Goal: Task Accomplishment & Management: Use online tool/utility

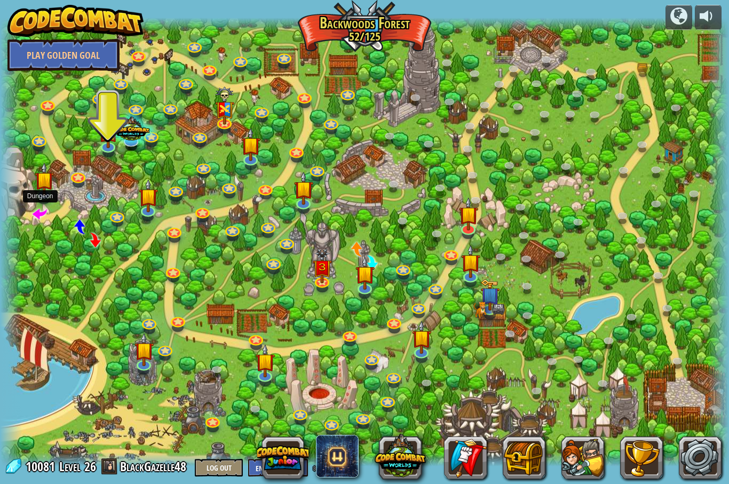
click at [38, 216] on span at bounding box center [40, 213] width 14 height 14
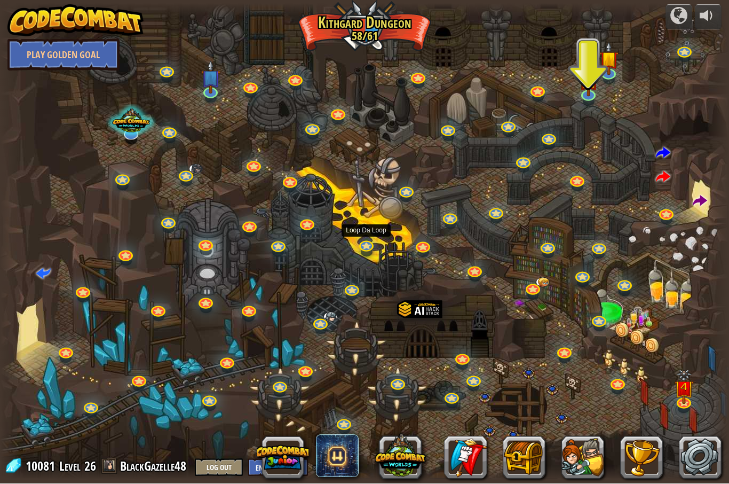
click at [369, 245] on link at bounding box center [366, 247] width 21 height 16
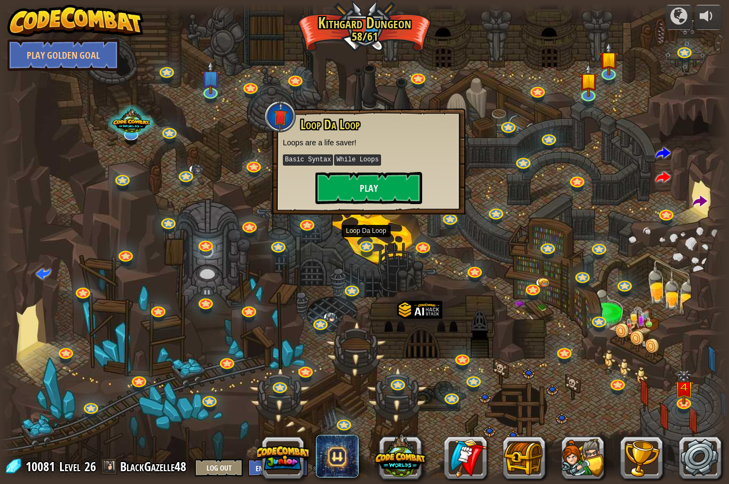
click at [397, 196] on button "Play" at bounding box center [368, 188] width 107 height 32
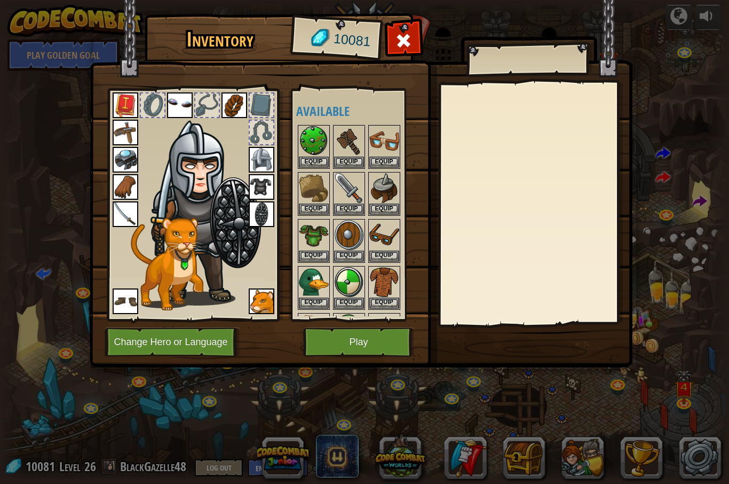
click at [346, 345] on button "Play" at bounding box center [359, 341] width 112 height 29
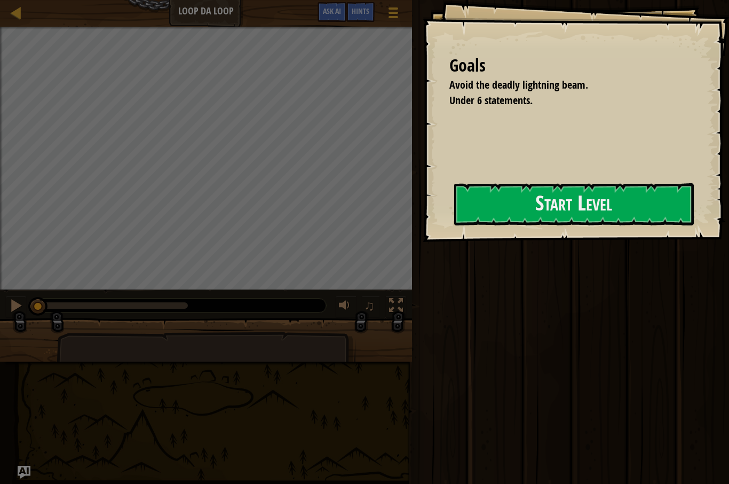
click at [559, 192] on button "Start Level" at bounding box center [574, 204] width 240 height 42
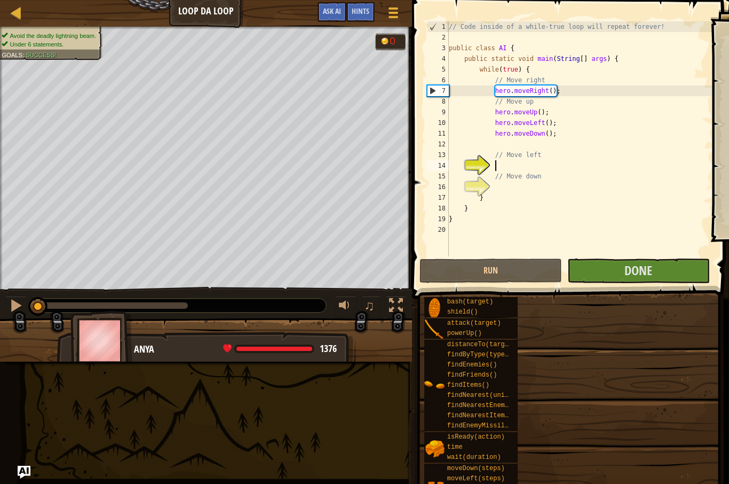
click at [498, 273] on button "Run" at bounding box center [491, 270] width 143 height 25
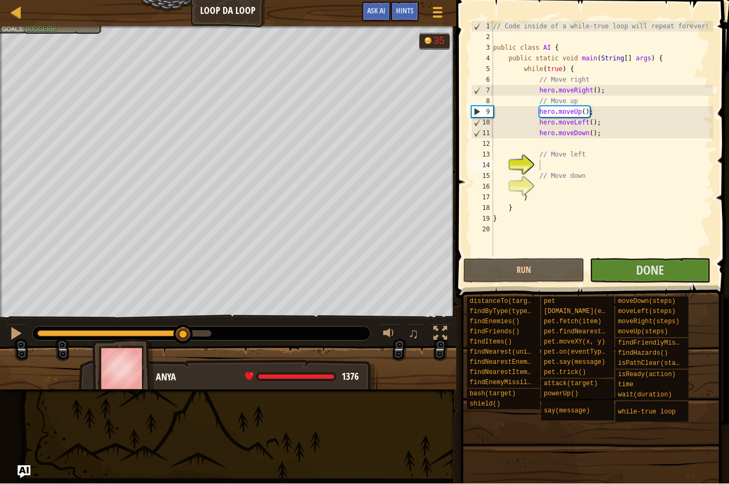
click at [497, 271] on button "Run" at bounding box center [523, 270] width 121 height 25
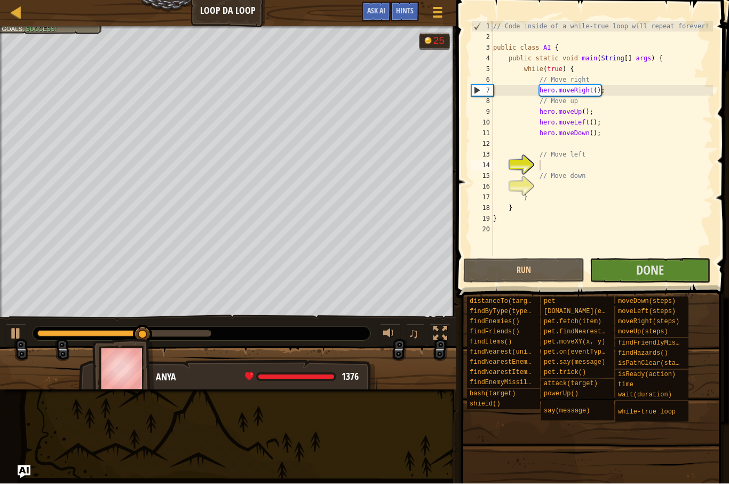
click at [672, 267] on button "Done" at bounding box center [650, 270] width 121 height 25
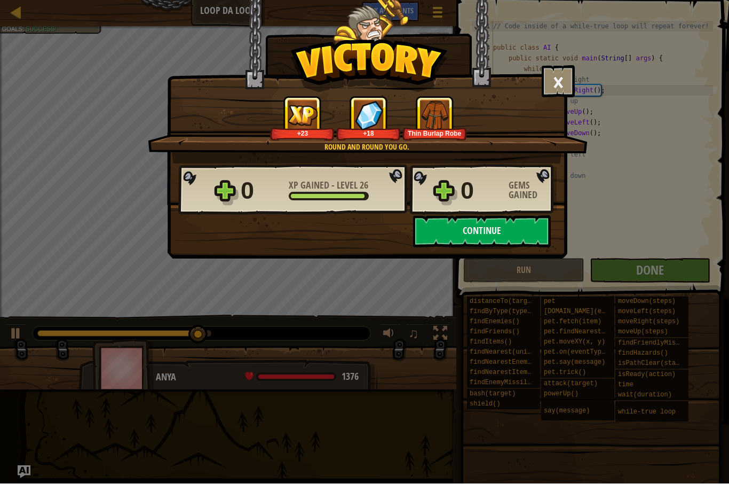
click at [514, 225] on button "Continue" at bounding box center [482, 232] width 138 height 32
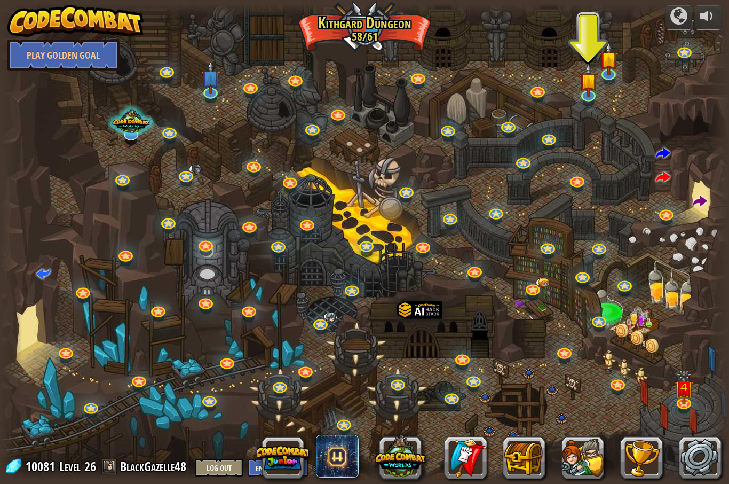
click at [570, 172] on div at bounding box center [364, 242] width 729 height 477
click at [583, 184] on link at bounding box center [576, 181] width 21 height 16
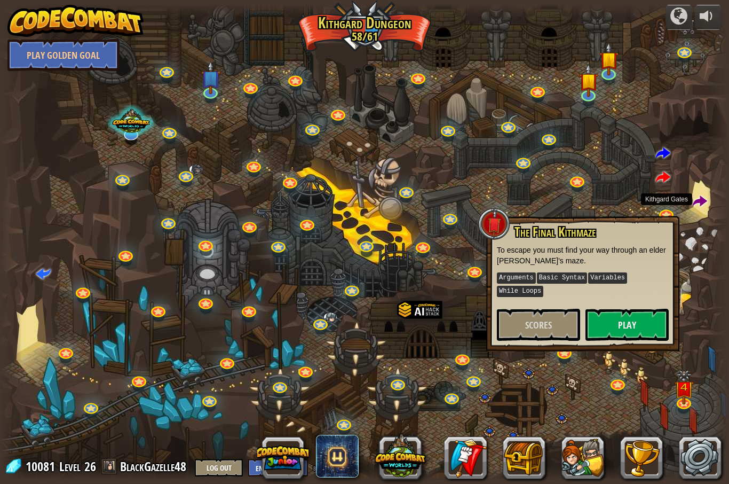
click at [669, 214] on link at bounding box center [666, 215] width 21 height 16
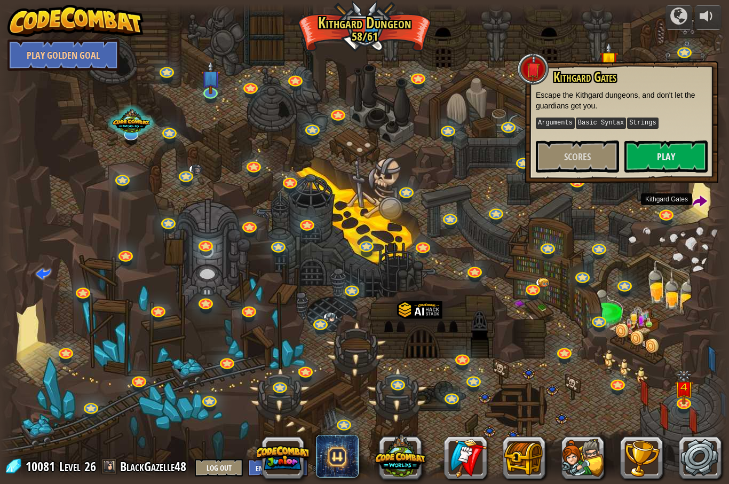
click at [566, 153] on span "Scores" at bounding box center [577, 156] width 27 height 13
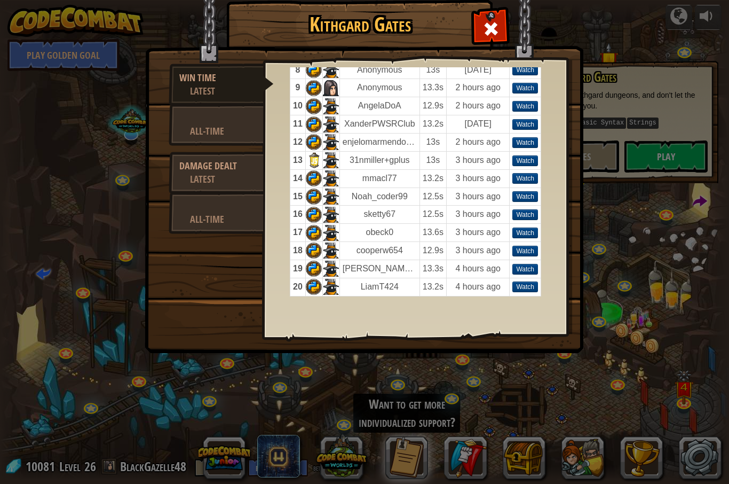
scroll to position [173, 0]
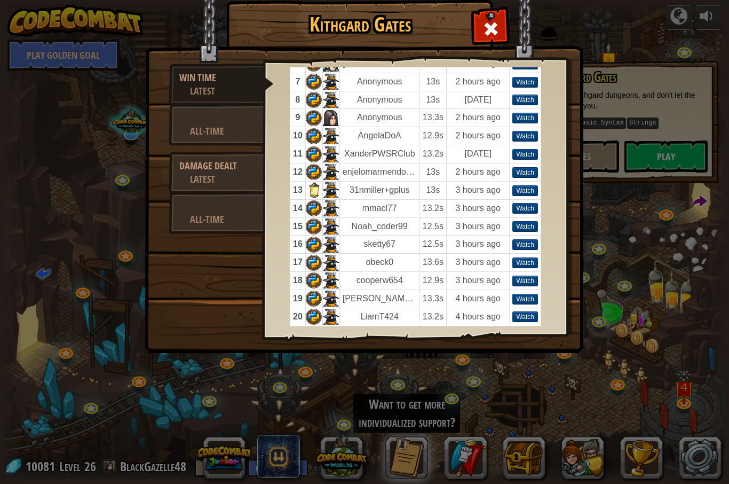
click at [527, 127] on td "Watch" at bounding box center [525, 136] width 31 height 18
click at [335, 111] on td at bounding box center [330, 118] width 17 height 18
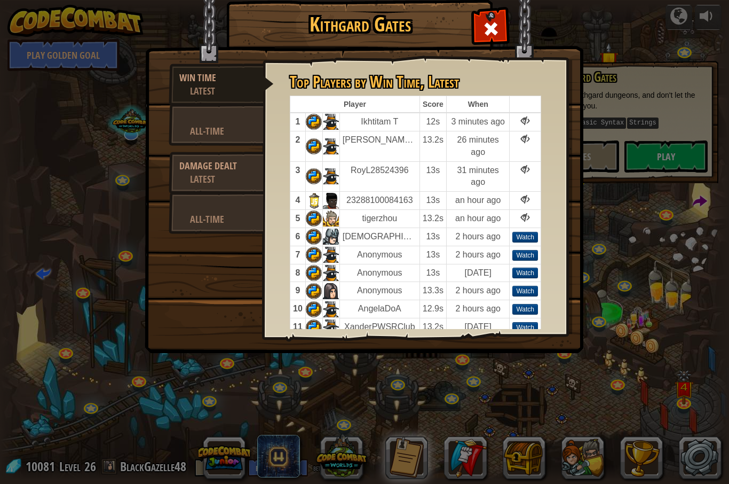
scroll to position [0, 0]
click at [218, 135] on div "All-Time" at bounding box center [221, 130] width 63 height 13
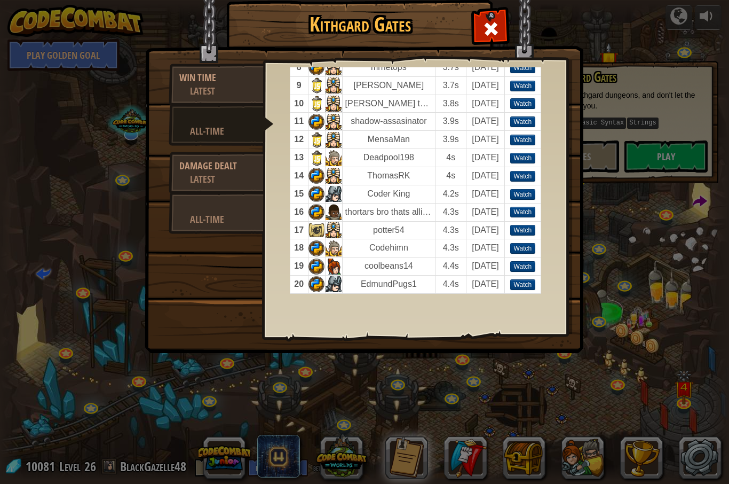
scroll to position [181, 0]
click at [319, 211] on td at bounding box center [316, 212] width 17 height 18
click at [436, 106] on td "3.8s" at bounding box center [451, 103] width 31 height 18
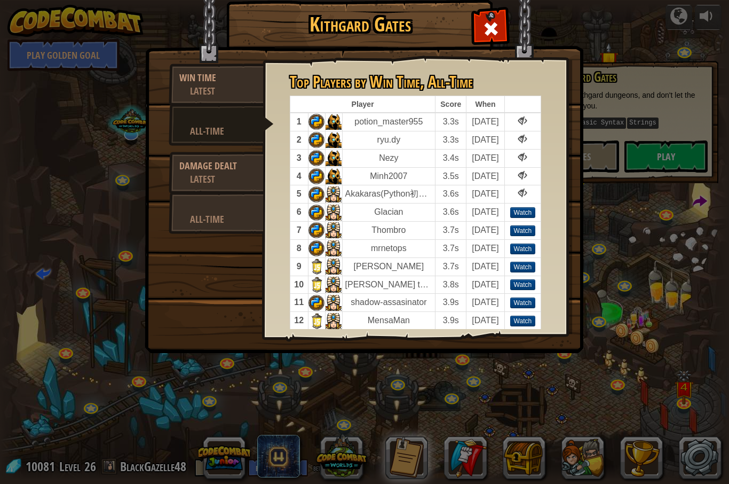
scroll to position [0, 0]
click at [209, 181] on div "Latest" at bounding box center [221, 178] width 63 height 13
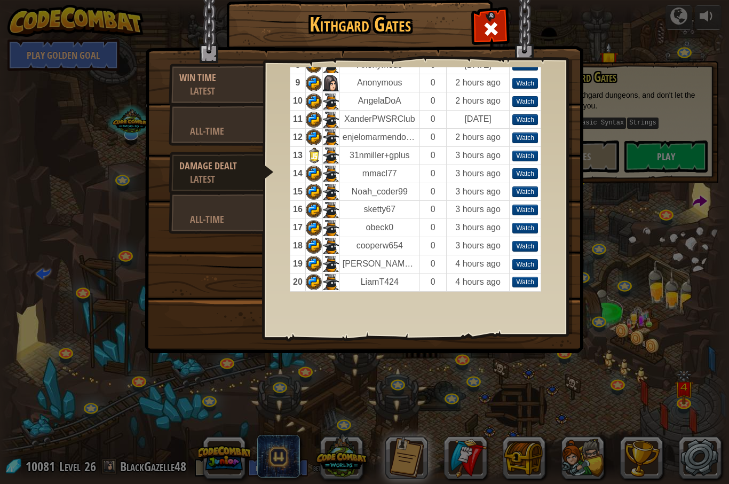
click at [230, 214] on div "All-Time" at bounding box center [221, 218] width 63 height 13
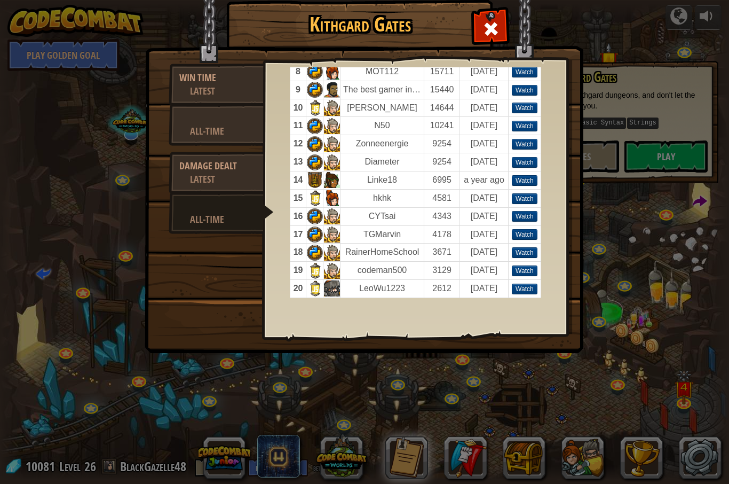
scroll to position [177, 0]
click at [324, 291] on td at bounding box center [332, 288] width 17 height 18
click at [473, 28] on h1 "Kithgard Gates" at bounding box center [360, 24] width 244 height 22
click at [480, 38] on div at bounding box center [491, 27] width 34 height 34
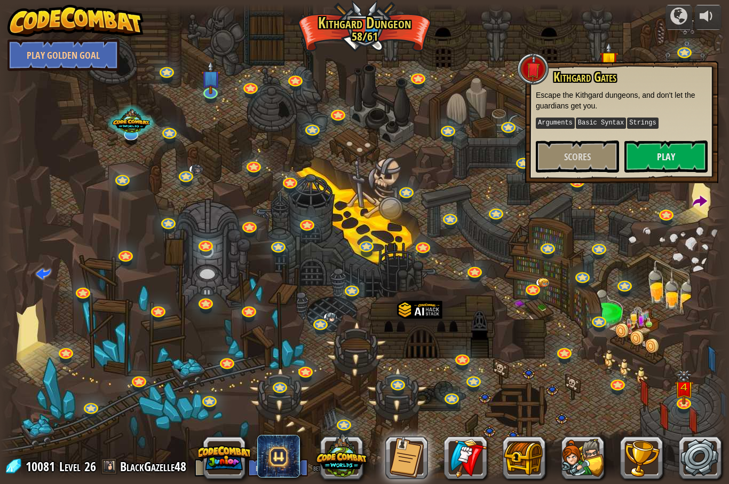
click at [473, 17] on div at bounding box center [364, 11] width 729 height 14
click at [696, 199] on span at bounding box center [700, 201] width 14 height 14
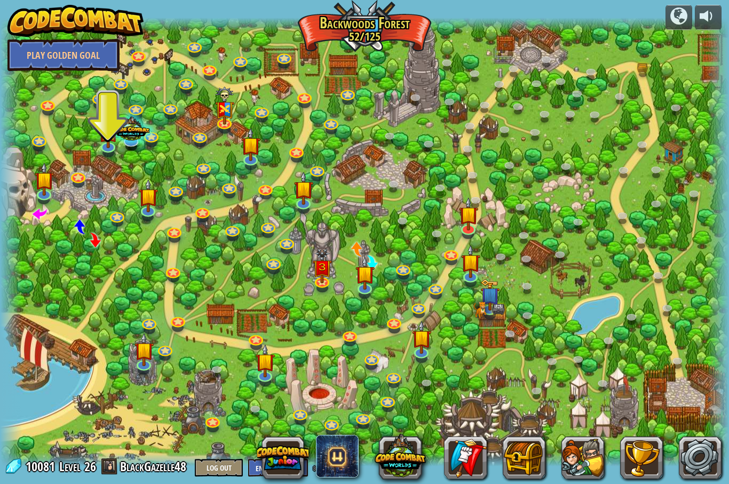
click at [52, 190] on img at bounding box center [43, 178] width 19 height 33
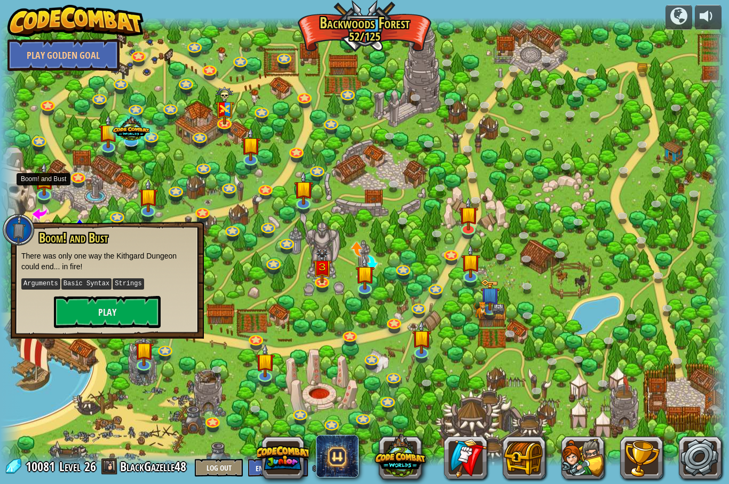
click at [80, 184] on link at bounding box center [77, 178] width 21 height 16
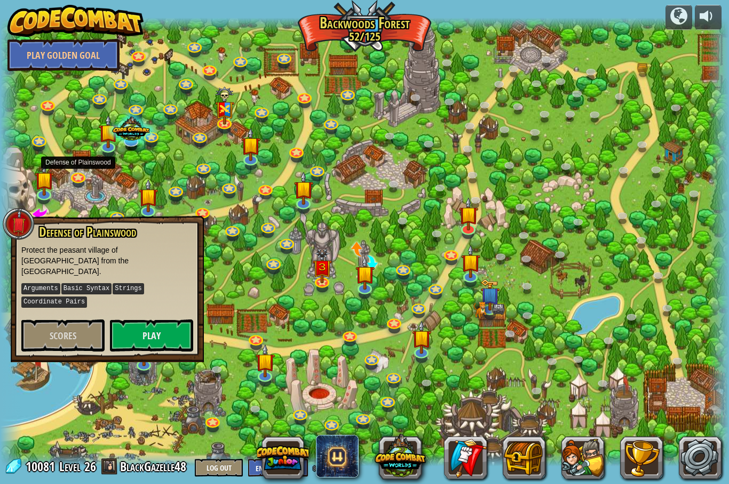
click at [56, 332] on button "Scores" at bounding box center [62, 335] width 83 height 32
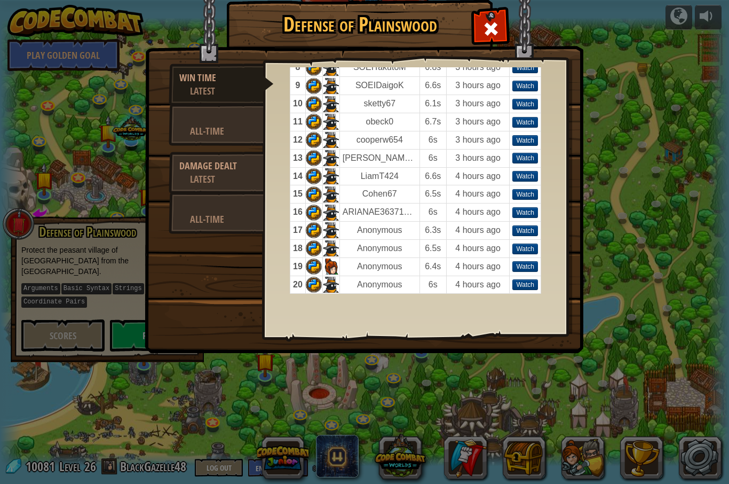
scroll to position [216, 0]
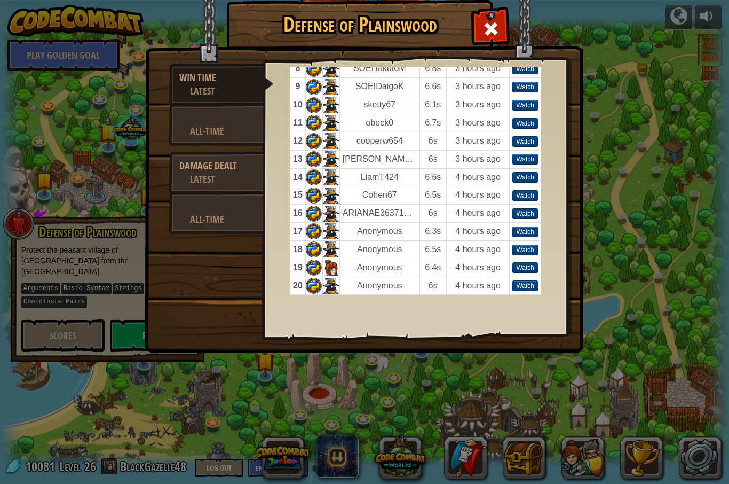
click at [212, 141] on link "All-Time" at bounding box center [216, 125] width 95 height 42
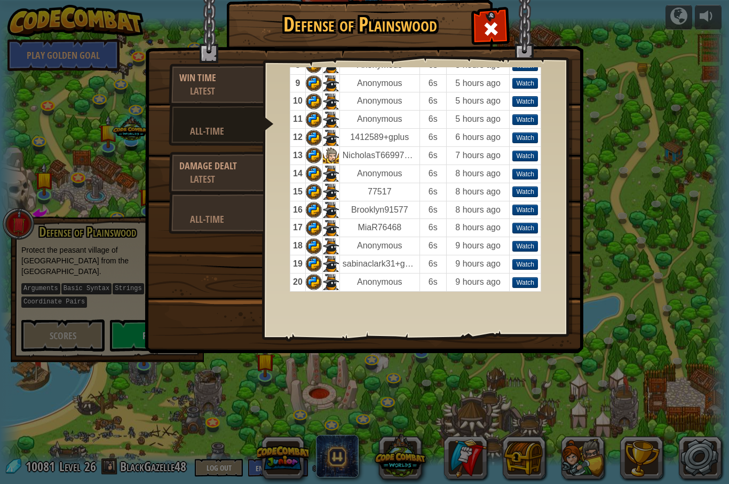
click at [194, 184] on div "Latest" at bounding box center [221, 178] width 63 height 13
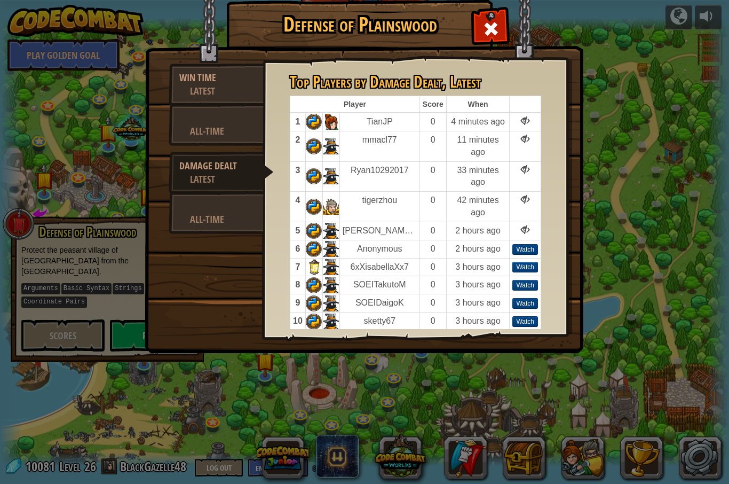
click at [211, 225] on div "All-Time" at bounding box center [221, 218] width 63 height 13
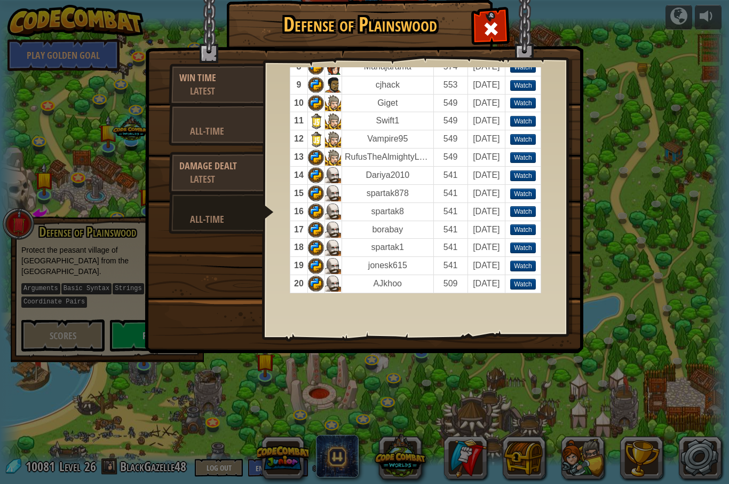
scroll to position [181, 0]
click at [312, 173] on td at bounding box center [315, 176] width 17 height 18
click at [328, 282] on td at bounding box center [333, 284] width 17 height 18
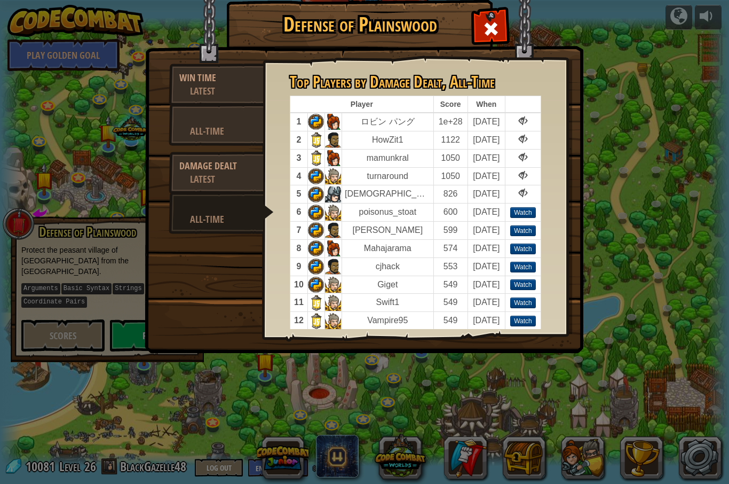
scroll to position [0, 0]
click at [509, 25] on img at bounding box center [364, 162] width 439 height 382
click at [491, 29] on span at bounding box center [491, 28] width 17 height 17
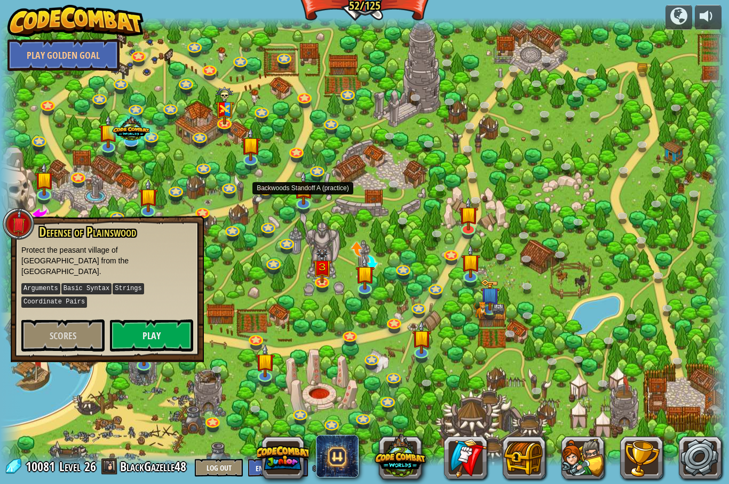
click at [312, 194] on img at bounding box center [303, 187] width 19 height 33
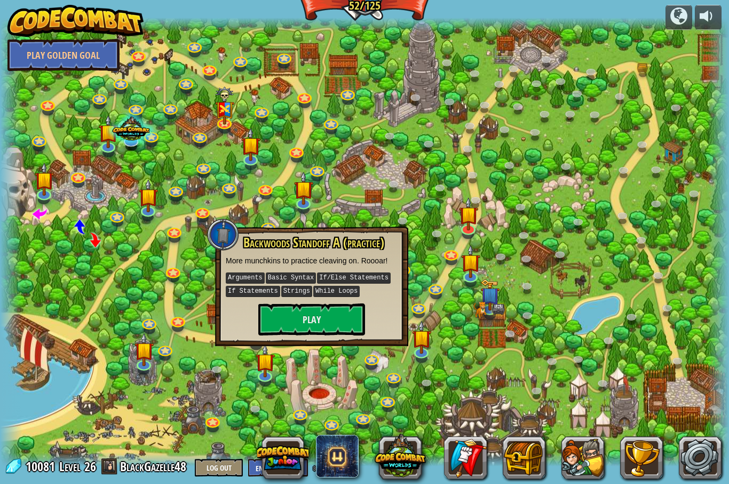
click at [255, 195] on div at bounding box center [364, 242] width 729 height 448
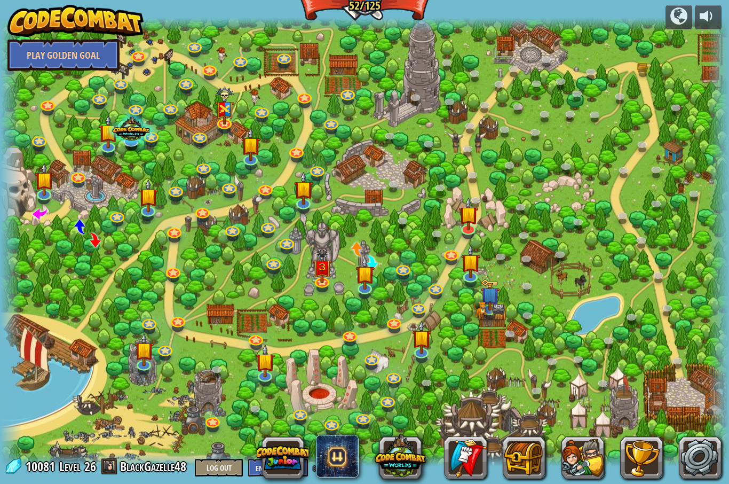
click at [274, 186] on link at bounding box center [265, 190] width 21 height 16
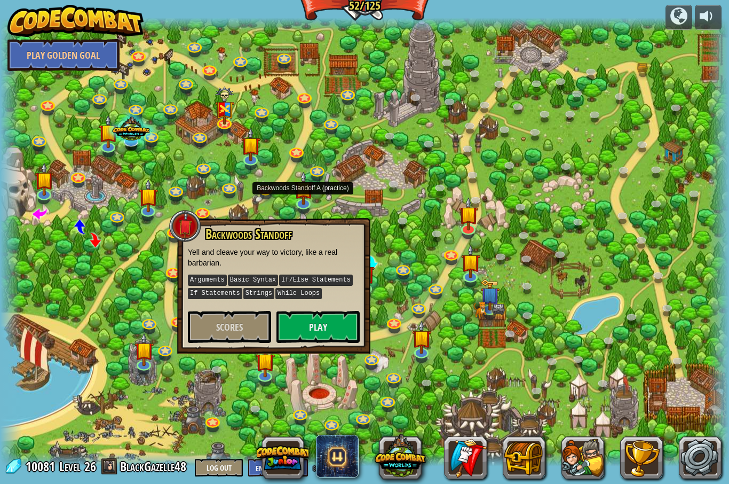
click at [313, 191] on img at bounding box center [303, 187] width 19 height 33
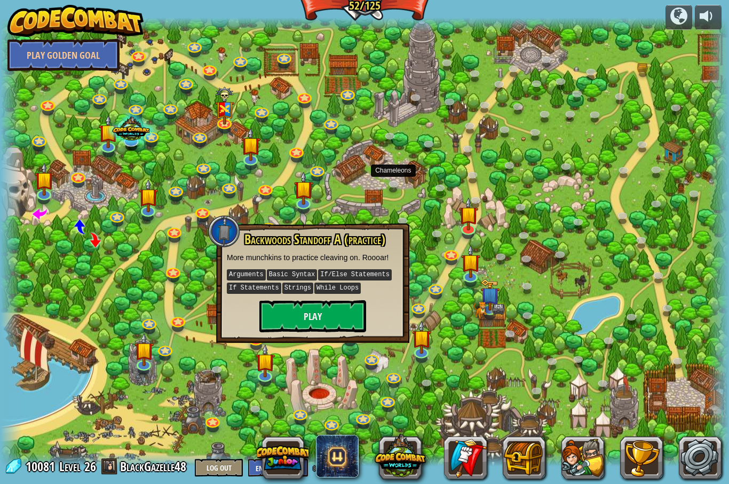
click at [385, 183] on link at bounding box center [394, 185] width 21 height 16
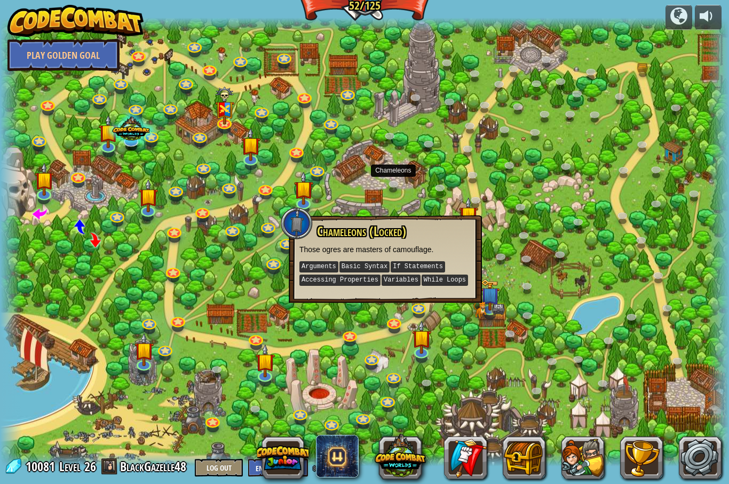
click at [263, 224] on link at bounding box center [267, 228] width 21 height 16
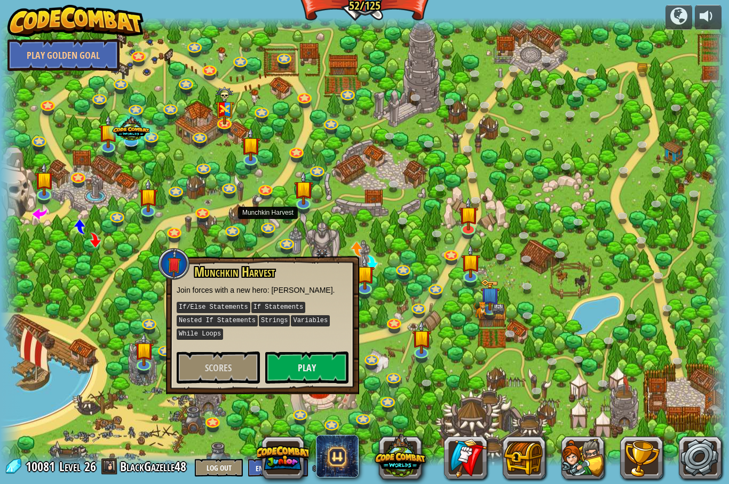
click at [274, 220] on link at bounding box center [267, 228] width 21 height 16
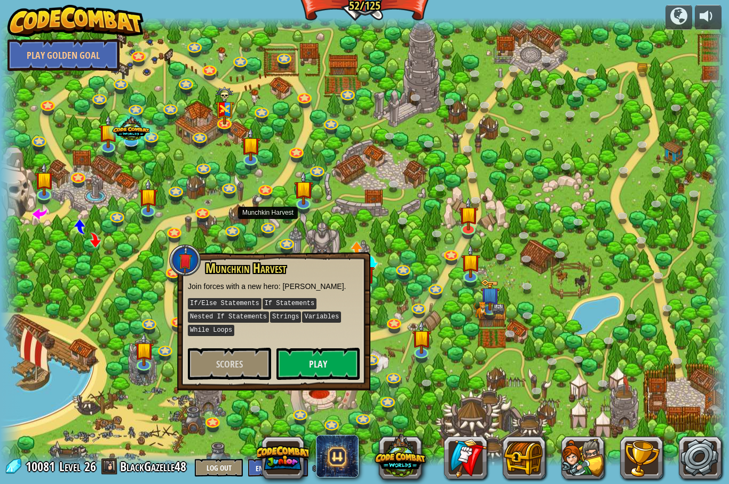
click at [200, 351] on button "Scores" at bounding box center [229, 364] width 83 height 32
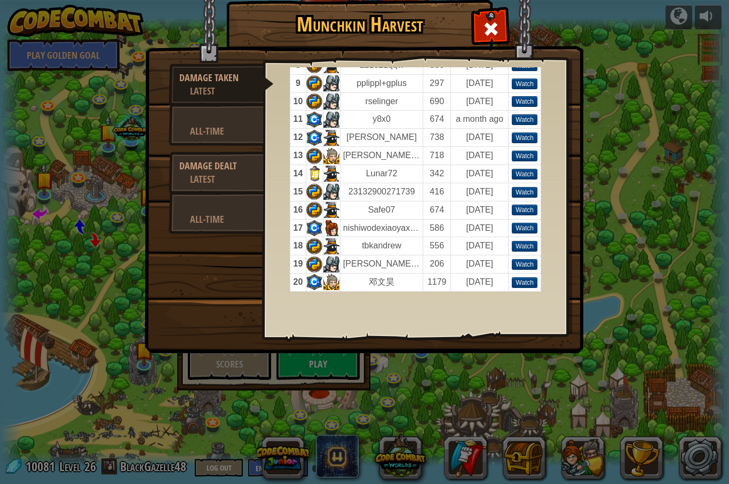
click at [224, 121] on div at bounding box center [216, 117] width 74 height 13
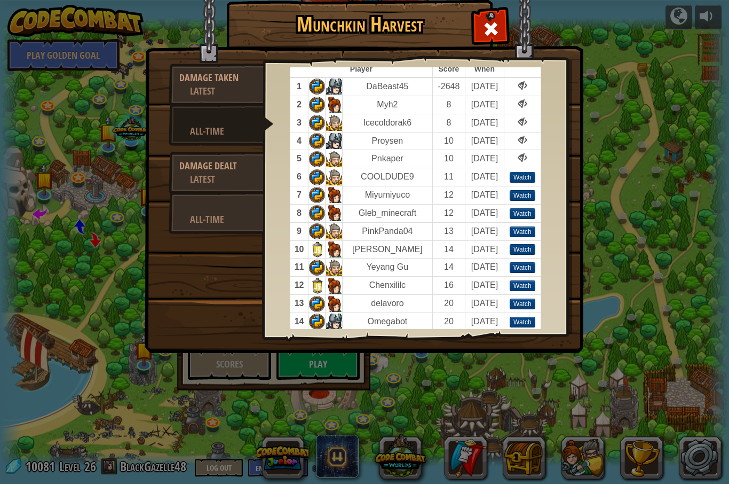
click at [480, 11] on img at bounding box center [364, 162] width 439 height 382
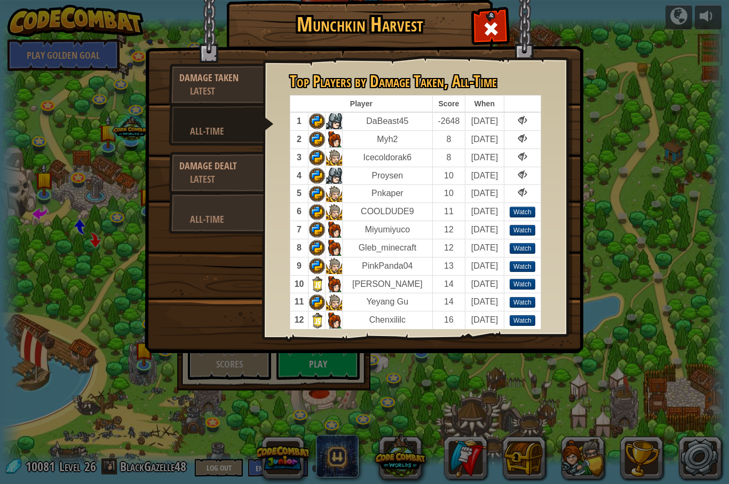
click at [483, 34] on div at bounding box center [491, 27] width 34 height 34
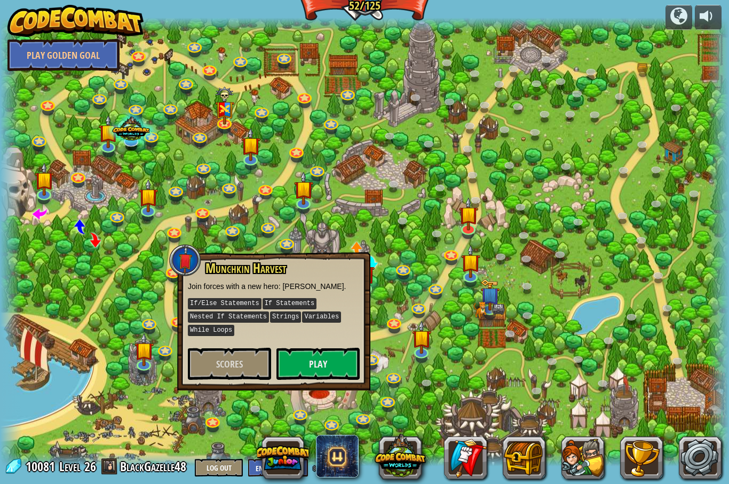
click at [314, 357] on button "Play" at bounding box center [318, 364] width 83 height 32
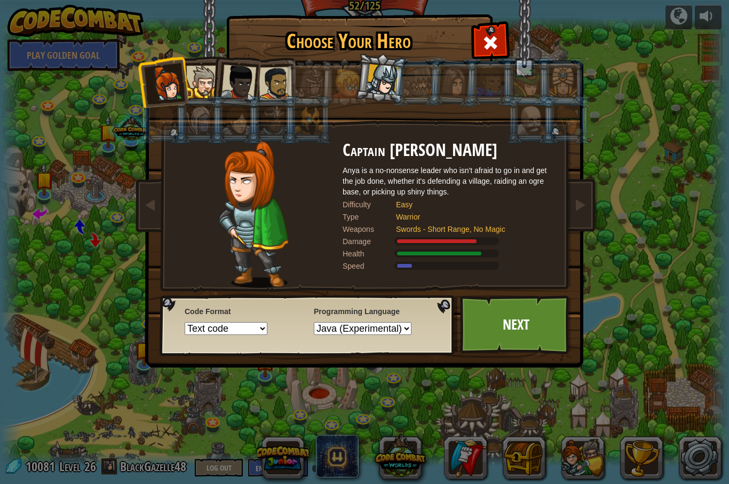
click at [405, 83] on div at bounding box center [418, 82] width 28 height 29
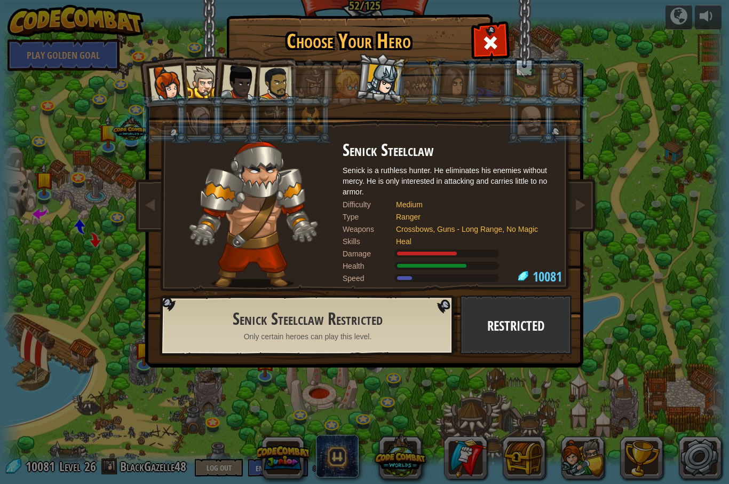
click at [381, 75] on div at bounding box center [382, 79] width 31 height 31
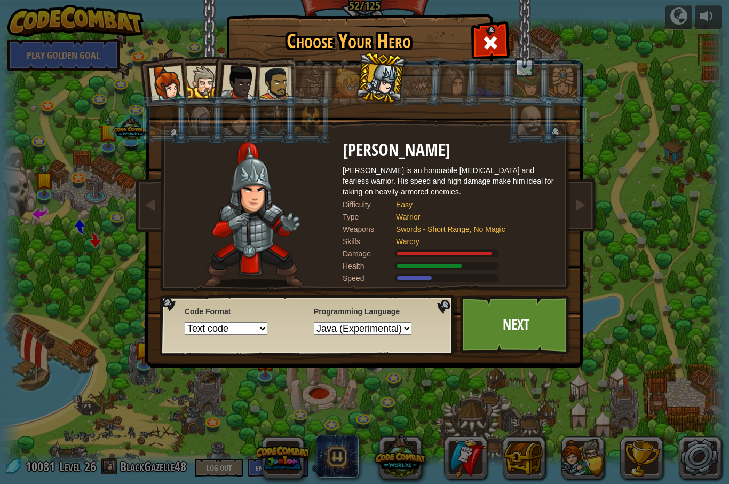
click at [486, 318] on link "Next" at bounding box center [516, 324] width 112 height 59
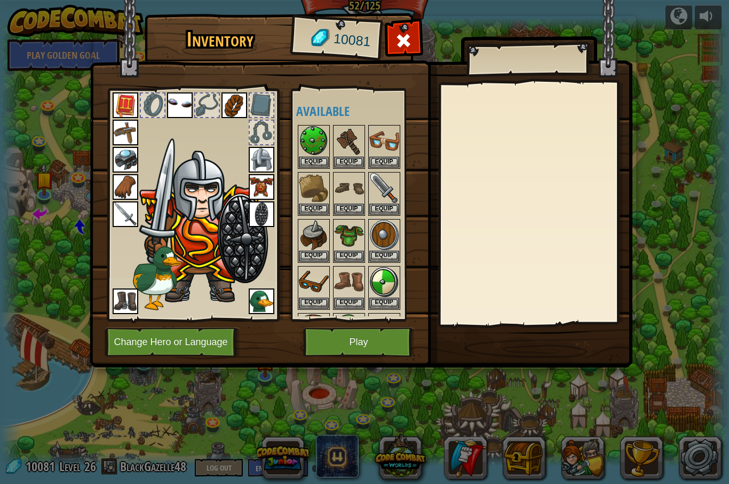
click at [329, 348] on button "Play" at bounding box center [359, 341] width 112 height 29
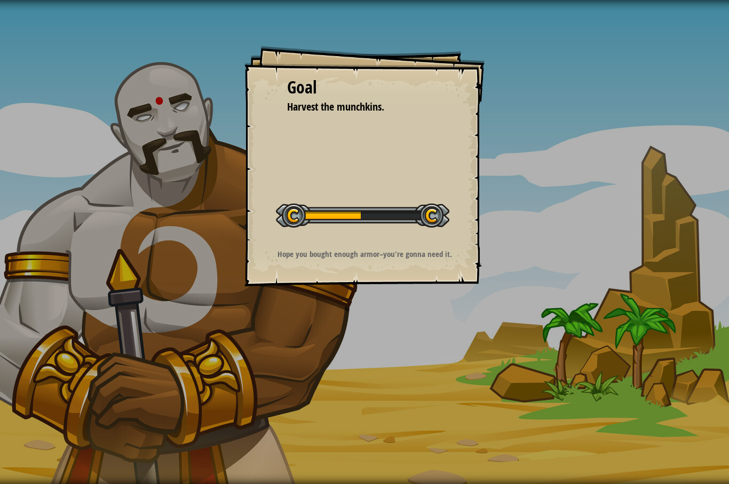
click at [641, 158] on div "Goal Harvest the munchkins. Start Level Error loading from server. Try refreshi…" at bounding box center [364, 242] width 729 height 484
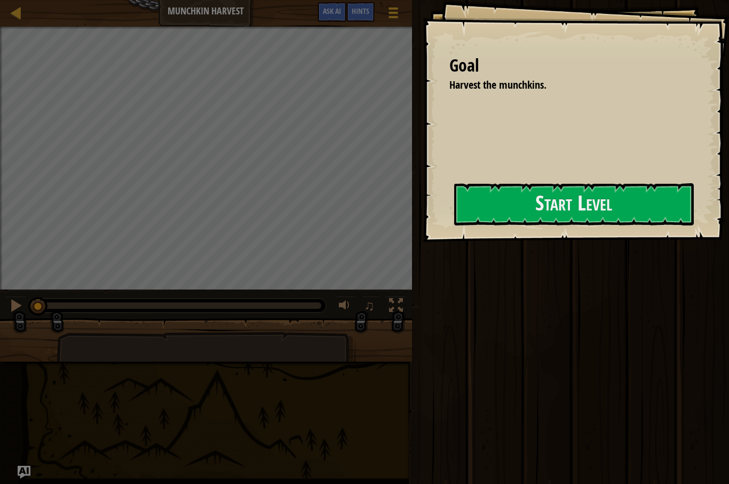
click at [595, 210] on button "Start Level" at bounding box center [574, 204] width 240 height 42
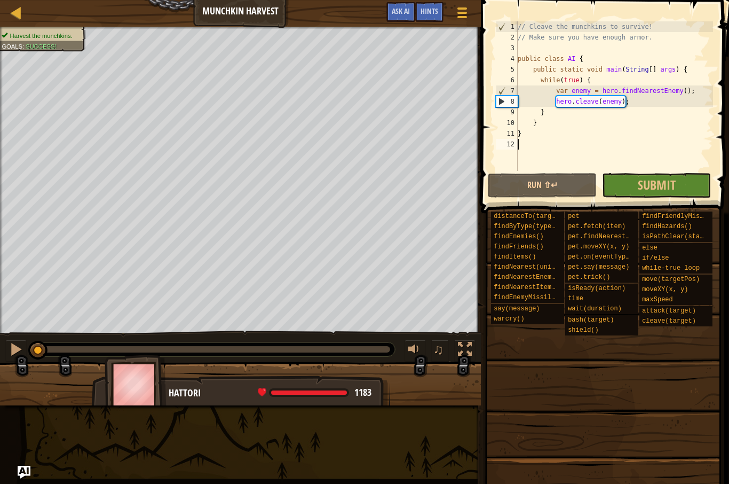
click at [541, 190] on button "Run ⇧↵" at bounding box center [542, 185] width 109 height 25
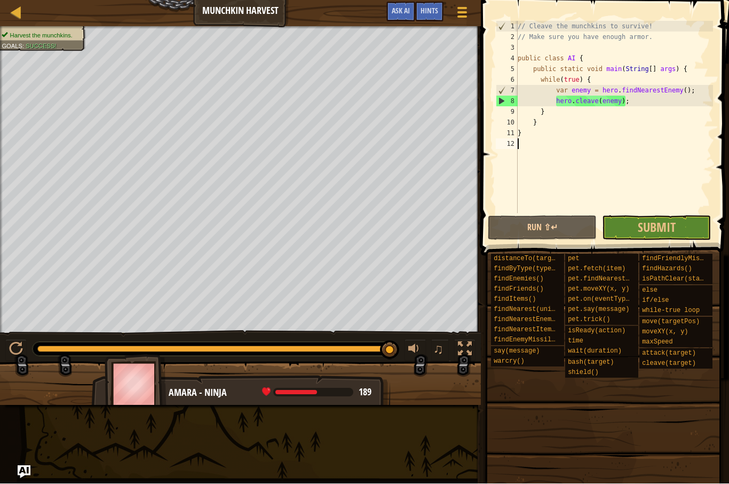
click at [556, 238] on button "Run ⇧↵" at bounding box center [542, 228] width 109 height 25
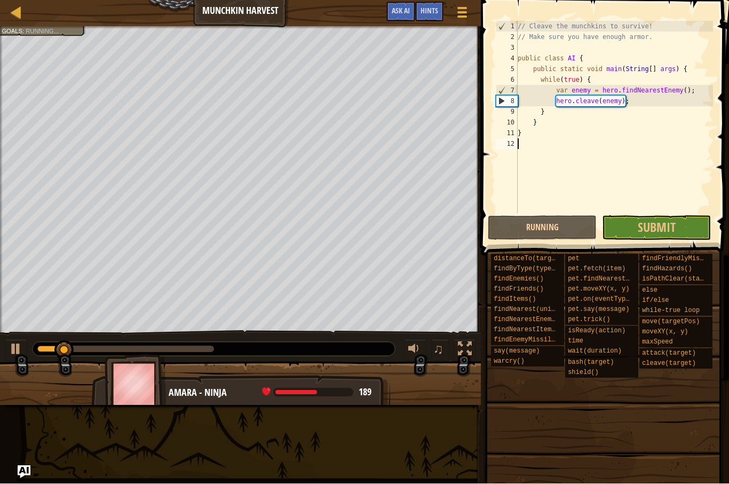
click at [12, 2] on div "Map Munchkin Harvest Game Menu Done Hints Ask AI" at bounding box center [240, 13] width 481 height 27
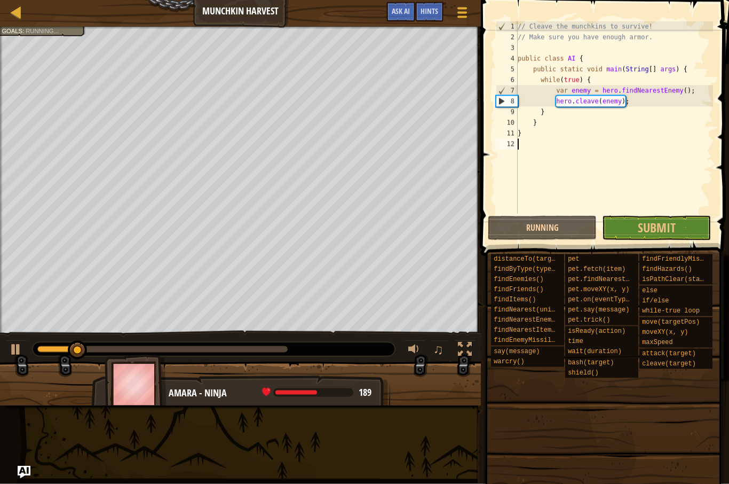
click at [24, 15] on link "Map" at bounding box center [23, 13] width 5 height 14
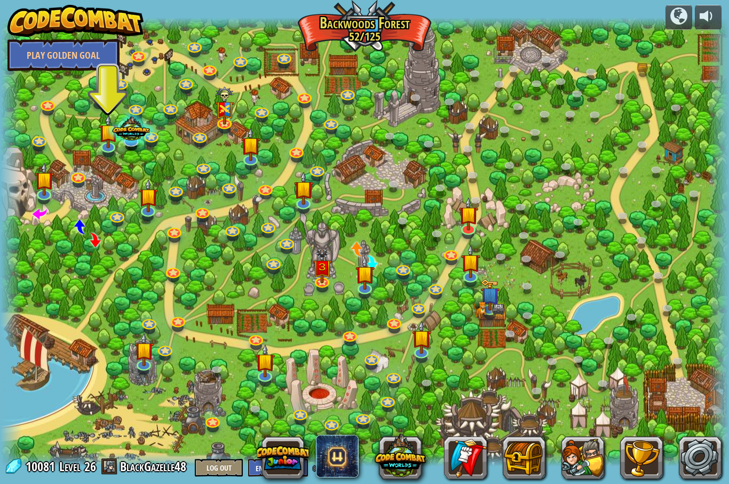
click at [275, 248] on div at bounding box center [364, 242] width 729 height 448
click at [288, 242] on link at bounding box center [286, 244] width 21 height 16
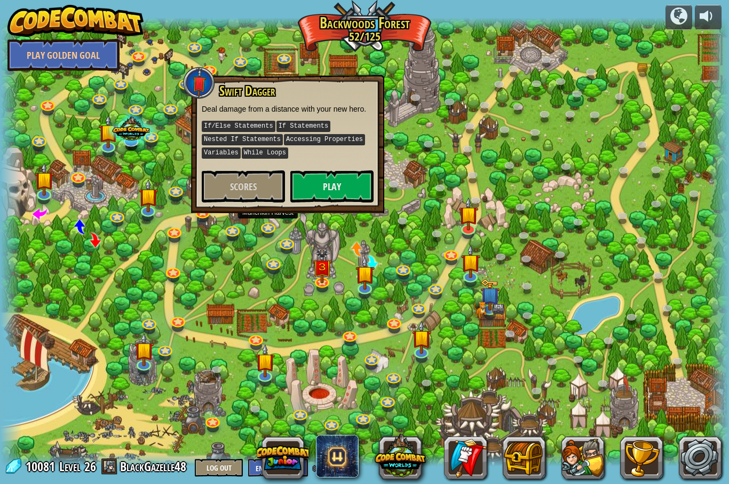
click at [265, 228] on link at bounding box center [267, 228] width 21 height 16
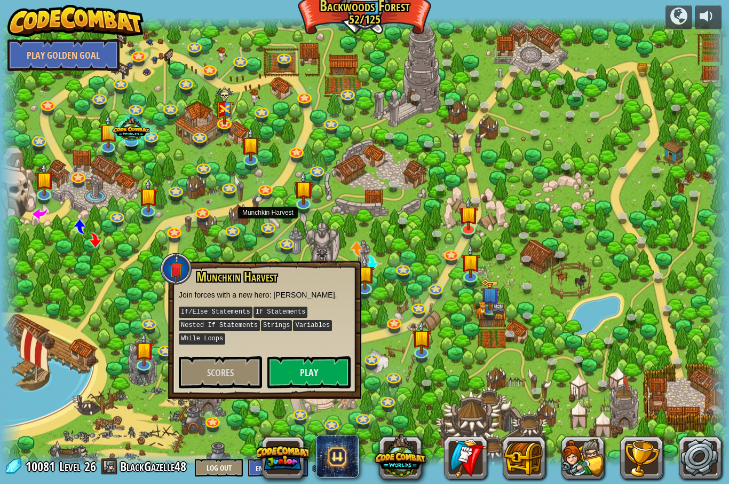
click at [278, 367] on button "Play" at bounding box center [308, 372] width 83 height 32
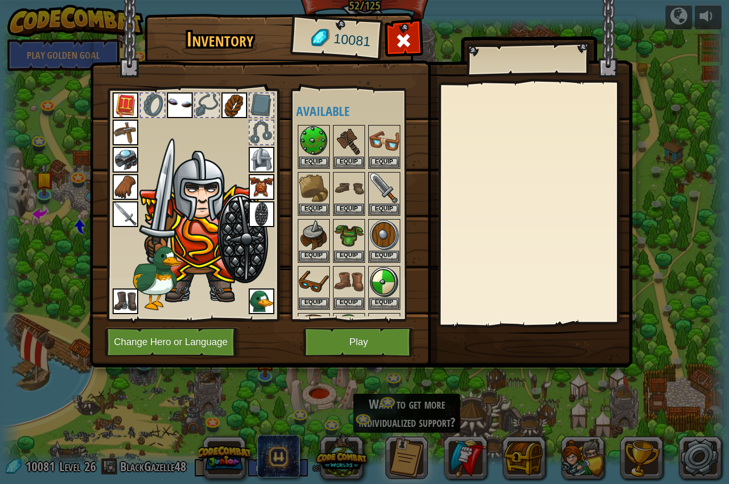
click at [152, 353] on button "Change Hero or Language" at bounding box center [173, 341] width 136 height 29
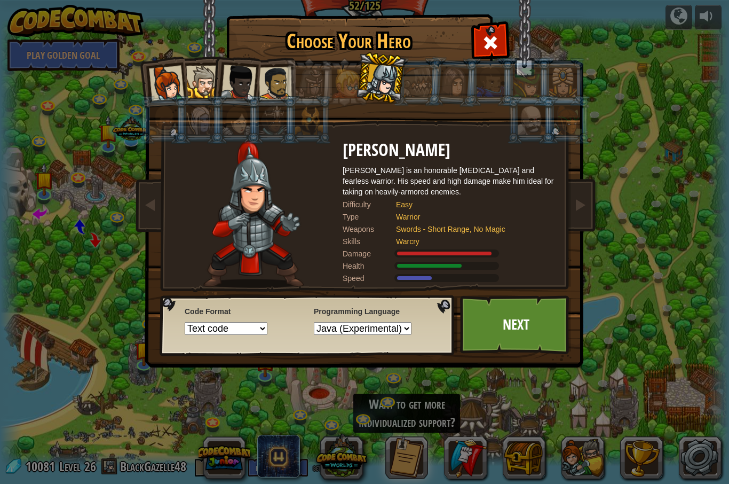
click at [155, 80] on div at bounding box center [166, 83] width 35 height 35
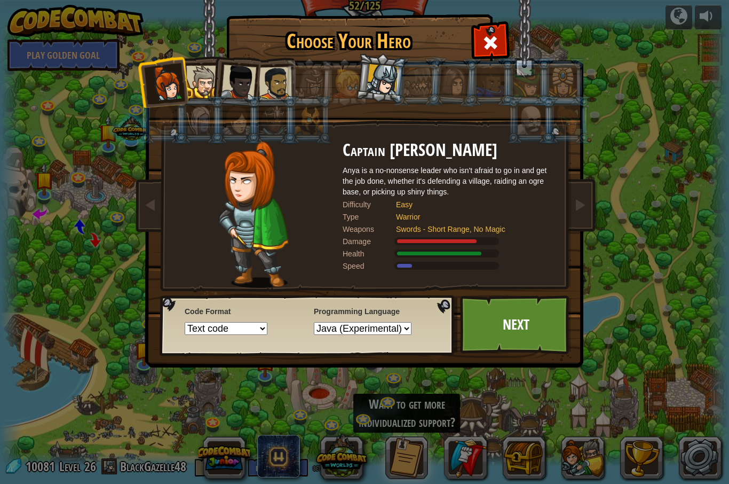
click at [537, 314] on link "Next" at bounding box center [516, 324] width 112 height 59
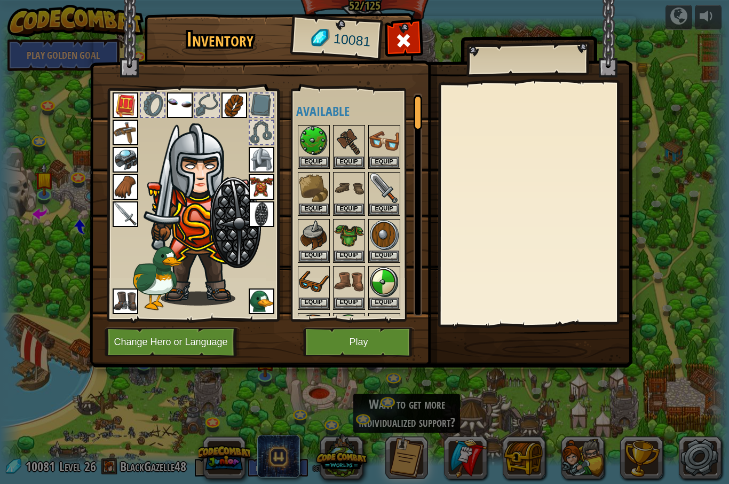
click at [333, 354] on button "Play" at bounding box center [359, 341] width 112 height 29
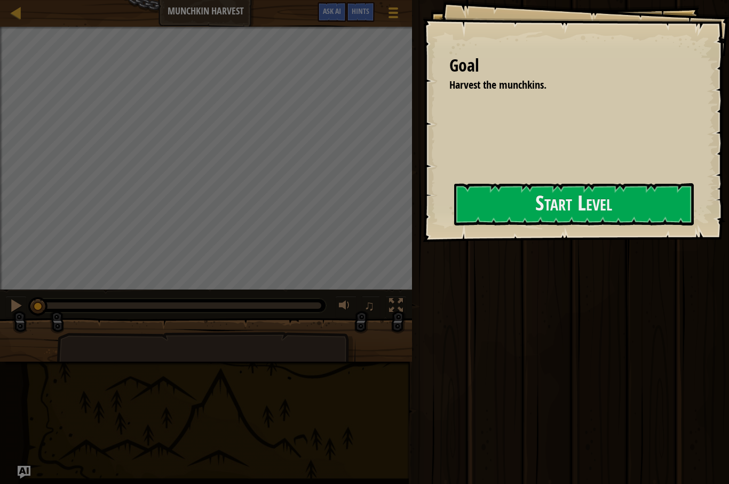
click at [566, 199] on button "Start Level" at bounding box center [574, 204] width 240 height 42
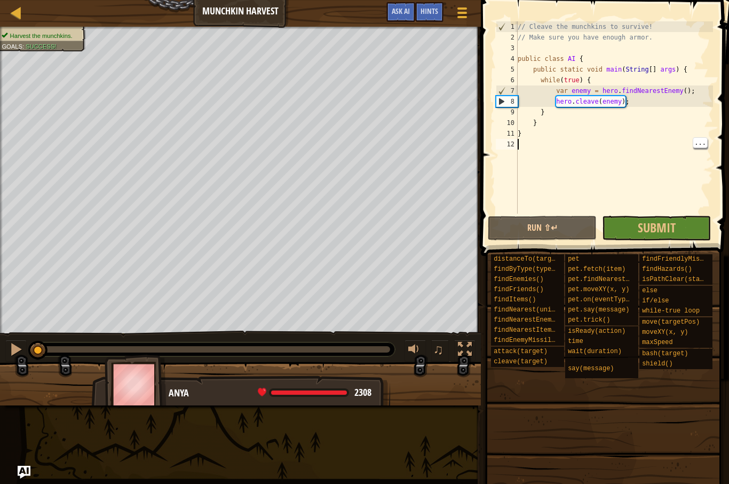
click at [562, 236] on button "Run ⇧↵" at bounding box center [542, 228] width 109 height 25
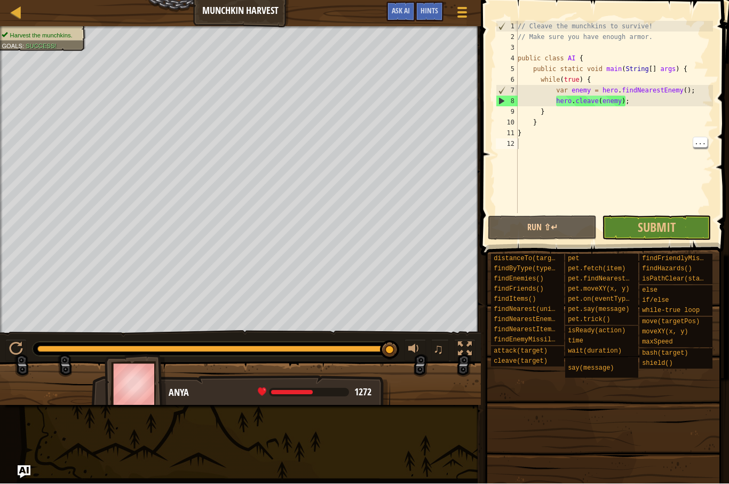
click at [663, 220] on span "Submit" at bounding box center [657, 227] width 38 height 17
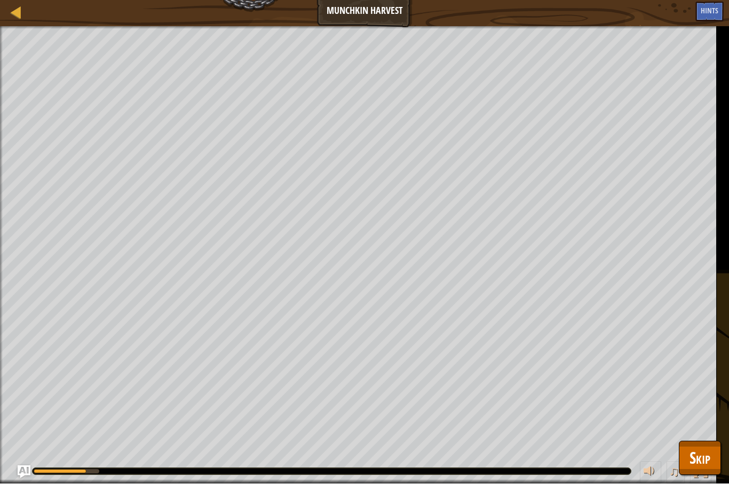
click at [684, 447] on button "Skip" at bounding box center [700, 458] width 42 height 34
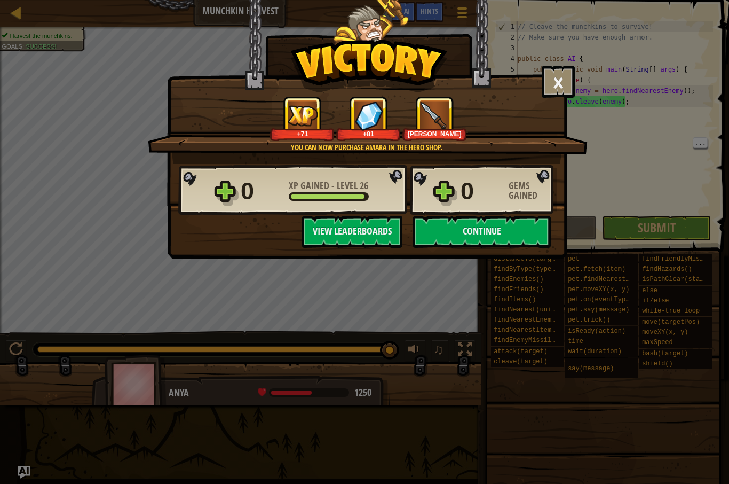
click at [555, 84] on button "×" at bounding box center [558, 82] width 33 height 32
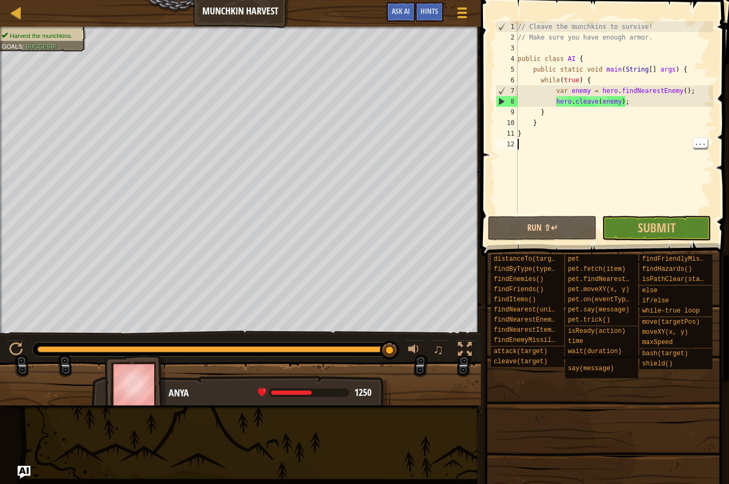
click at [20, 17] on div at bounding box center [16, 12] width 13 height 13
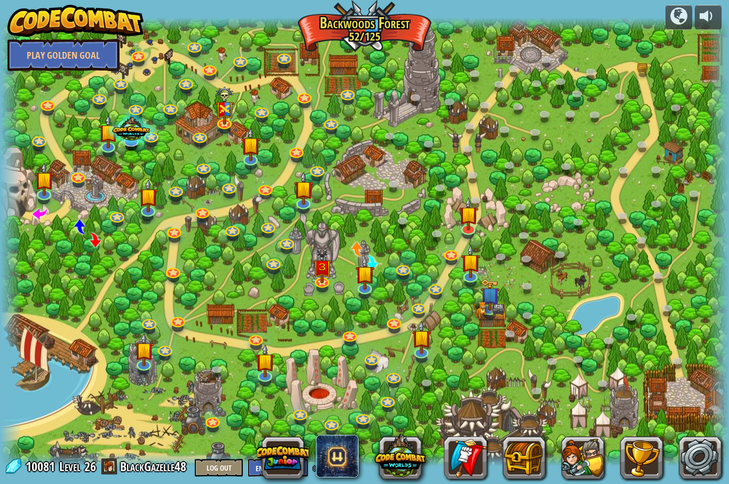
click at [20, 25] on img at bounding box center [75, 21] width 137 height 32
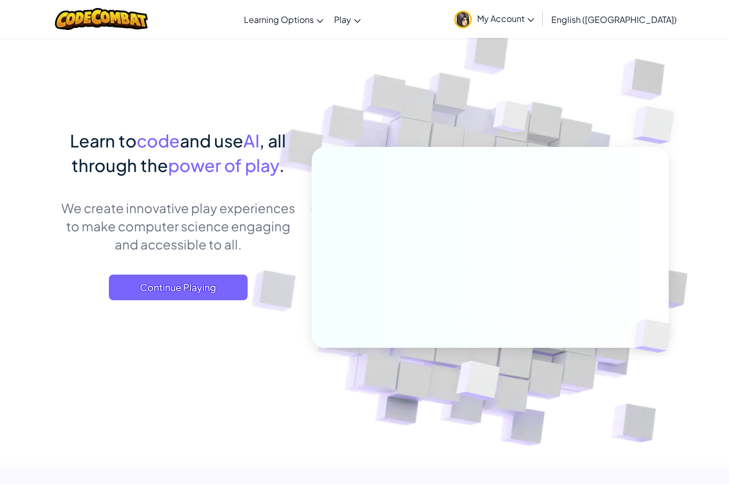
click at [165, 280] on span "Continue Playing" at bounding box center [178, 287] width 139 height 26
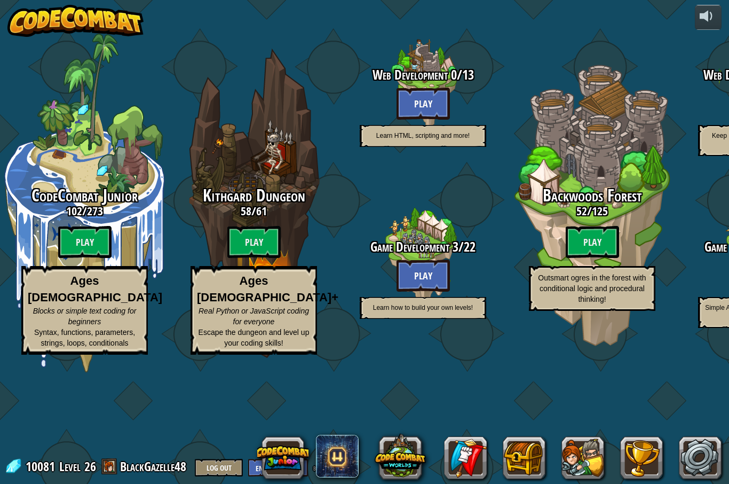
click at [581, 242] on btn "Play" at bounding box center [592, 242] width 53 height 32
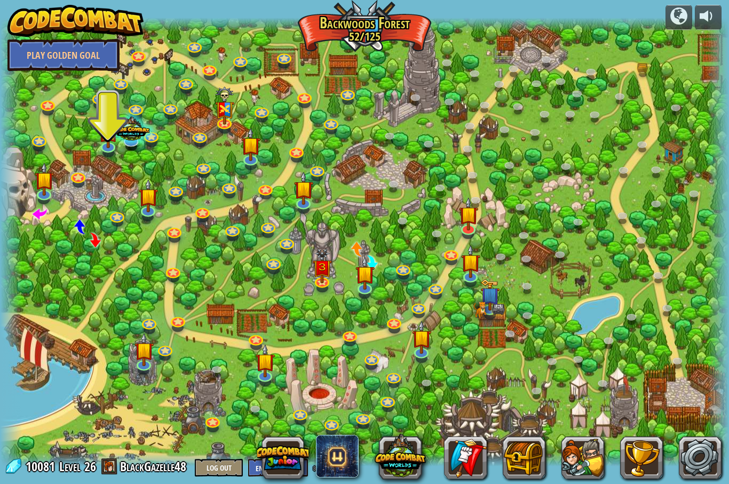
click at [192, 214] on link at bounding box center [202, 213] width 21 height 16
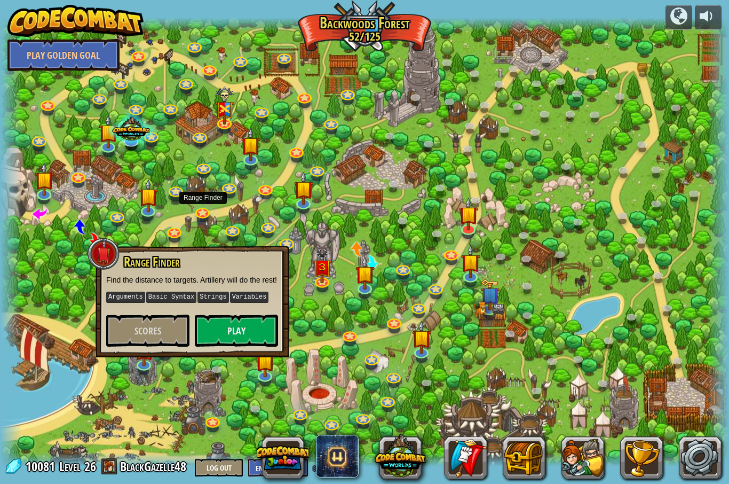
click at [180, 193] on link at bounding box center [175, 192] width 21 height 16
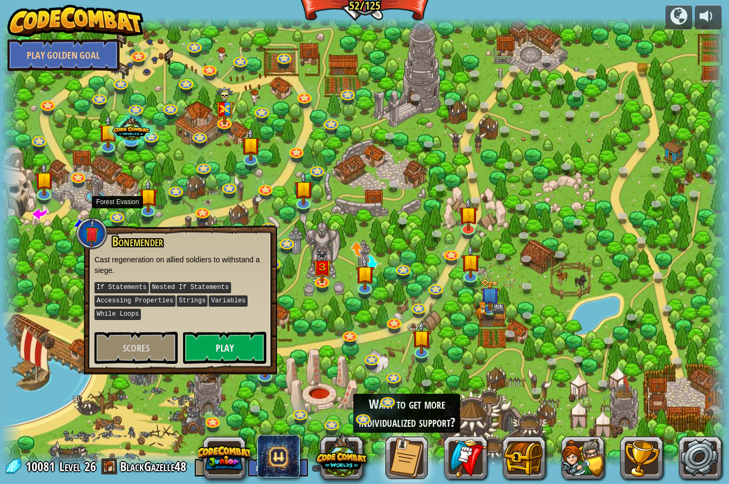
click at [128, 216] on link at bounding box center [116, 217] width 21 height 16
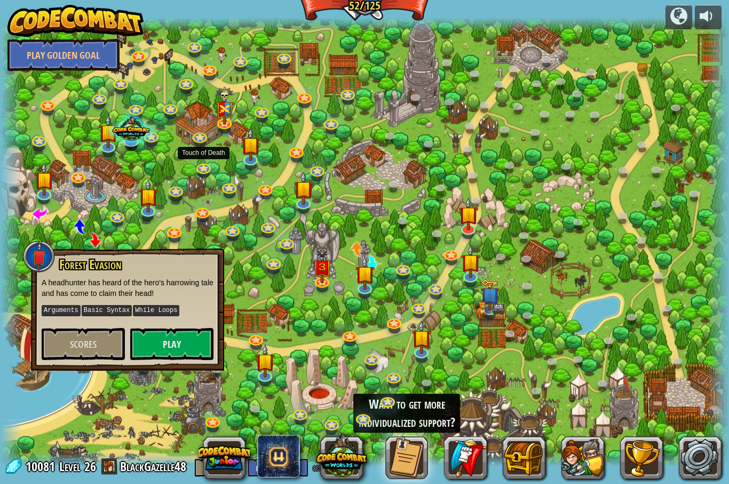
click at [212, 165] on link at bounding box center [203, 169] width 21 height 16
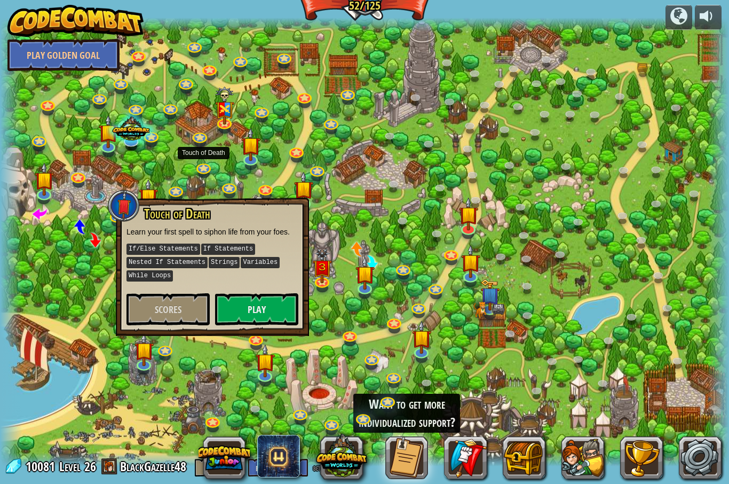
click at [233, 191] on link at bounding box center [228, 188] width 21 height 16
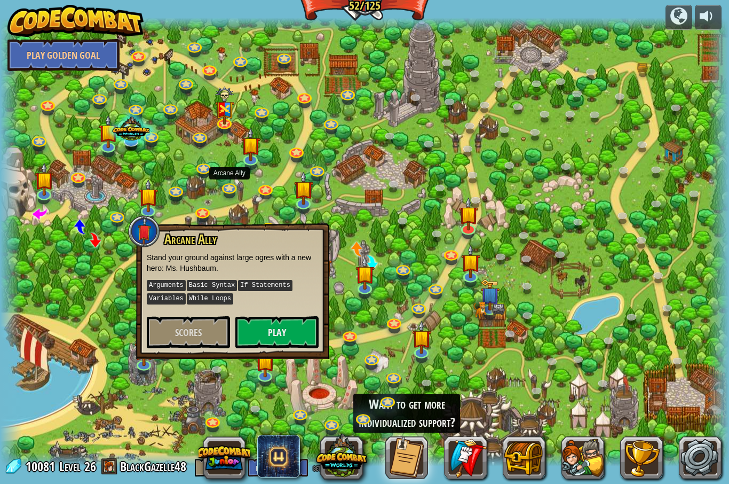
click at [273, 341] on button "Play" at bounding box center [276, 332] width 83 height 32
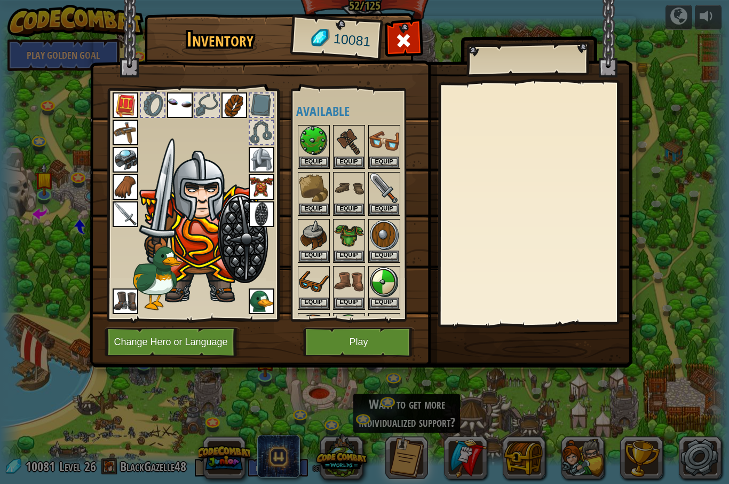
click at [150, 343] on button "Change Hero or Language" at bounding box center [173, 341] width 136 height 29
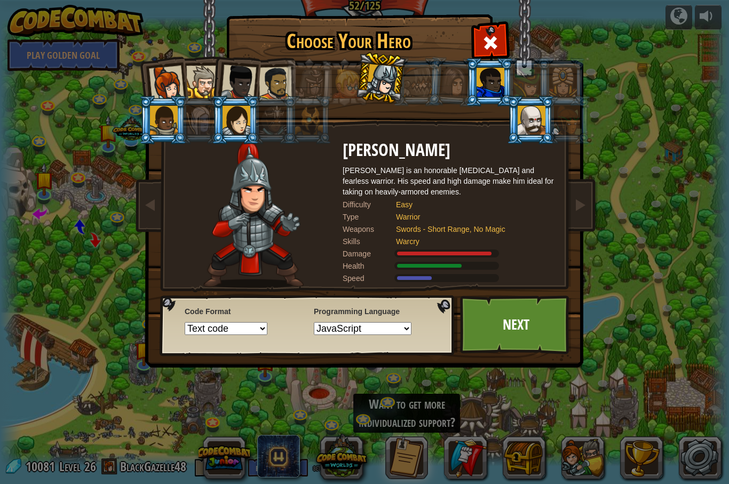
click at [169, 76] on div at bounding box center [166, 83] width 35 height 35
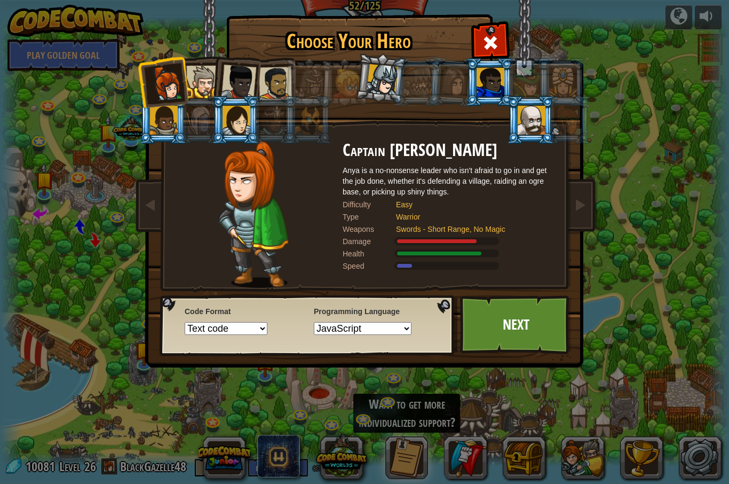
click at [532, 321] on link "Next" at bounding box center [516, 324] width 112 height 59
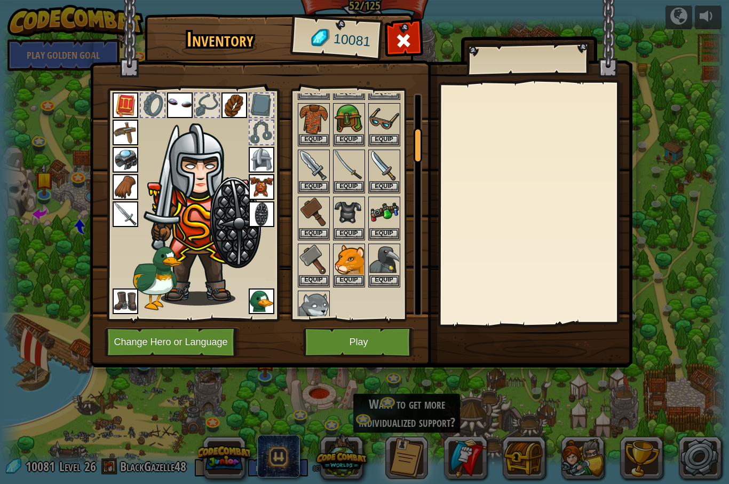
scroll to position [227, 0]
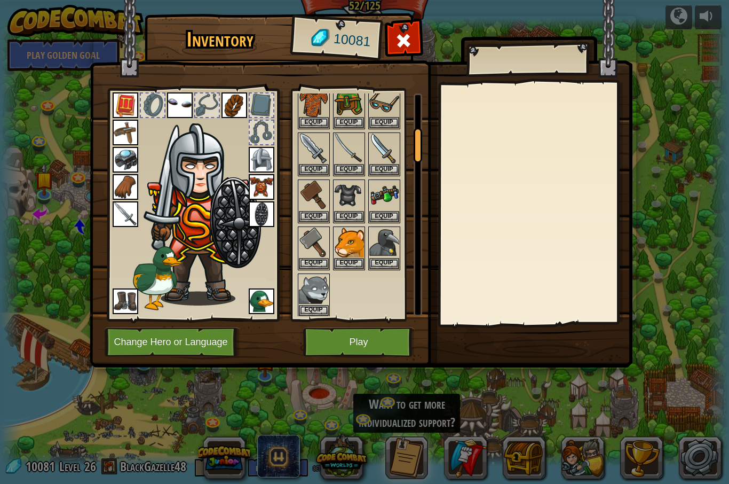
click at [367, 348] on button "Play" at bounding box center [359, 341] width 112 height 29
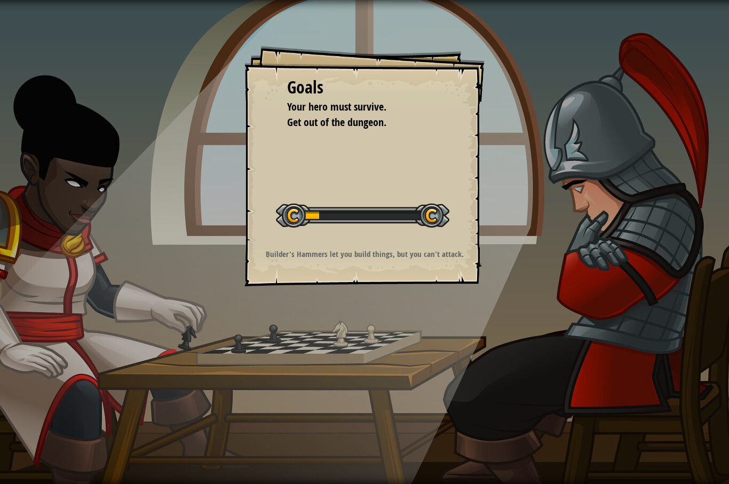
click at [103, 294] on div "Goals Your hero must survive. Get out of the dungeon. Start Level Error loading…" at bounding box center [364, 242] width 729 height 484
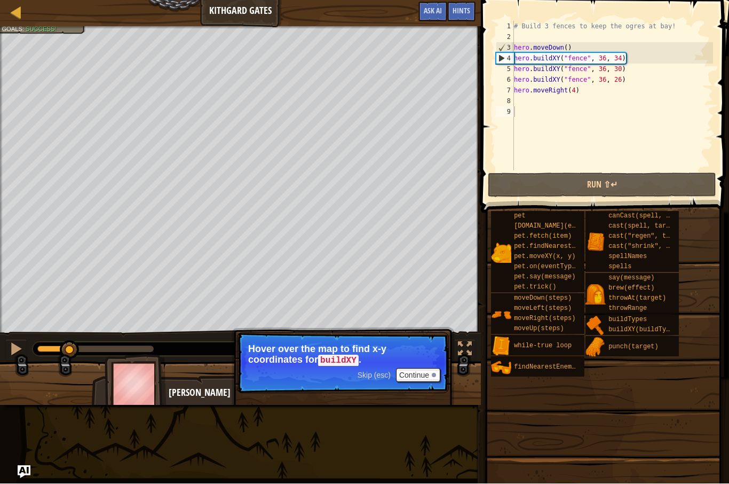
click at [402, 381] on button "Continue" at bounding box center [418, 375] width 44 height 14
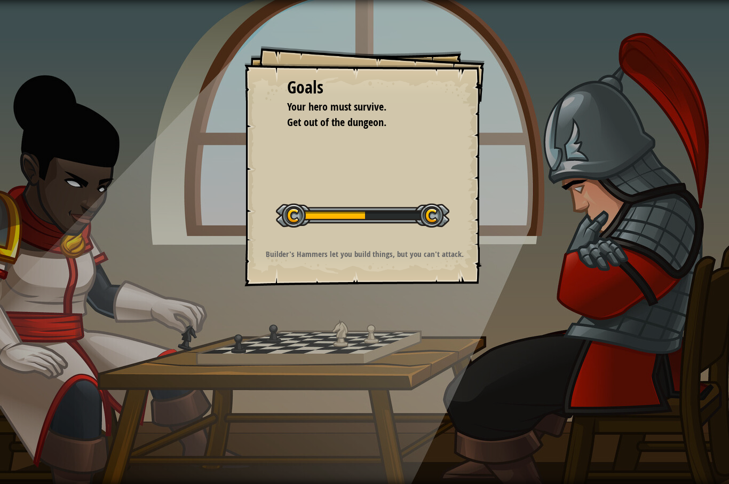
click at [137, 243] on div "Goals Your hero must survive. Get out of the dungeon. Start Level Error loading…" at bounding box center [364, 242] width 729 height 484
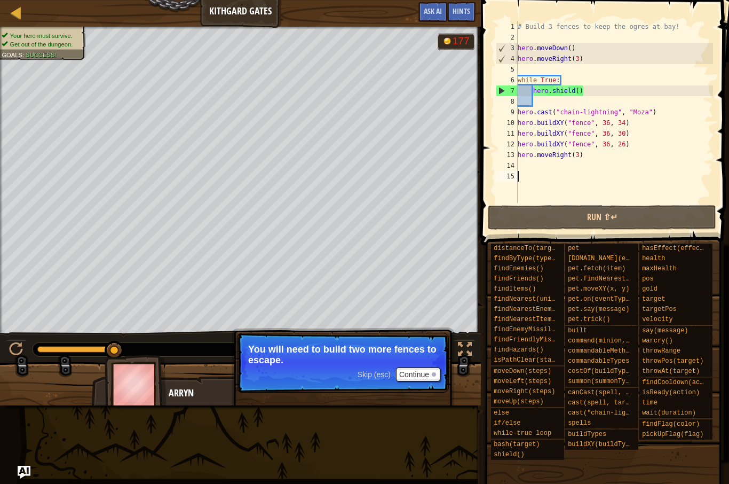
click at [421, 379] on button "Continue" at bounding box center [418, 374] width 44 height 14
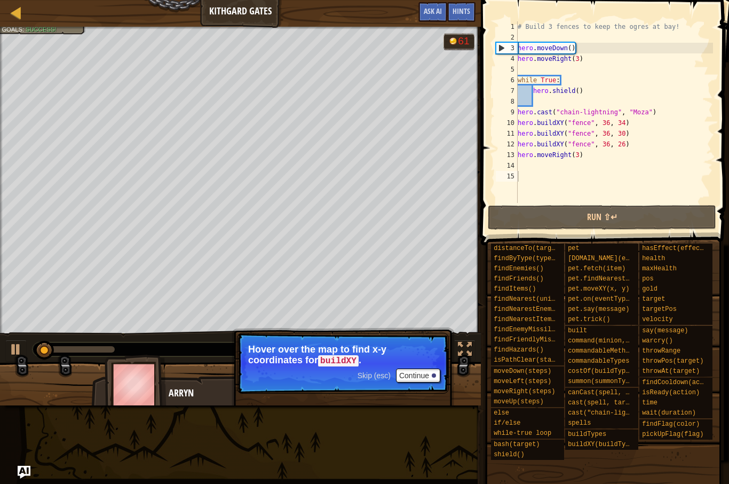
click at [415, 379] on button "Continue" at bounding box center [418, 375] width 44 height 14
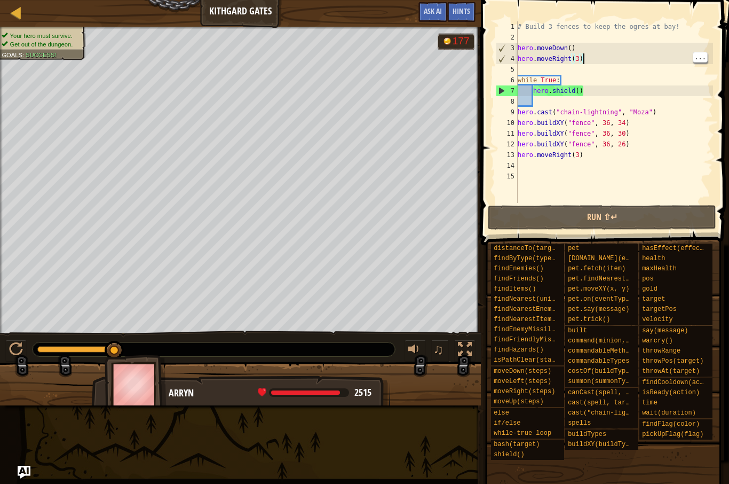
click at [603, 60] on div "# Build 3 fences to keep the ogres at bay! hero . moveDown ( ) hero . moveRight…" at bounding box center [615, 122] width 198 height 203
click at [599, 90] on div "# Build 3 fences to keep the ogres at bay! hero . moveDown ( ) hero . moveRight…" at bounding box center [615, 122] width 198 height 203
type textarea "hero.shield()"
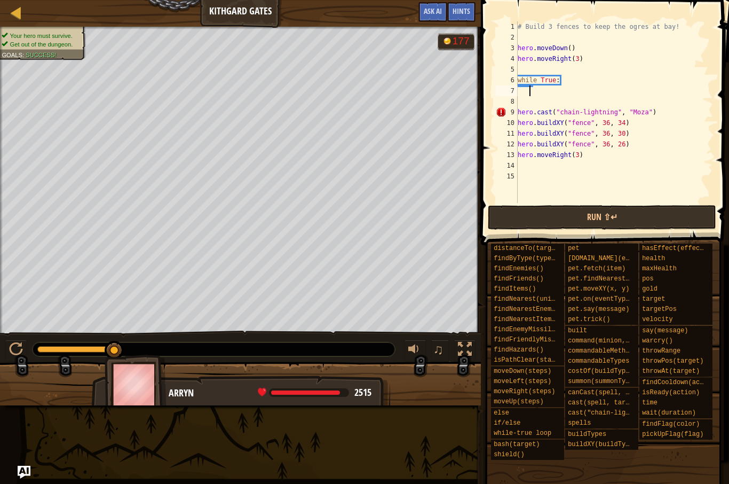
click at [514, 106] on div "8" at bounding box center [507, 101] width 22 height 11
click at [0, 51] on div at bounding box center [1, 188] width 3 height 322
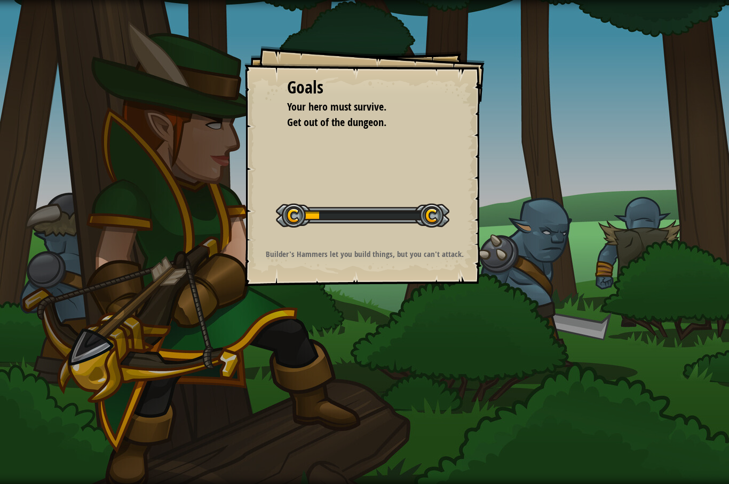
click at [102, 267] on div "Goals Your hero must survive. Get out of the dungeon. Start Level Error loading…" at bounding box center [364, 242] width 729 height 484
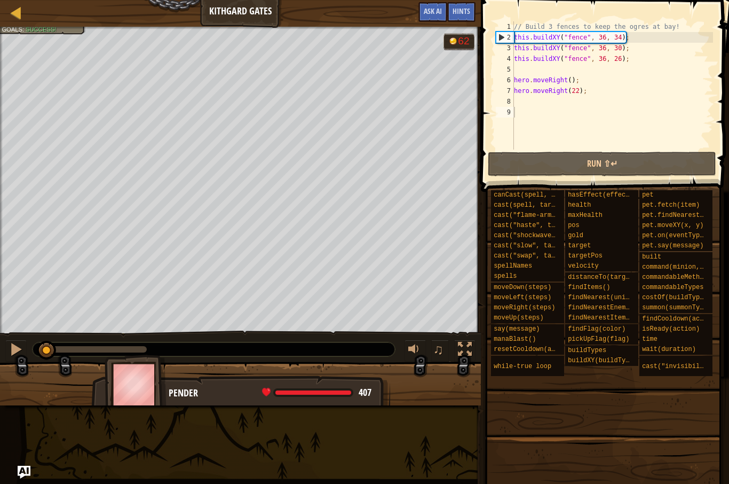
click at [532, 165] on button "Run ⇧↵" at bounding box center [602, 164] width 228 height 25
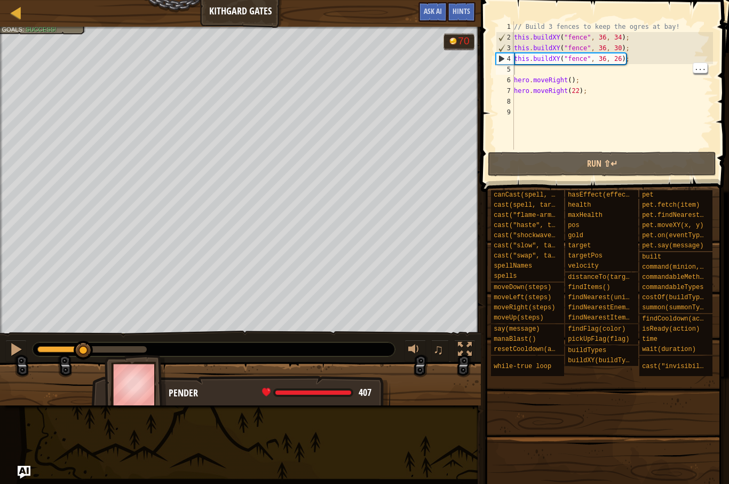
click at [523, 71] on div "// Build 3 fences to keep the ogres at bay! this . buildXY ( "fence" , 36 , 34 …" at bounding box center [612, 95] width 201 height 149
click at [535, 71] on div "// Build 3 fences to keep the ogres at bay! this . buildXY ( "fence" , 36 , 34 …" at bounding box center [612, 95] width 201 height 149
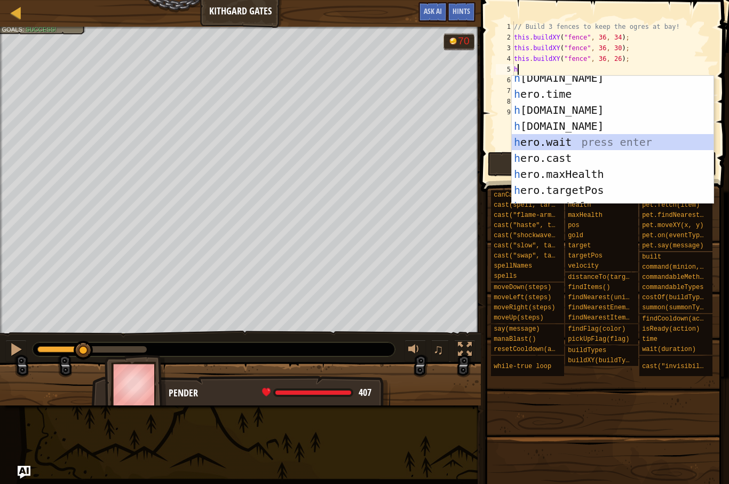
scroll to position [120, 0]
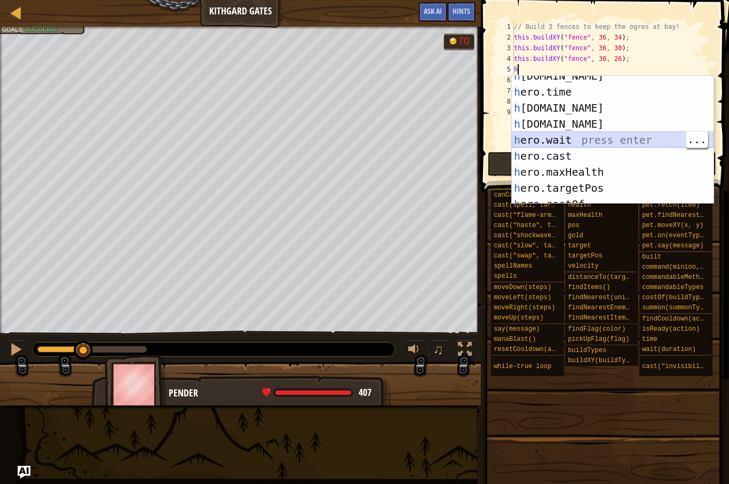
click at [599, 137] on div "h ero.gold press enter h ero.time press enter h ero.health press enter h ero.ta…" at bounding box center [613, 148] width 202 height 160
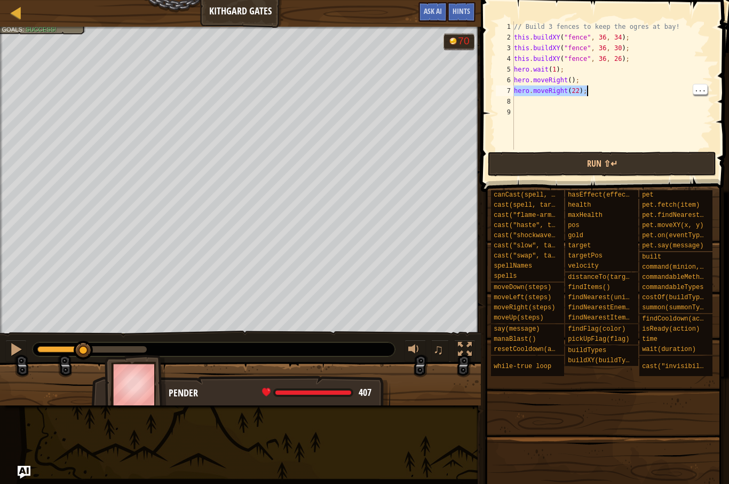
type textarea "hero.moveRight(); hero.moveRight(22);"
type textarea "h"
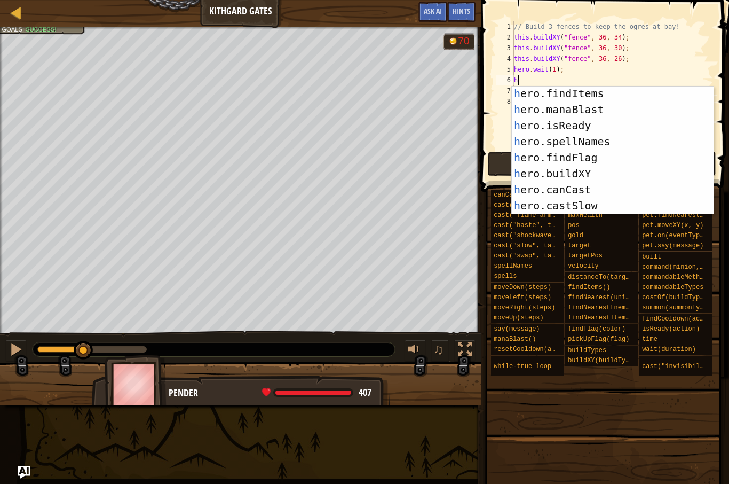
scroll to position [281, 0]
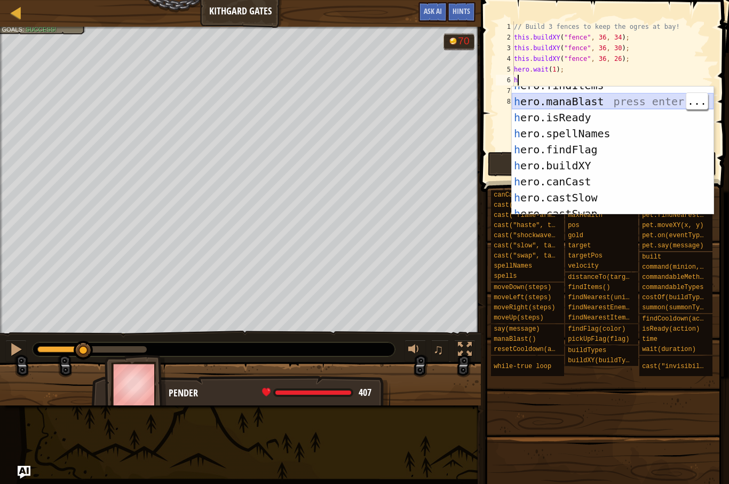
click at [626, 99] on div "h ero.findItems press enter h ero.manaBlast press enter h ero.isReady press ent…" at bounding box center [613, 157] width 202 height 160
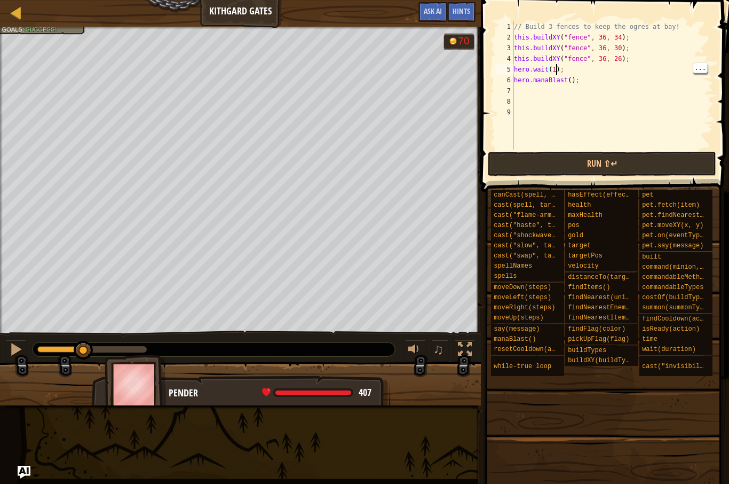
click at [555, 70] on div "// Build 3 fences to keep the ogres at bay! this . buildXY ( "fence" , 36 , 34 …" at bounding box center [612, 95] width 201 height 149
click at [539, 157] on button "Run ⇧↵" at bounding box center [602, 164] width 228 height 25
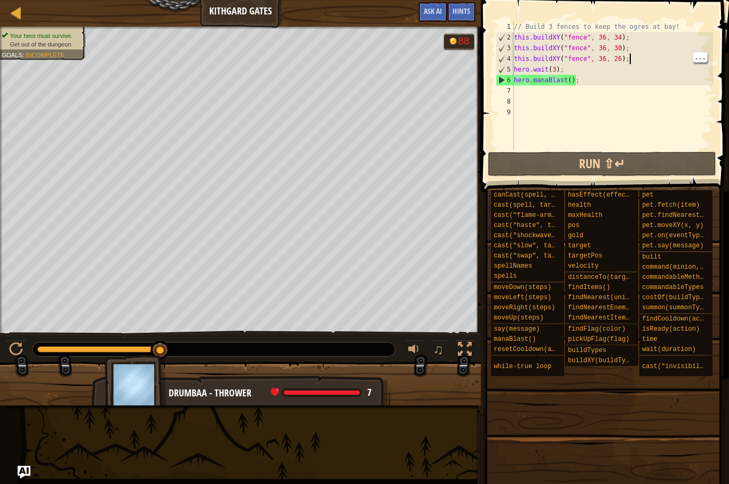
click at [632, 59] on div "// Build 3 fences to keep the ogres at bay! this . buildXY ( "fence" , 36 , 34 …" at bounding box center [612, 95] width 201 height 149
type textarea "this.buildXY("fence", 36, 30); this.buildXY("fence", 36, 26);"
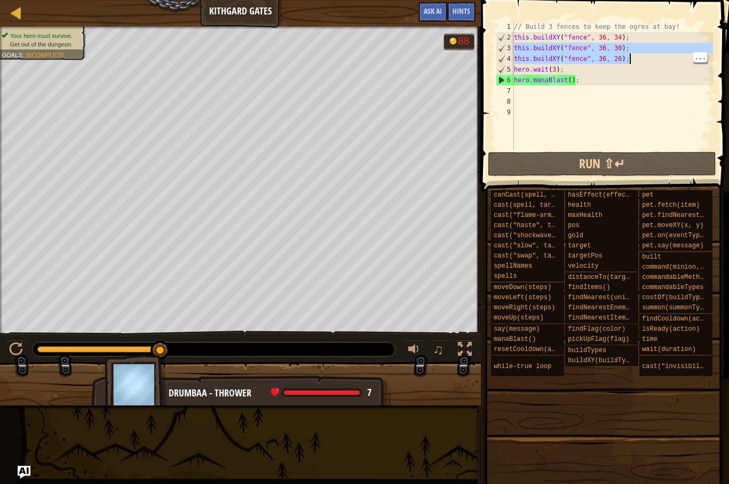
scroll to position [5, 0]
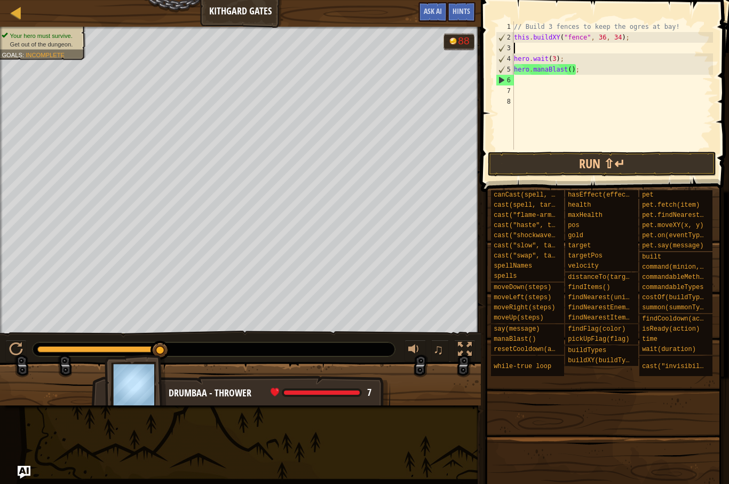
click at [546, 174] on button "Run ⇧↵" at bounding box center [602, 164] width 228 height 25
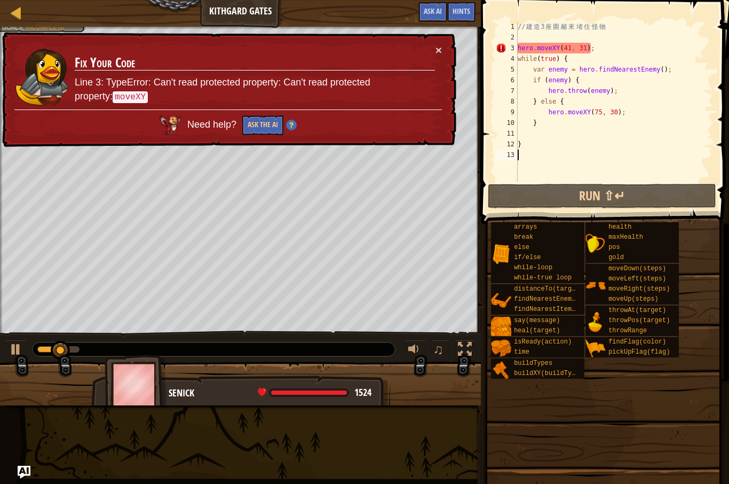
type textarea "hero.moveXY(41, 31);"
click at [604, 51] on div "// 建 造 3 座 圍 籬 來 堵 住 怪 物 hero . moveXY ( 41 , 31 ) ; while ( true ) { var enemy…" at bounding box center [615, 112] width 198 height 182
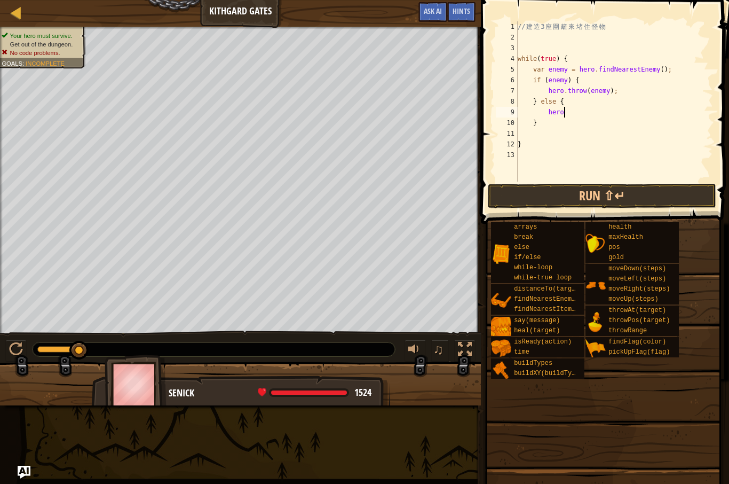
type textarea "h"
click at [538, 194] on button "Run ⇧↵" at bounding box center [602, 196] width 228 height 25
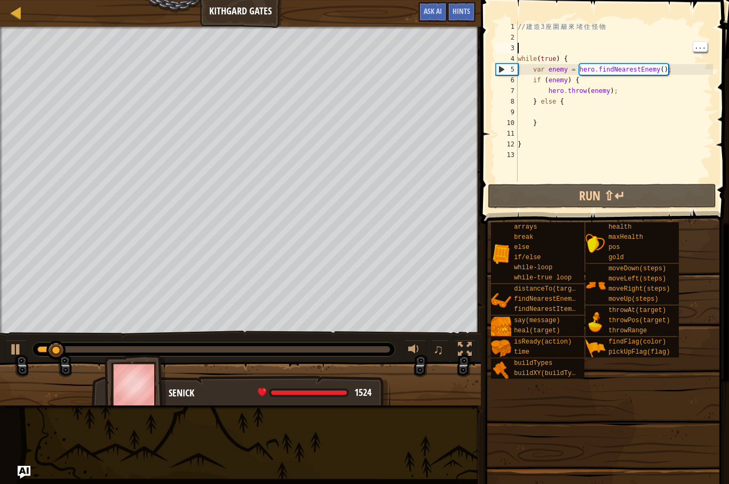
click at [542, 46] on div "// 建 造 3 座 圍 籬 來 堵 住 怪 物 while ( true ) { var enemy = hero . findNearestEnemy (…" at bounding box center [615, 112] width 198 height 182
type textarea "h"
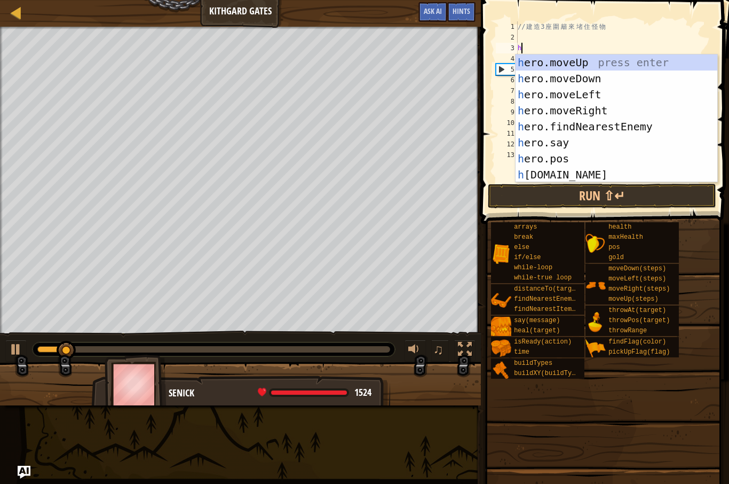
scroll to position [5, 0]
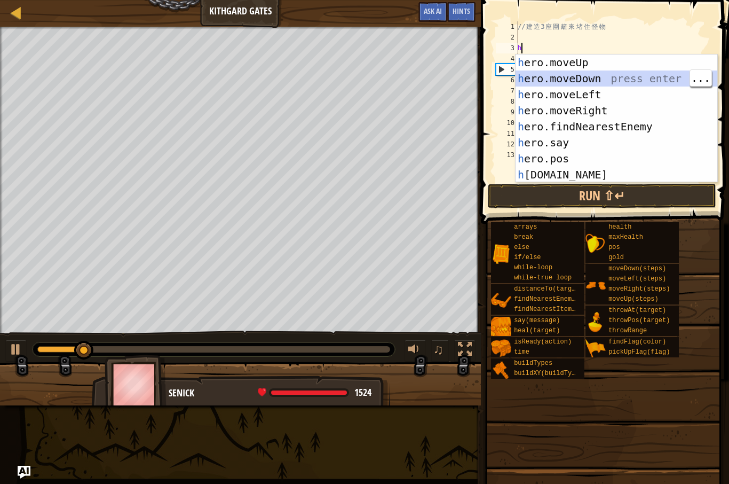
click at [585, 81] on div "h ero.moveUp press enter h ero.moveDown press enter h ero.moveLeft press enter …" at bounding box center [617, 134] width 202 height 160
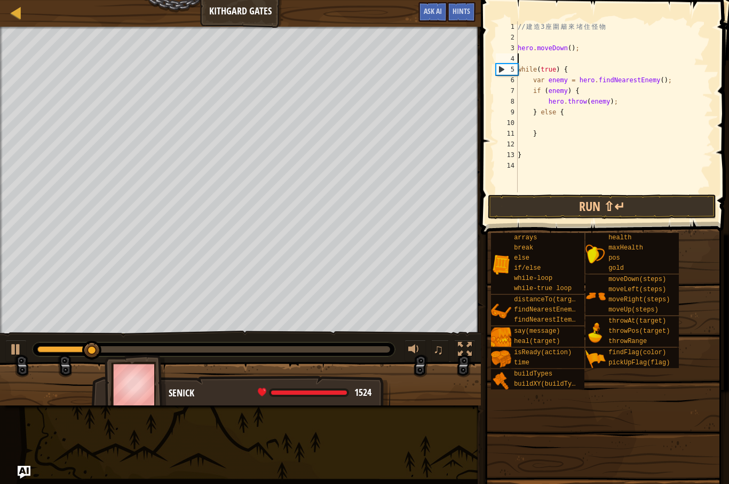
click at [556, 205] on button "Run ⇧↵" at bounding box center [602, 206] width 228 height 25
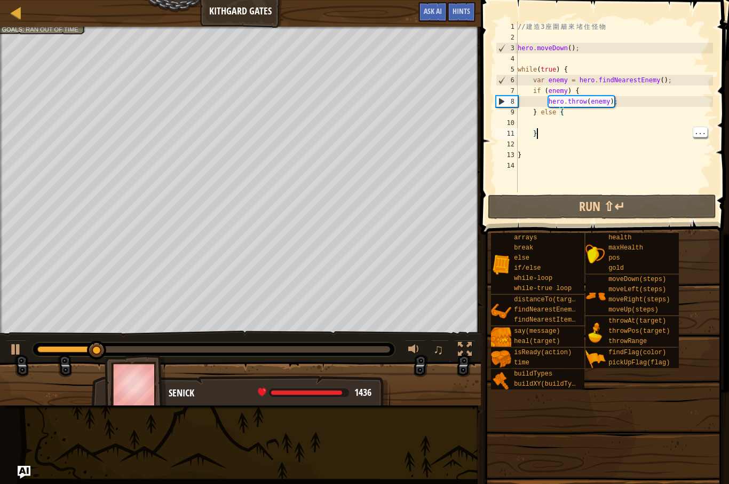
type textarea "} else {"
click at [569, 114] on div "// 建 造 3 座 圍 籬 來 堵 住 怪 物 hero . moveDown ( ) ; while ( true ) { var enemy = her…" at bounding box center [615, 117] width 198 height 192
click at [541, 145] on div "// 建 造 3 座 圍 籬 來 堵 住 怪 物 hero . moveDown ( ) ; while ( true ) { var enemy = her…" at bounding box center [615, 117] width 198 height 192
click at [544, 123] on div "// 建 造 3 座 圍 籬 來 堵 住 怪 物 hero . moveDown ( ) ; while ( true ) { var enemy = her…" at bounding box center [615, 117] width 198 height 192
type textarea "h"
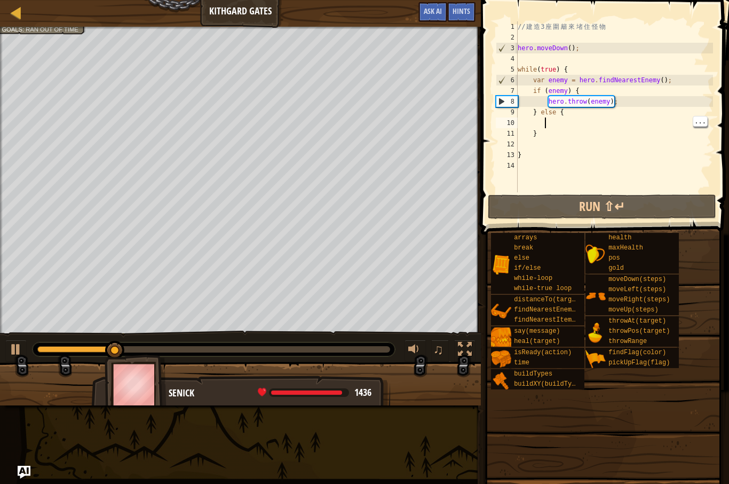
scroll to position [5, 3]
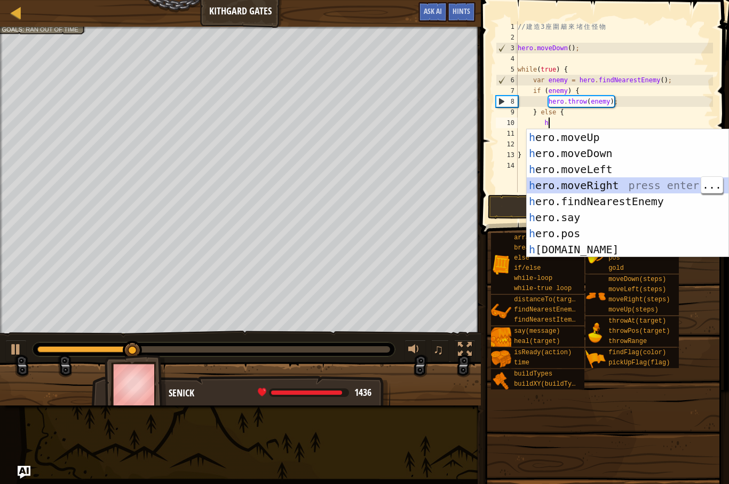
click at [622, 187] on div "h ero.moveUp press enter h ero.moveDown press enter h ero.moveLeft press enter …" at bounding box center [628, 209] width 202 height 160
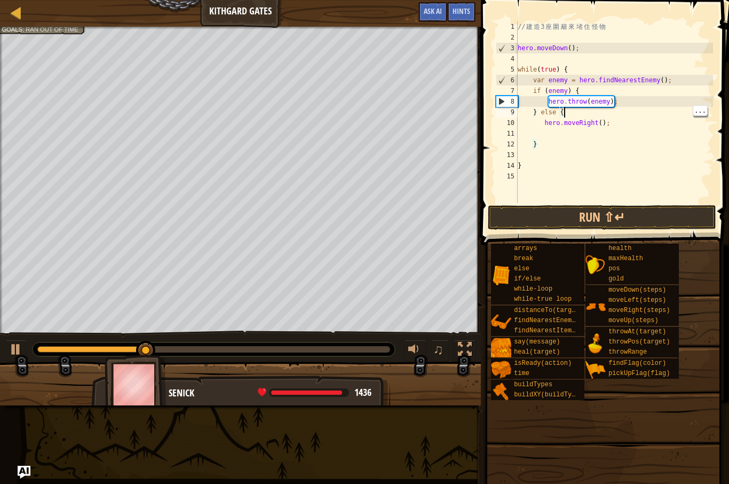
click at [603, 122] on div "// 建 造 3 座 圍 籬 來 堵 住 怪 物 hero . moveDown ( ) ; while ( true ) { var enemy = her…" at bounding box center [615, 122] width 198 height 203
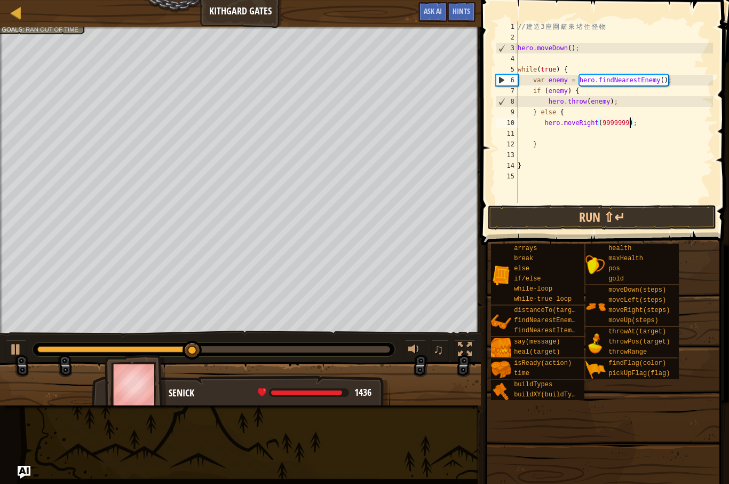
click at [642, 206] on button "Run ⇧↵" at bounding box center [602, 217] width 228 height 25
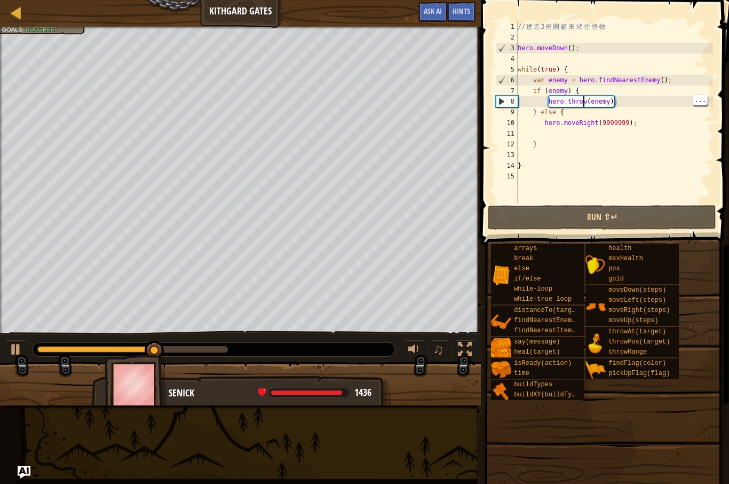
click at [579, 118] on div "// 建 造 3 座 圍 籬 來 堵 住 怪 物 hero . moveDown ( ) ; while ( true ) { var enemy = her…" at bounding box center [615, 122] width 198 height 203
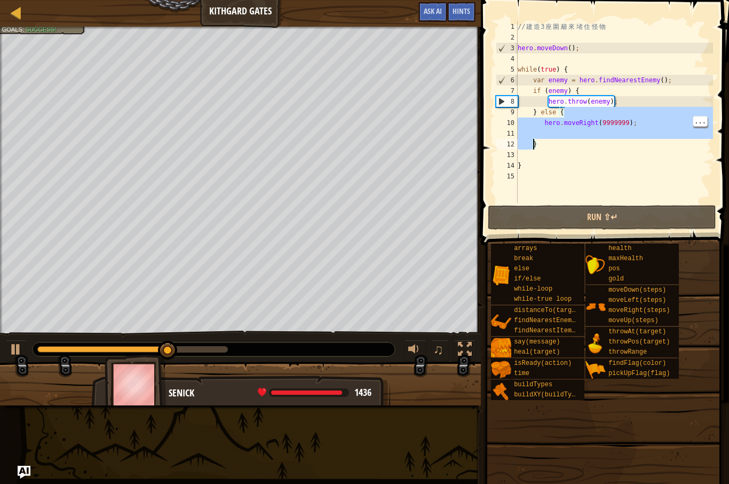
scroll to position [5, 3]
type textarea "} else {"
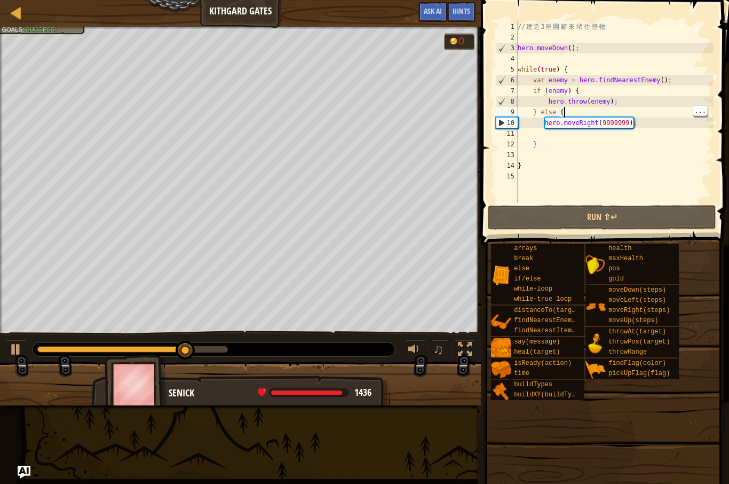
click at [585, 107] on div "// 建 造 3 座 圍 籬 來 堵 住 怪 物 hero . moveDown ( ) ; while ( true ) { var enemy = her…" at bounding box center [615, 122] width 198 height 203
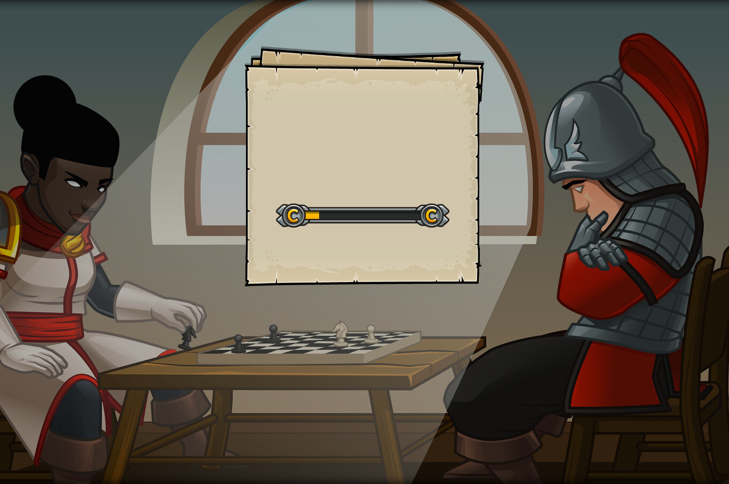
click at [92, 376] on div "Goals Start Level Error loading from server. Try refreshing the page. You'll ne…" at bounding box center [364, 242] width 729 height 484
click at [99, 406] on div "Goal Villagers must survive. Start Level Error loading from server. Try refresh…" at bounding box center [364, 242] width 729 height 484
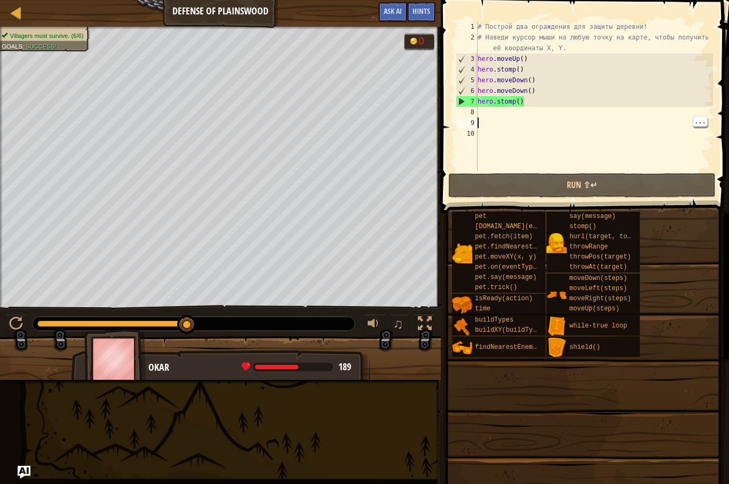
click at [553, 98] on div "# Построй два ограждения для защиты деревни! # Наведи курсор мыши на любую точк…" at bounding box center [595, 106] width 238 height 171
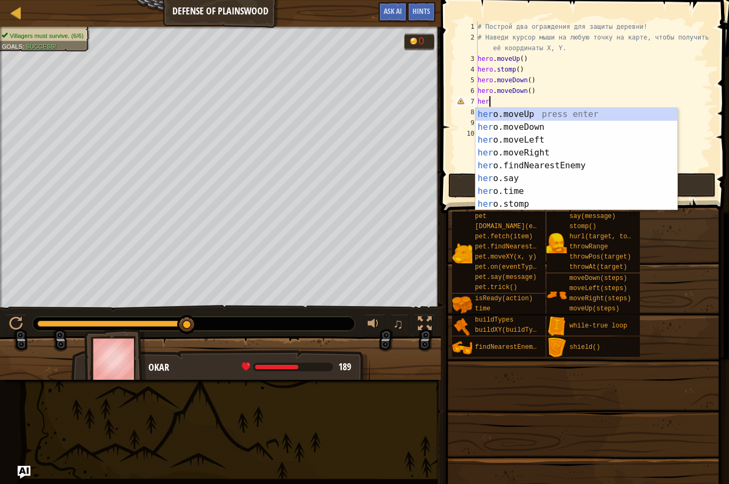
type textarea "h"
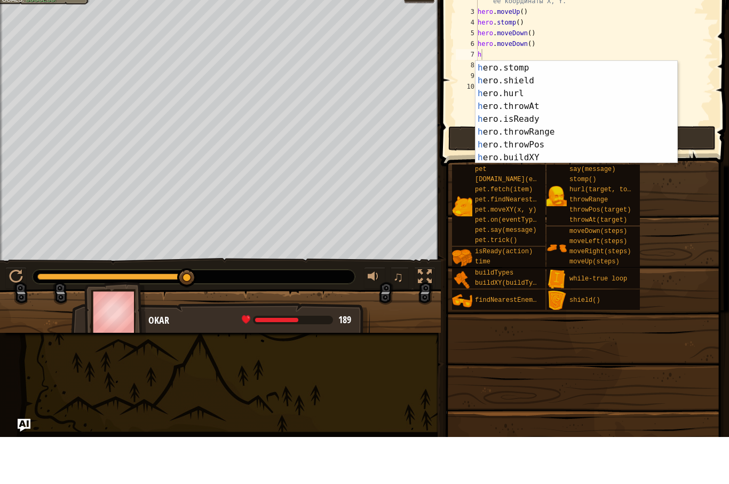
scroll to position [98, 0]
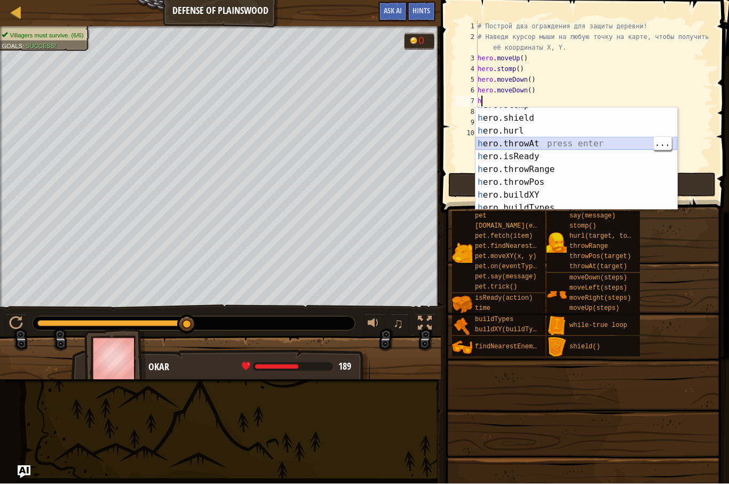
click at [539, 140] on div "h ero.stomp press enter h ero.shield press enter h ero.hurl press enter h ero.t…" at bounding box center [577, 163] width 202 height 128
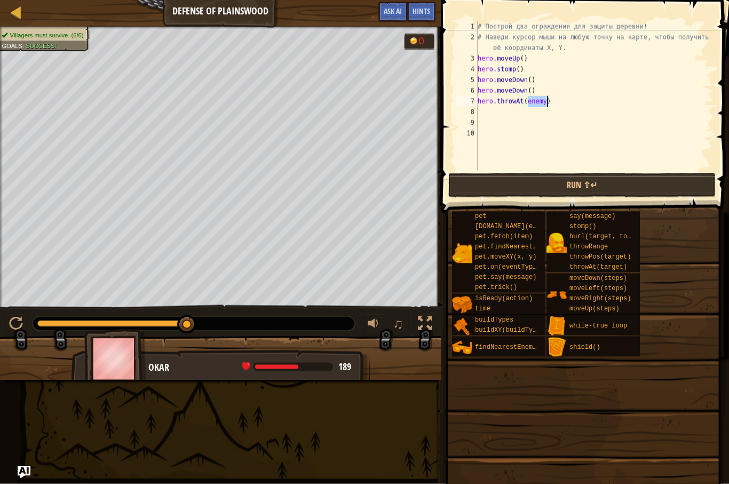
click at [478, 177] on button "Run ⇧↵" at bounding box center [581, 185] width 267 height 25
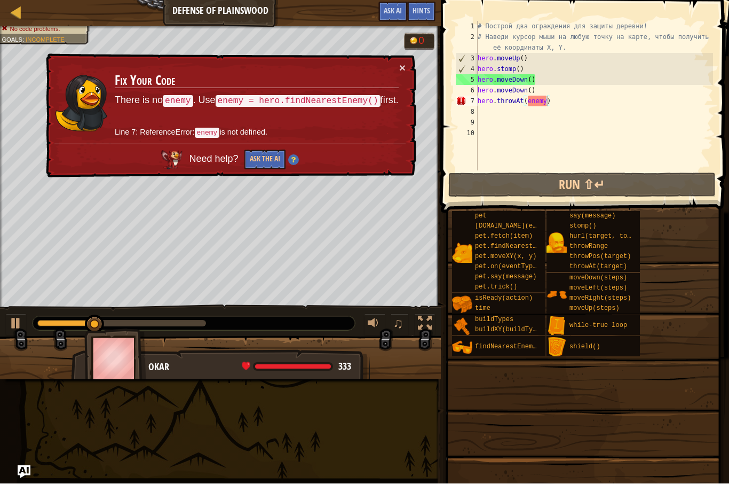
click at [404, 72] on button "×" at bounding box center [402, 67] width 6 height 11
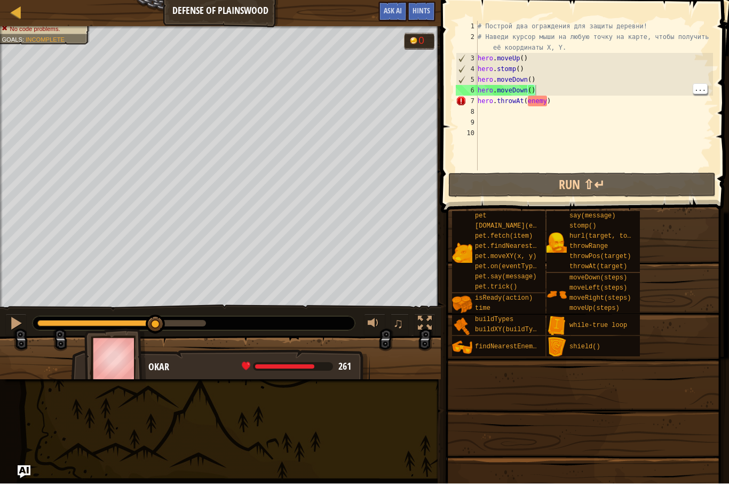
click at [557, 93] on div "# Построй два ограждения для защиты деревни! # Наведи курсор мыши на любую точк…" at bounding box center [595, 106] width 238 height 171
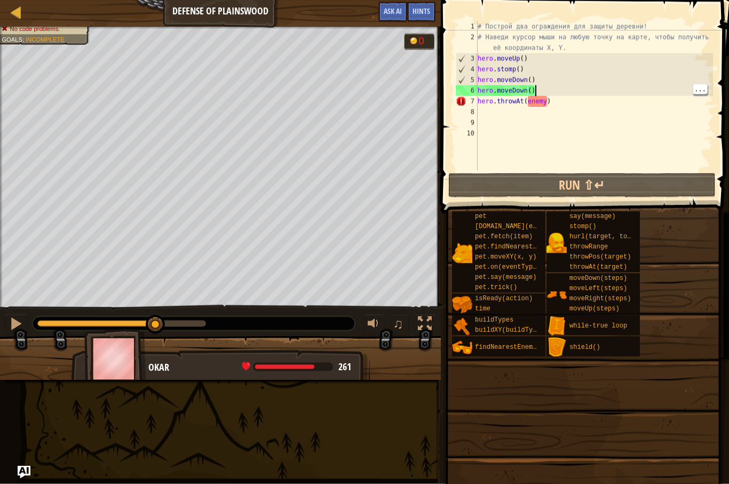
type textarea "hero.throwAt(enemy)"
click at [552, 99] on div "# Построй два ограждения для защиты деревни! # Наведи курсор мыши на любую точк…" at bounding box center [595, 106] width 238 height 171
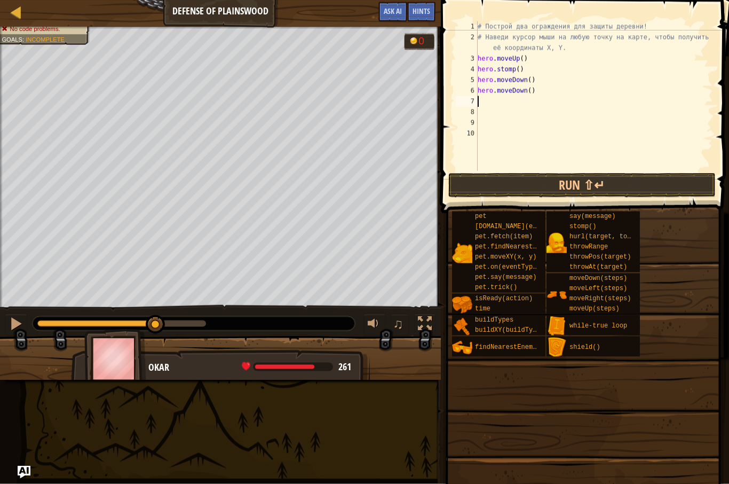
type textarea "h"
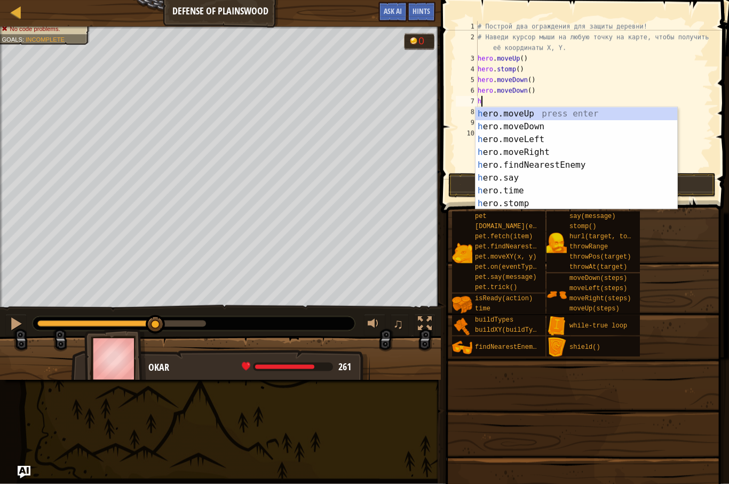
scroll to position [0, 0]
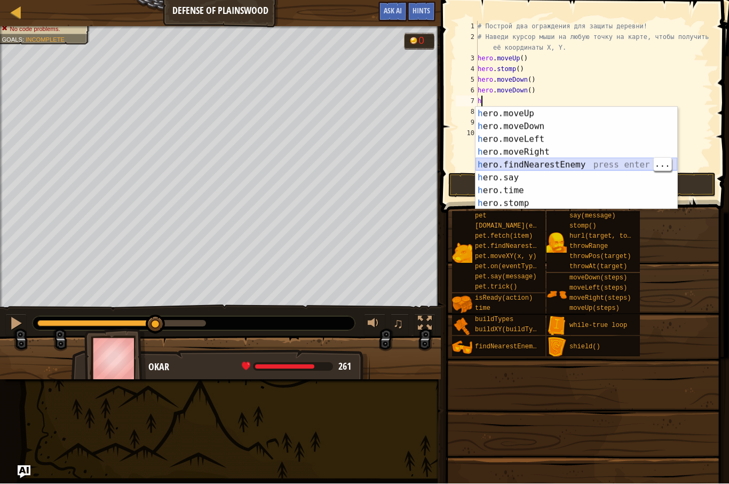
click at [557, 163] on div "h ero.moveUp press enter h ero.moveDown press enter h ero.moveLeft press enter …" at bounding box center [577, 171] width 202 height 128
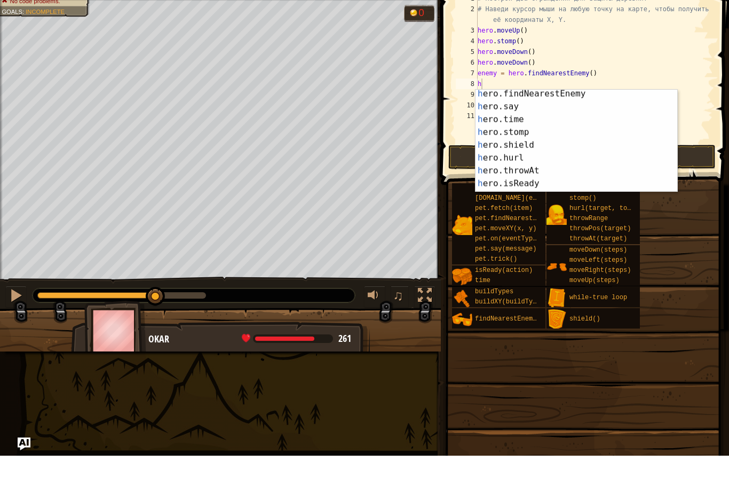
scroll to position [56, 0]
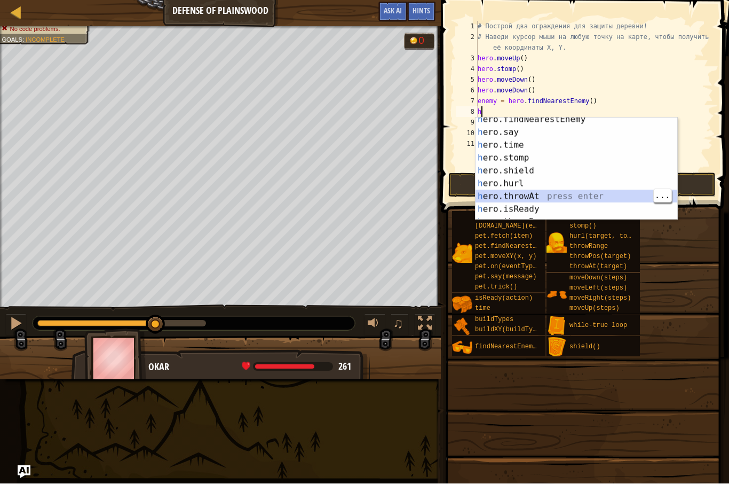
click at [549, 192] on div "h ero.findNearestEnemy press enter h ero.say press enter h ero.time press enter…" at bounding box center [577, 177] width 202 height 128
type textarea "hero.throwAt(enemy)"
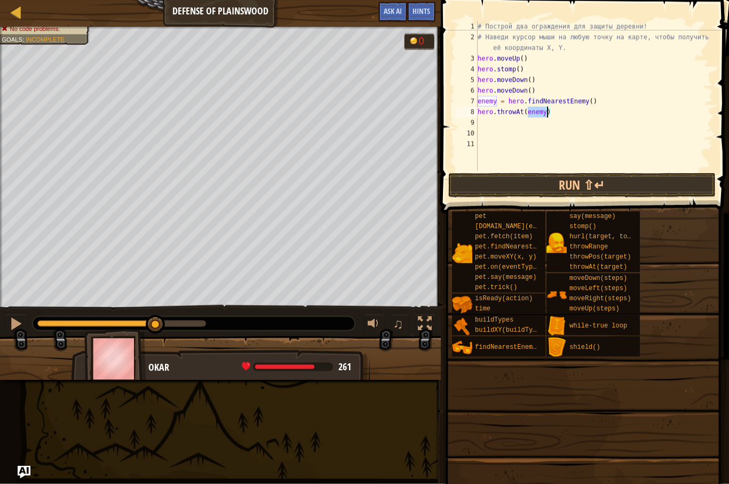
click at [483, 191] on button "Run ⇧↵" at bounding box center [581, 185] width 267 height 25
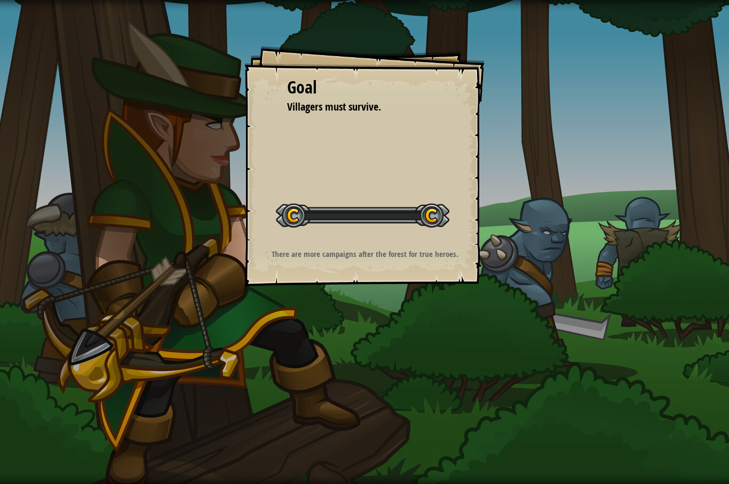
click at [629, 282] on div "Goal Villagers must survive. Start Level Error loading from server. Try refresh…" at bounding box center [364, 242] width 729 height 484
click at [621, 285] on div "Goal Villagers must survive. Start Level Error loading from server. Try refresh…" at bounding box center [364, 242] width 729 height 484
click at [617, 276] on div "Goal Villagers must survive. Start Level Error loading from server. Try refresh…" at bounding box center [364, 242] width 729 height 484
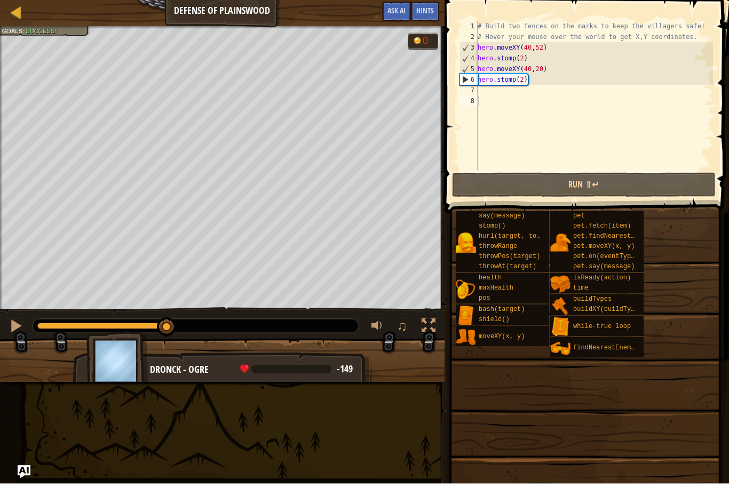
click at [652, 188] on button "Run ⇧↵" at bounding box center [584, 185] width 264 height 25
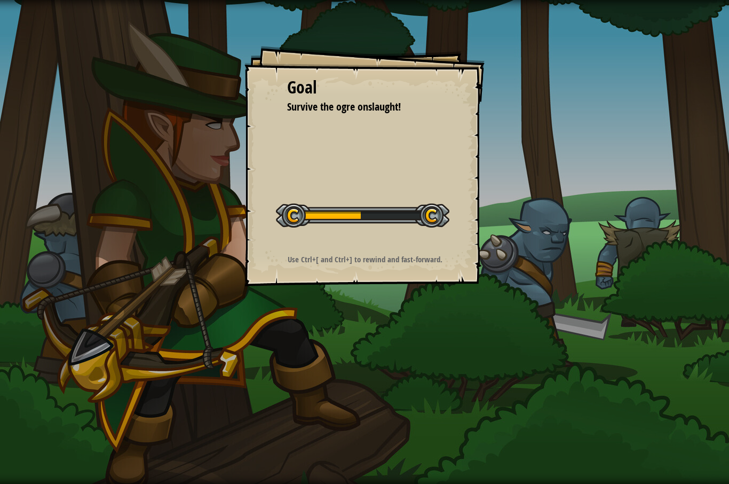
click at [654, 245] on div "Goal Survive the ogre onslaught! Start Level Error loading from server. Try ref…" at bounding box center [364, 242] width 729 height 484
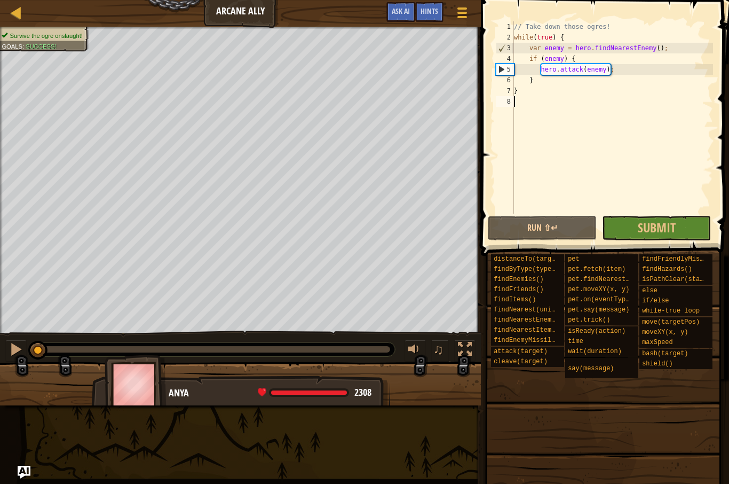
click at [550, 213] on div "// Take down those ogres! while ( true ) { var enemy = hero . findNearestEnemy …" at bounding box center [612, 128] width 201 height 214
click at [549, 231] on button "Run ⇧↵" at bounding box center [542, 228] width 109 height 25
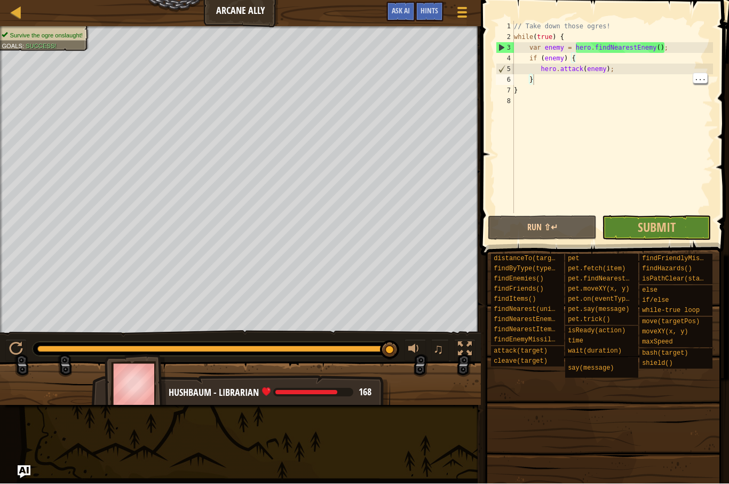
type textarea "}"
click at [661, 220] on span "Submit" at bounding box center [657, 227] width 38 height 17
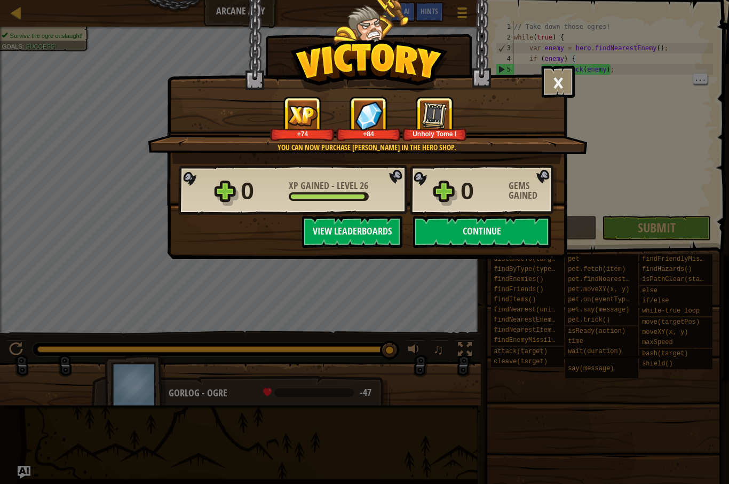
click at [507, 233] on button "Continue" at bounding box center [482, 232] width 138 height 32
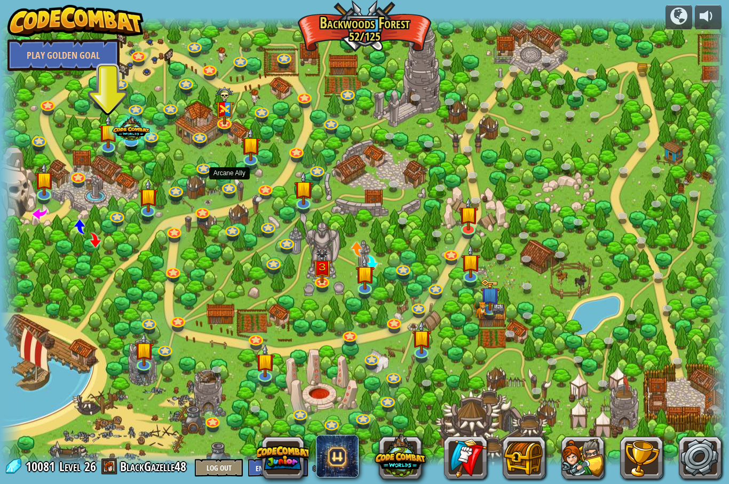
click at [223, 191] on link at bounding box center [228, 188] width 21 height 16
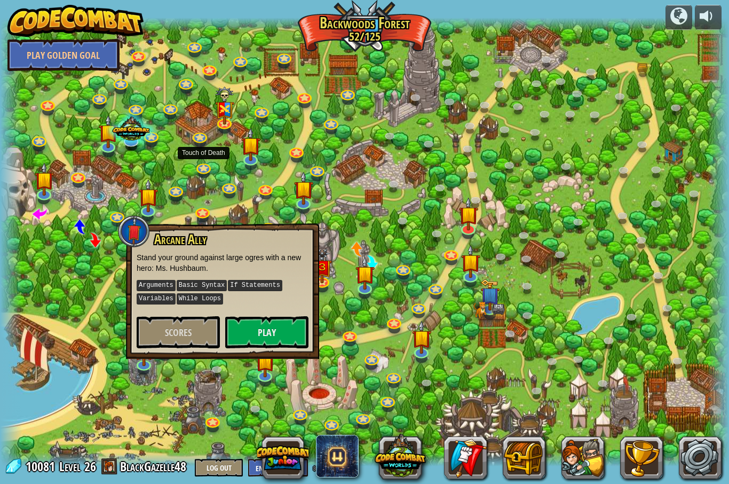
click at [201, 170] on link at bounding box center [203, 169] width 21 height 16
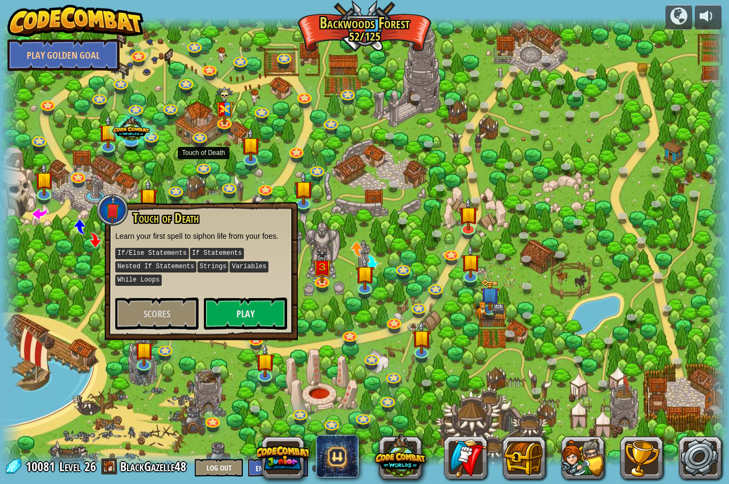
click at [220, 311] on button "Play" at bounding box center [245, 313] width 83 height 32
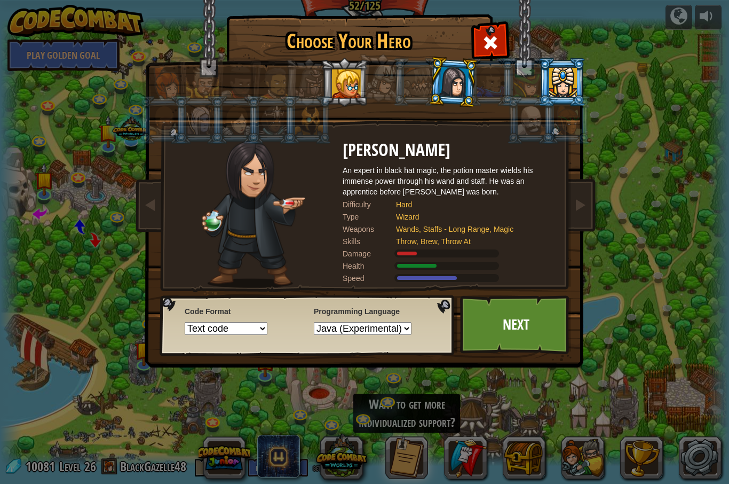
click at [328, 71] on li at bounding box center [344, 82] width 48 height 49
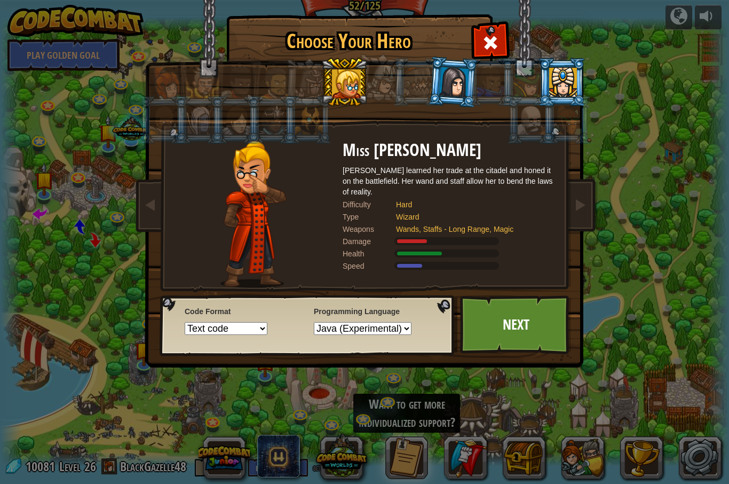
click at [341, 70] on div at bounding box center [346, 83] width 29 height 29
click at [449, 68] on div at bounding box center [454, 82] width 30 height 30
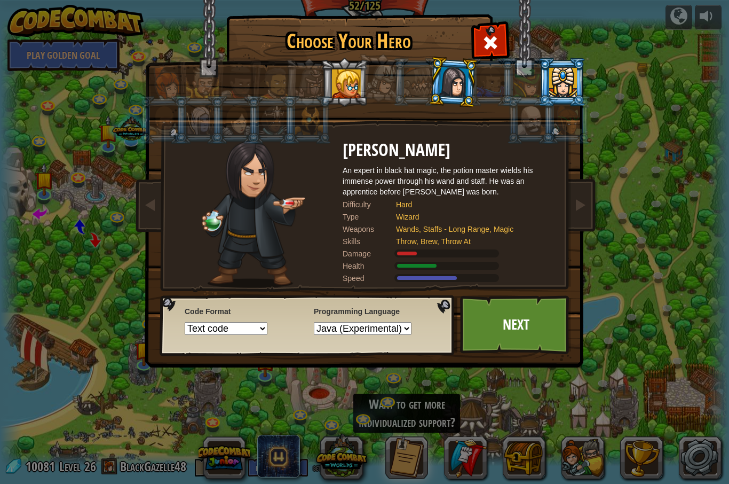
click at [448, 83] on div at bounding box center [454, 82] width 30 height 30
click at [512, 328] on link "Next" at bounding box center [516, 324] width 112 height 59
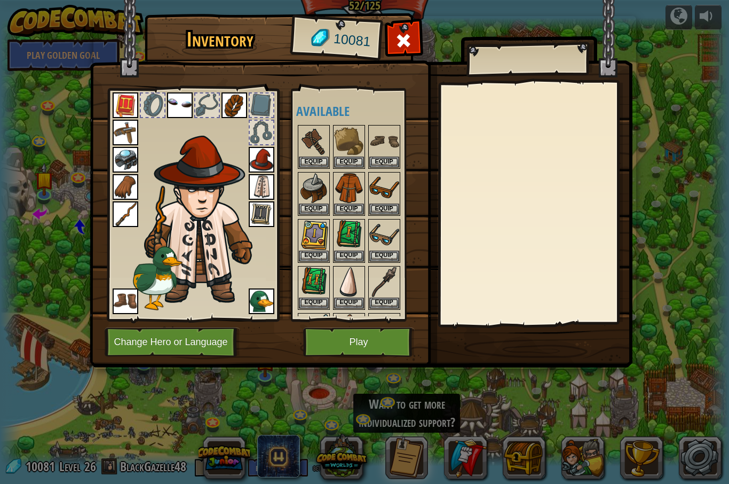
click at [326, 342] on button "Play" at bounding box center [359, 341] width 112 height 29
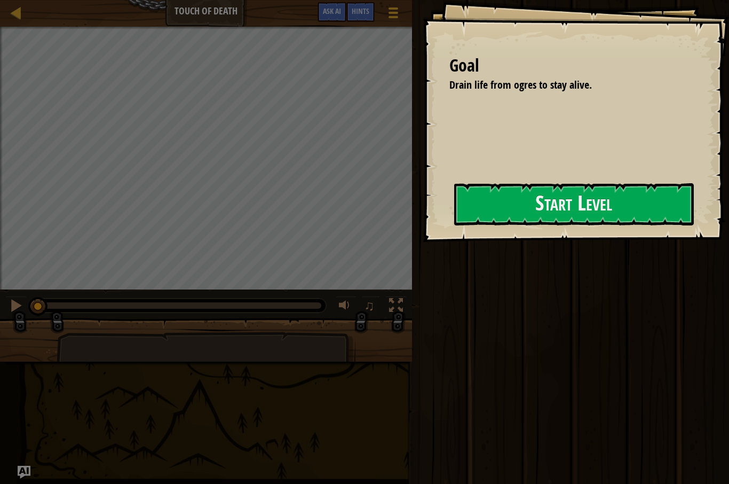
click at [569, 191] on button "Start Level" at bounding box center [574, 204] width 240 height 42
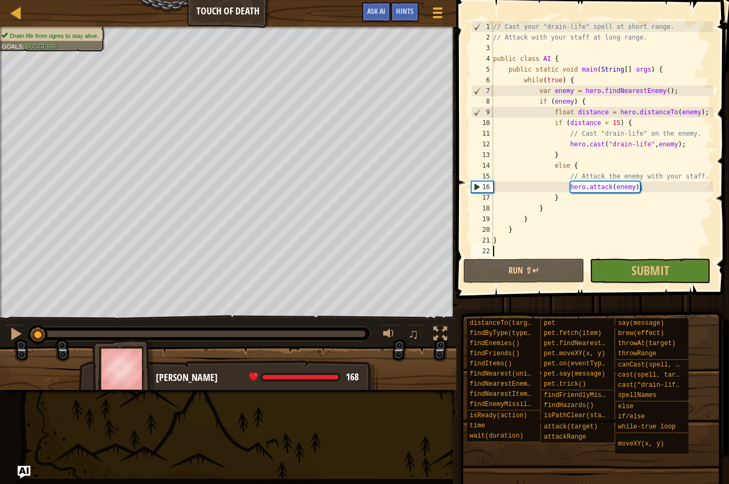
click at [532, 273] on button "Run ⇧↵" at bounding box center [523, 270] width 121 height 25
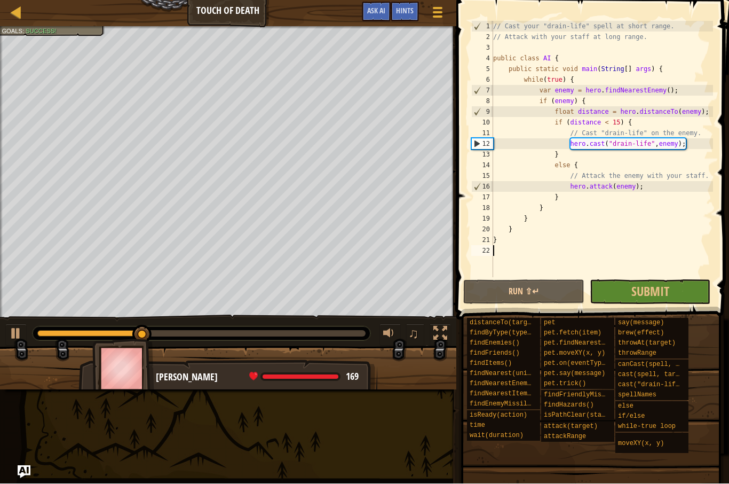
click at [23, 18] on link "Map" at bounding box center [23, 13] width 5 height 14
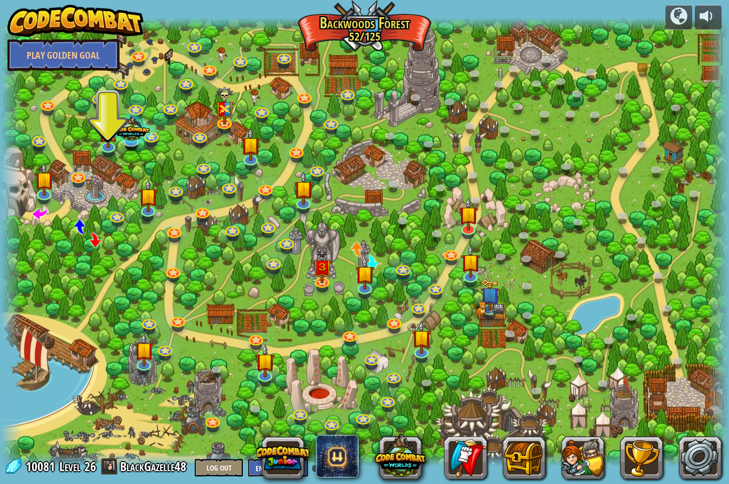
click at [205, 163] on link at bounding box center [203, 169] width 21 height 16
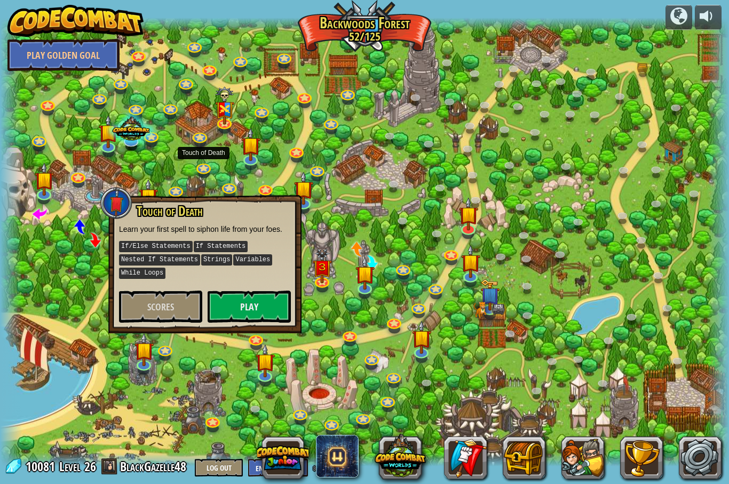
click at [224, 299] on button "Play" at bounding box center [249, 306] width 83 height 32
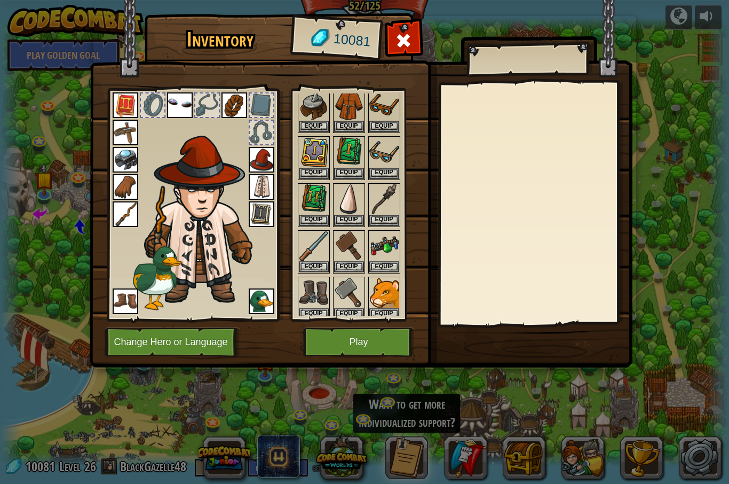
scroll to position [92, 0]
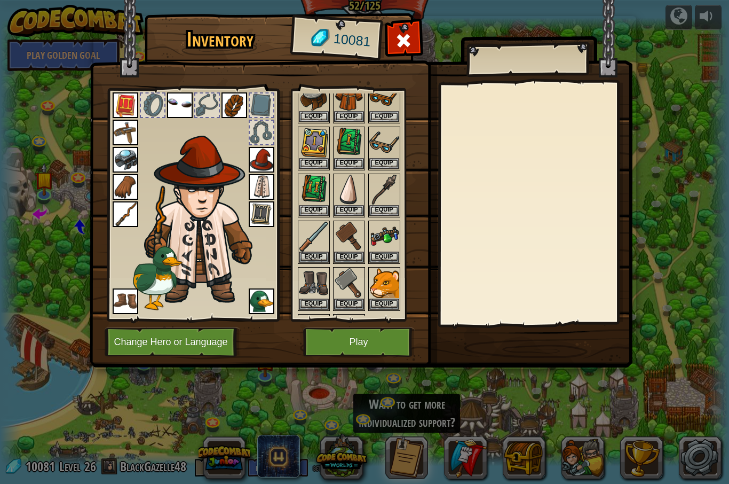
click at [304, 249] on img at bounding box center [314, 237] width 30 height 30
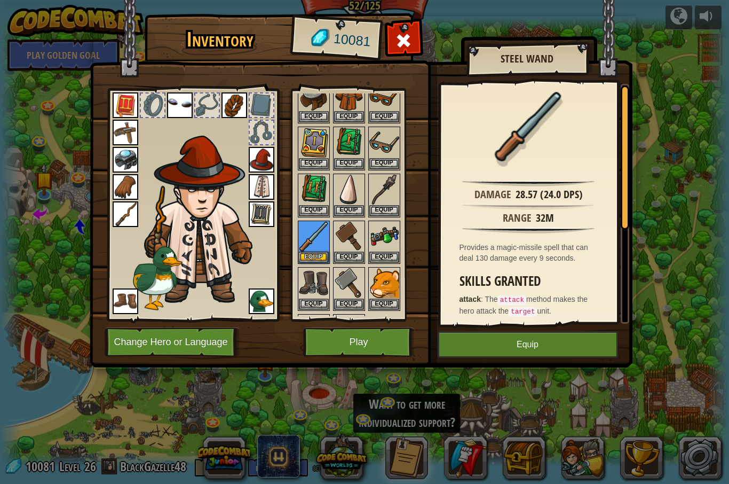
click at [310, 253] on button "Equip" at bounding box center [314, 256] width 30 height 11
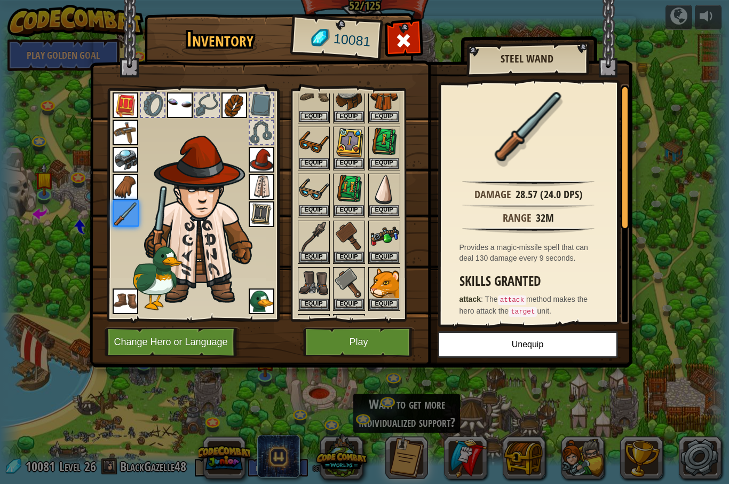
click at [331, 345] on button "Play" at bounding box center [359, 341] width 112 height 29
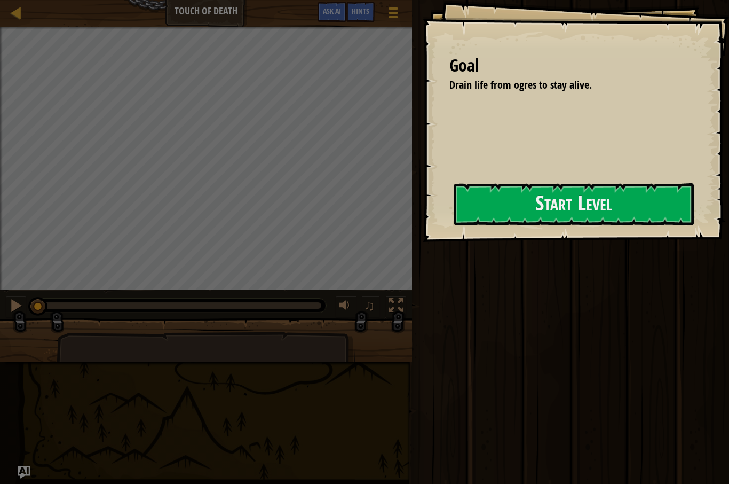
click at [569, 198] on button "Start Level" at bounding box center [574, 204] width 240 height 42
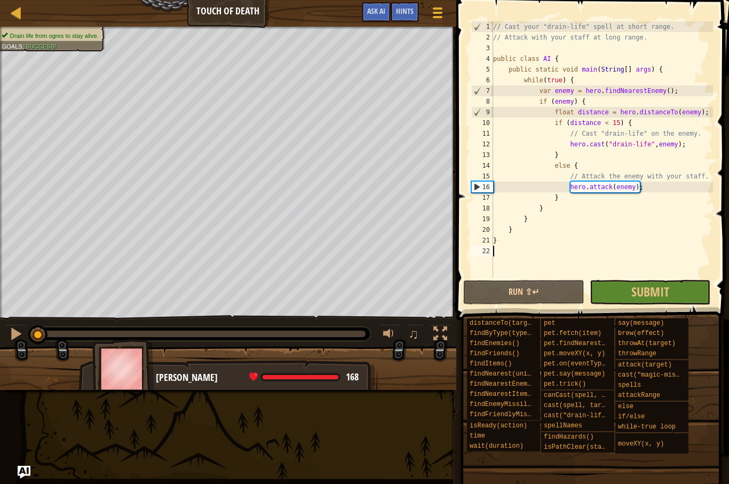
click at [535, 276] on div "// Cast your "drain-life" spell at short range. // Attack with your staff at lo…" at bounding box center [602, 160] width 222 height 278
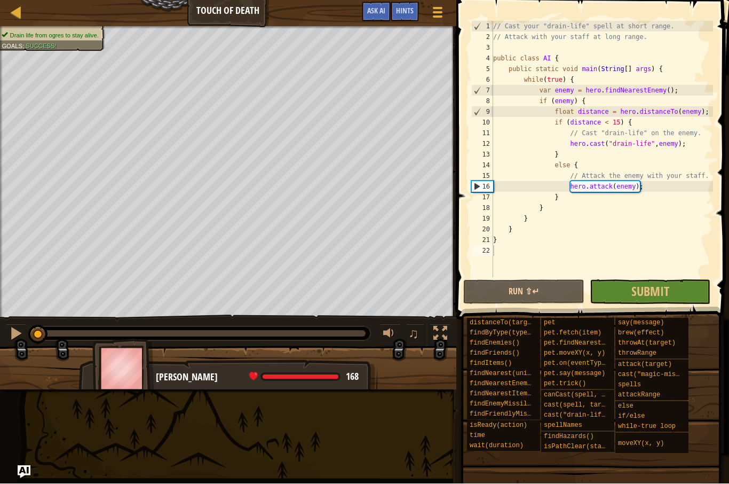
click at [534, 293] on button "Run ⇧↵" at bounding box center [523, 292] width 121 height 25
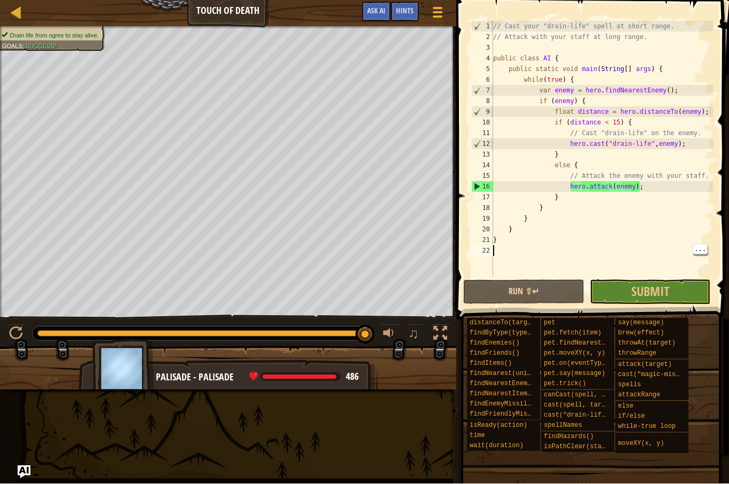
click at [658, 292] on span "Submit" at bounding box center [651, 291] width 38 height 17
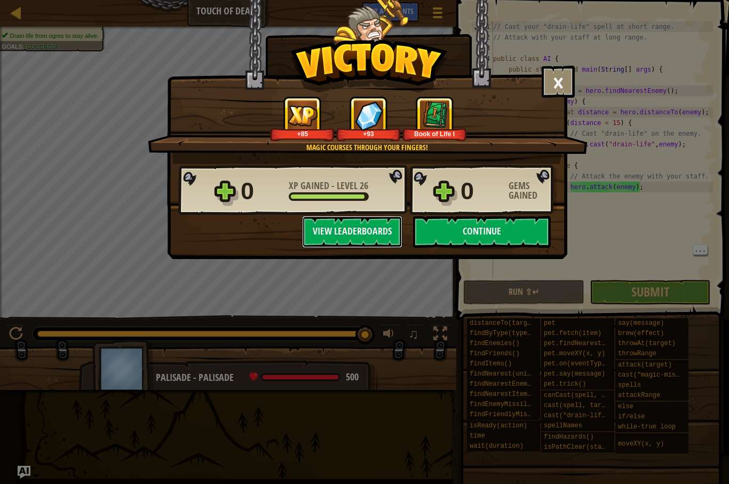
click at [374, 227] on button "View Leaderboards" at bounding box center [352, 232] width 100 height 32
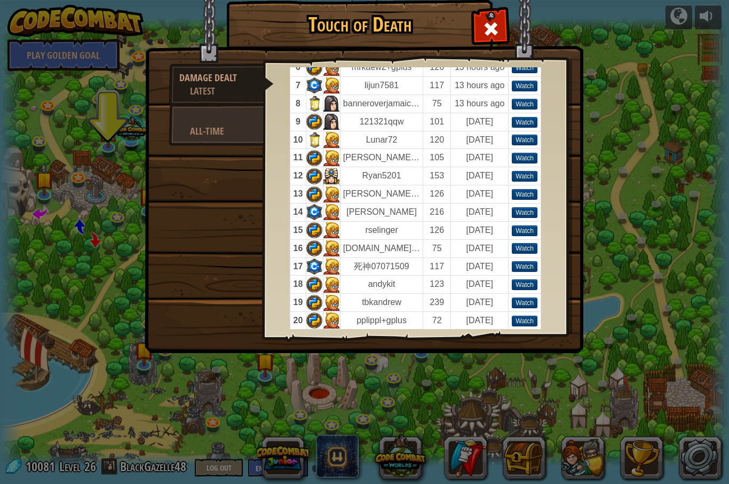
scroll to position [145, 0]
click at [316, 173] on td at bounding box center [314, 176] width 17 height 18
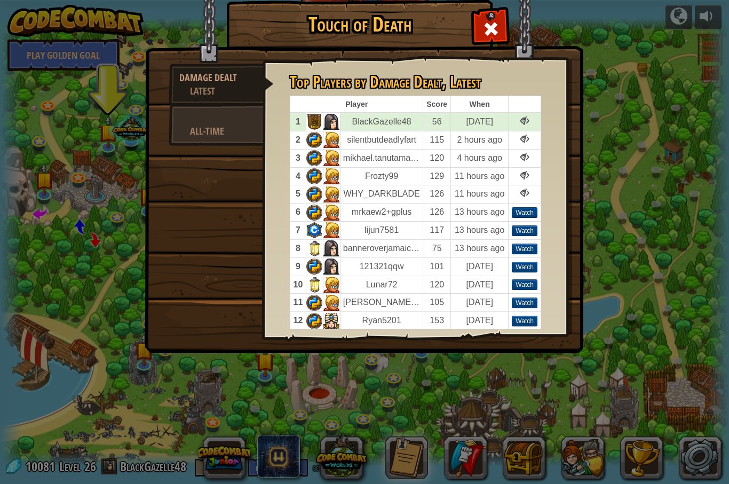
scroll to position [0, 0]
click at [315, 247] on td at bounding box center [314, 248] width 17 height 18
click at [531, 215] on div "Watch" at bounding box center [525, 212] width 26 height 11
click at [479, 25] on div at bounding box center [491, 27] width 34 height 34
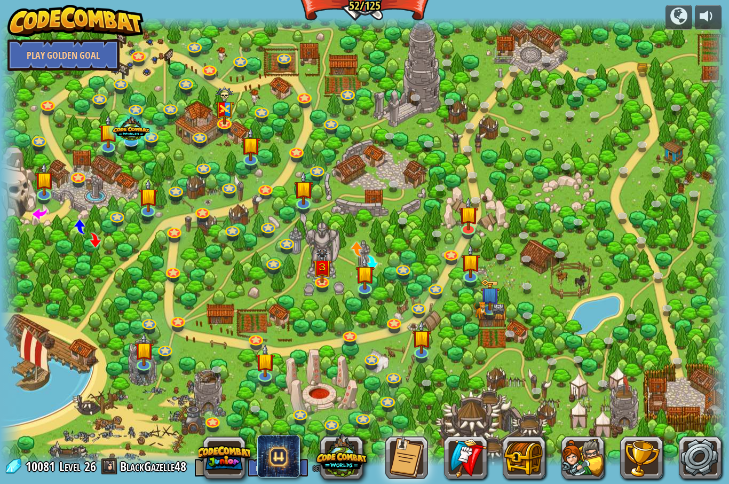
click at [479, 25] on div at bounding box center [364, 24] width 729 height 13
click at [338, 268] on div at bounding box center [364, 242] width 729 height 448
click at [314, 274] on img at bounding box center [322, 266] width 19 height 35
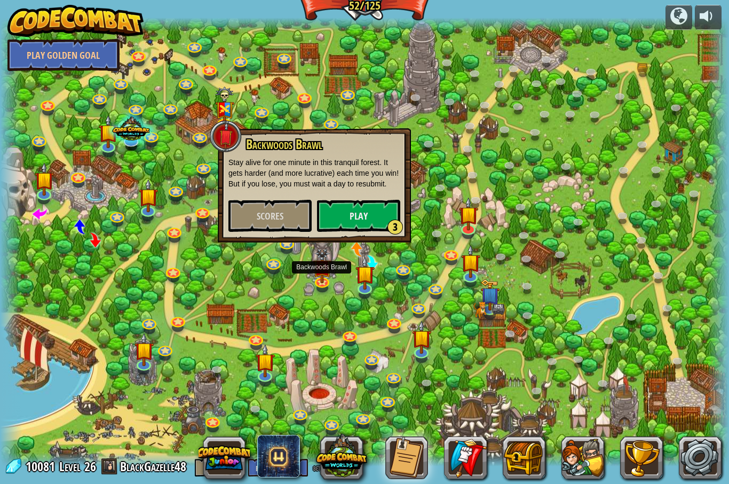
click at [271, 217] on span "Scores" at bounding box center [270, 215] width 27 height 13
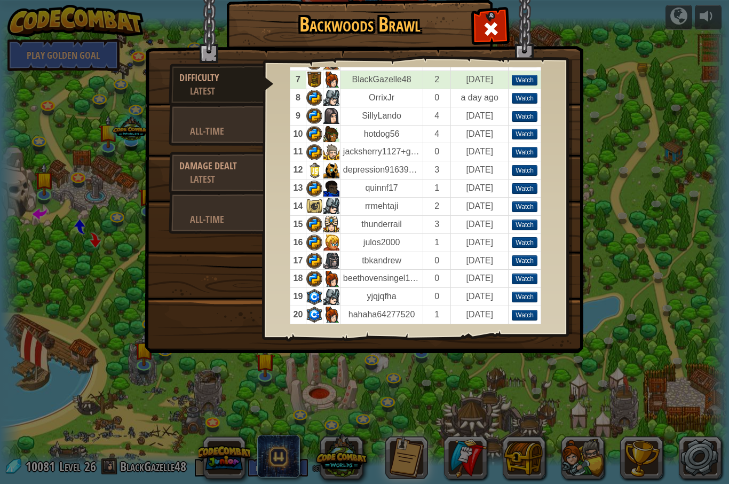
scroll to position [148, 0]
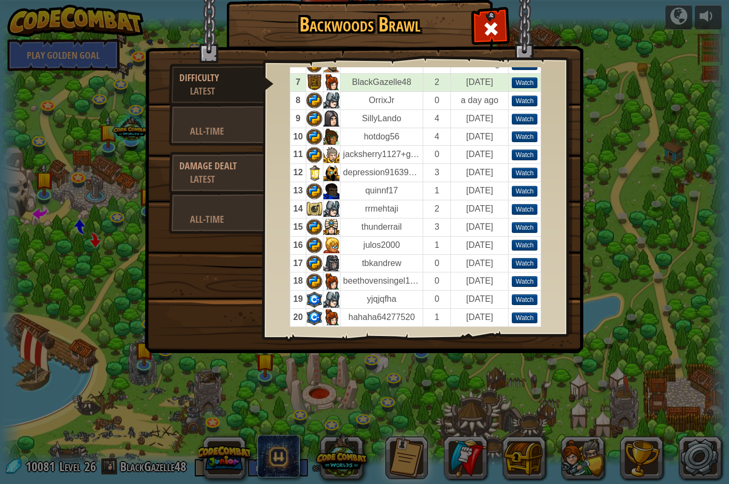
click at [318, 131] on td at bounding box center [314, 137] width 17 height 18
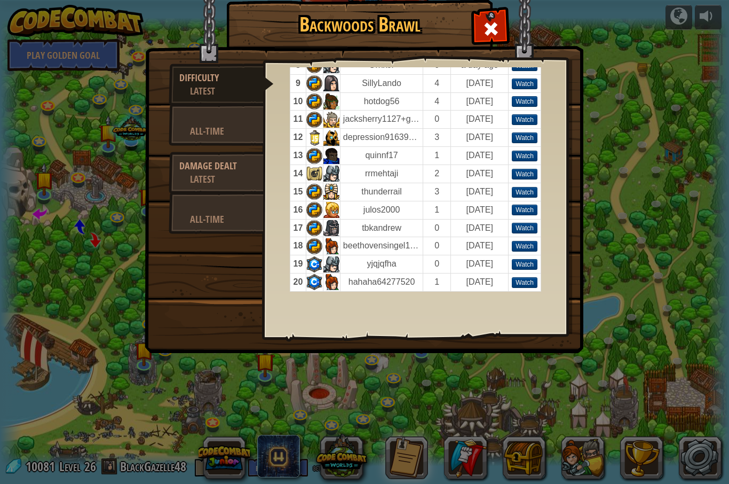
scroll to position [182, 0]
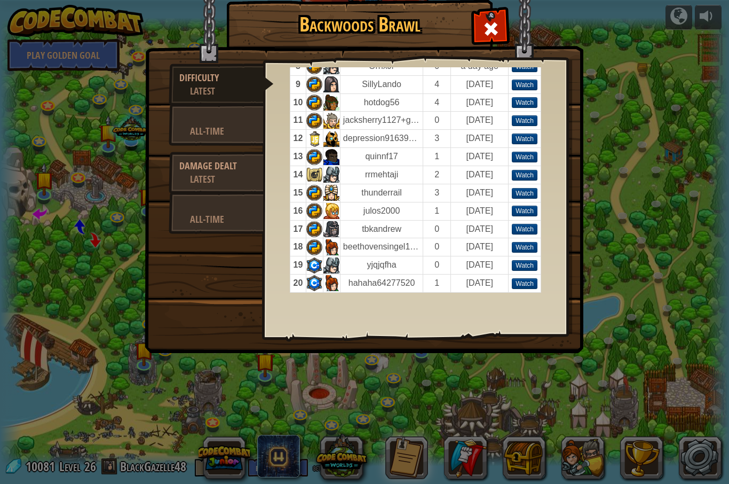
click at [207, 127] on div "All-Time" at bounding box center [221, 130] width 63 height 13
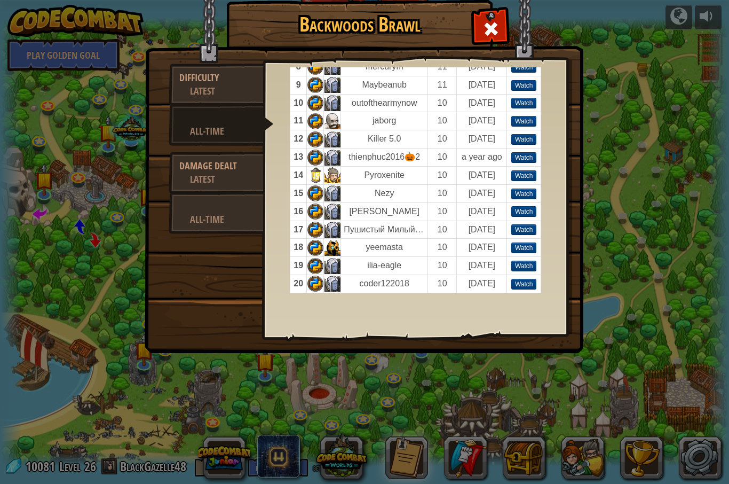
scroll to position [181, 0]
click at [186, 200] on div at bounding box center [216, 205] width 74 height 13
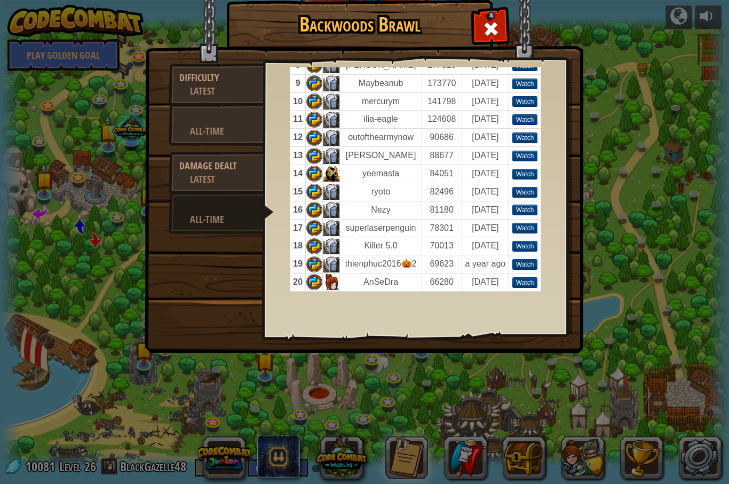
scroll to position [226, 0]
click at [723, 1] on div "Backwoods Brawl Difficulty Latest All-Time Damage Dealt Latest All-Time Top Pla…" at bounding box center [364, 242] width 729 height 484
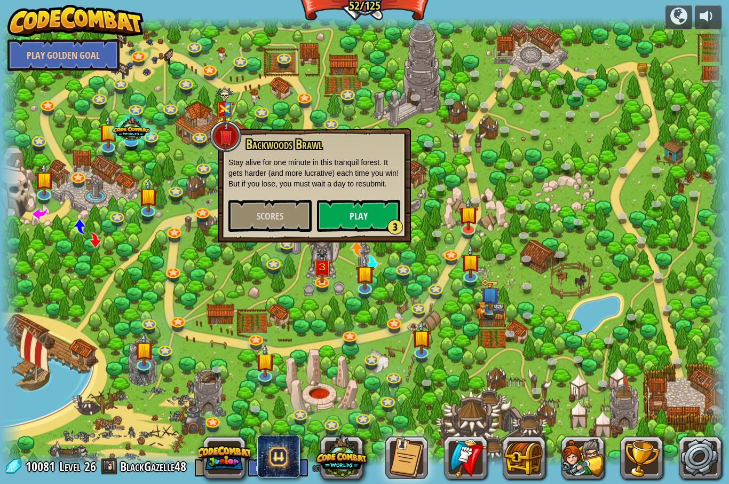
click at [334, 298] on div at bounding box center [364, 242] width 729 height 448
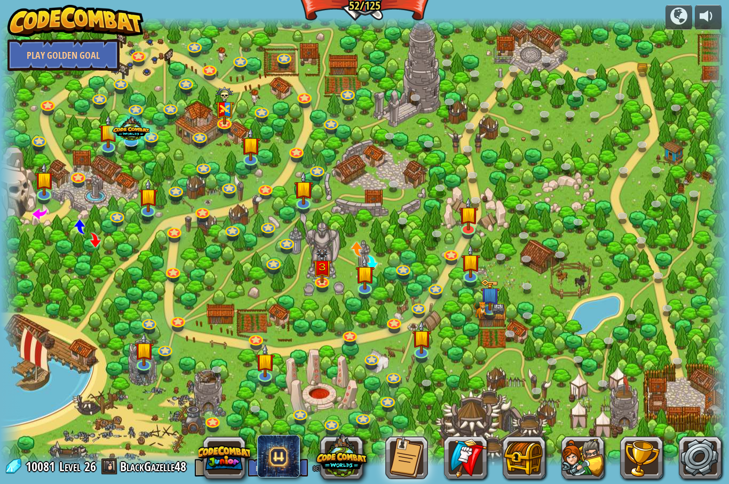
click at [40, 214] on span at bounding box center [40, 213] width 14 height 14
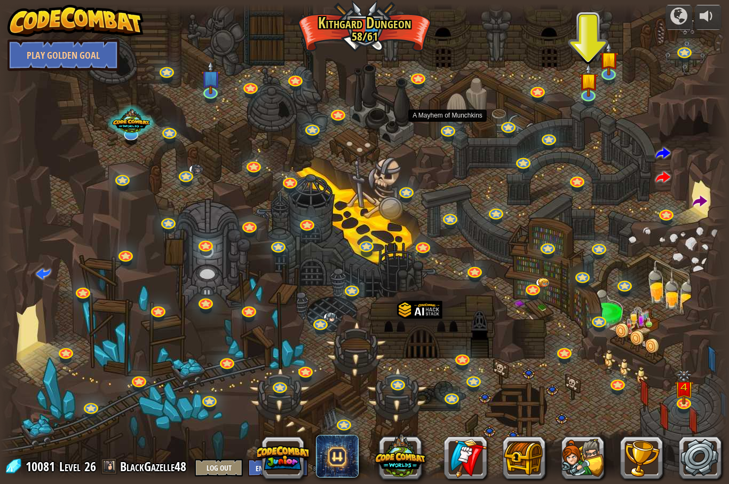
click at [447, 136] on link at bounding box center [447, 131] width 21 height 16
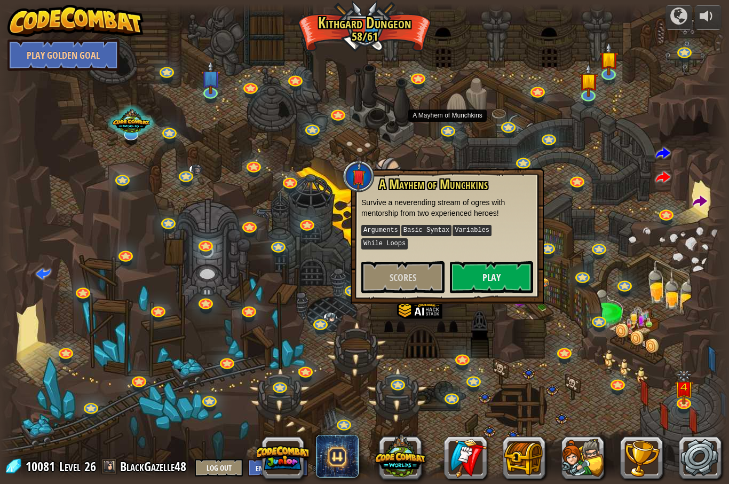
click at [399, 278] on span "Scores" at bounding box center [403, 277] width 27 height 13
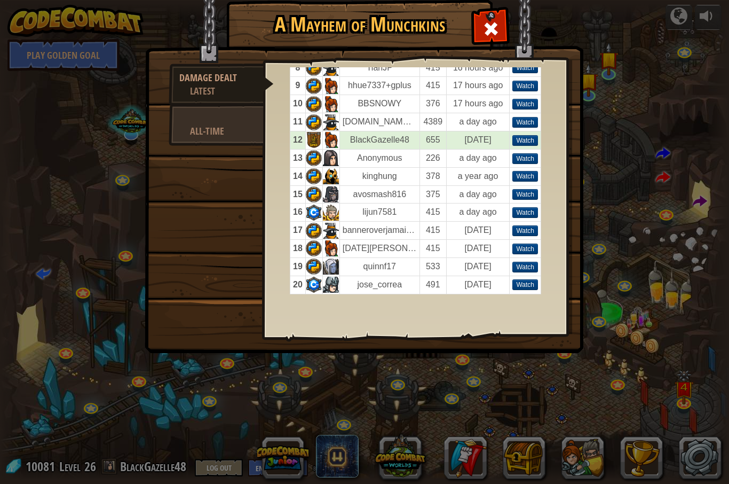
scroll to position [204, 0]
click at [560, 66] on img at bounding box center [364, 162] width 439 height 382
click at [340, 261] on td at bounding box center [330, 267] width 17 height 18
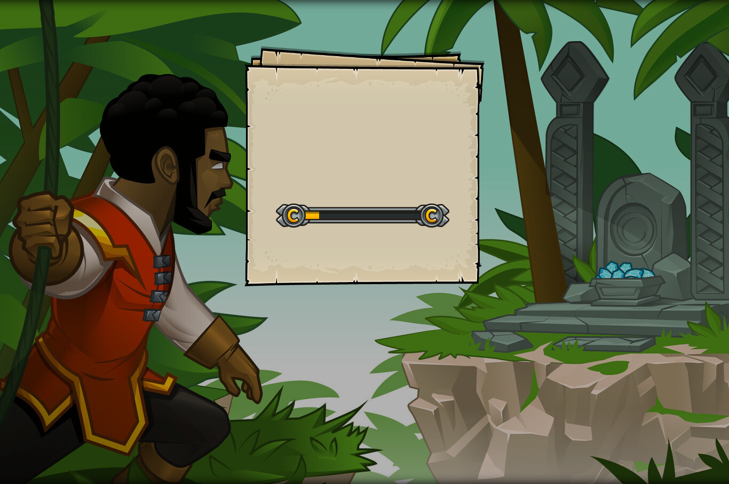
click at [654, 266] on div "Goals Start Level Error loading from server. Try refreshing the page. You'll ne…" at bounding box center [364, 242] width 729 height 484
click at [641, 285] on div "Goals Start Level Error loading from server. Try refreshing the page. You'll ne…" at bounding box center [364, 242] width 729 height 484
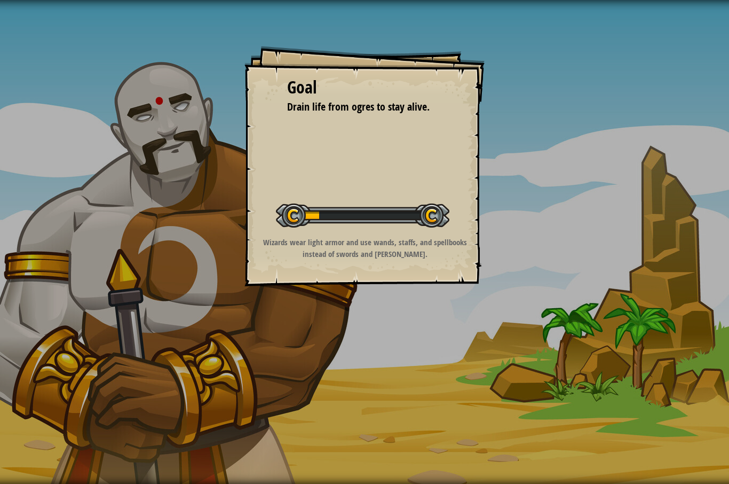
click at [623, 276] on div "Goal Drain life from ogres to stay alive. Start Level Error loading from server…" at bounding box center [364, 242] width 729 height 484
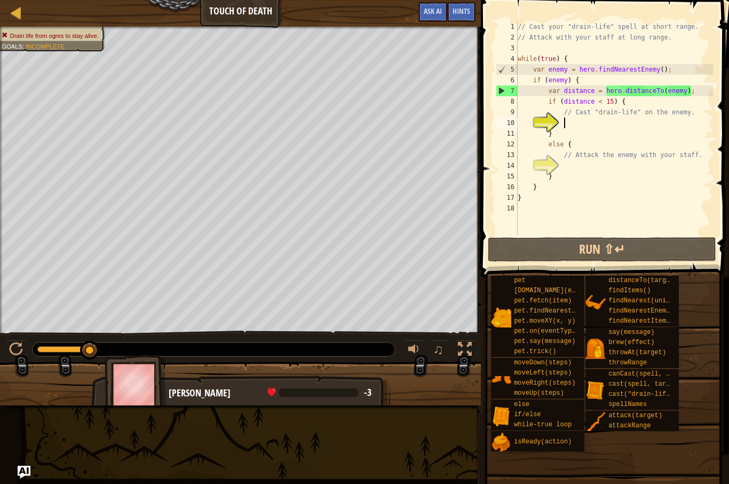
type textarea "// Cast "drain-life" on the enemy."
click at [584, 123] on div "// Cast your "drain-life" spell at short range. // Attack with your staff at lo…" at bounding box center [615, 138] width 198 height 235
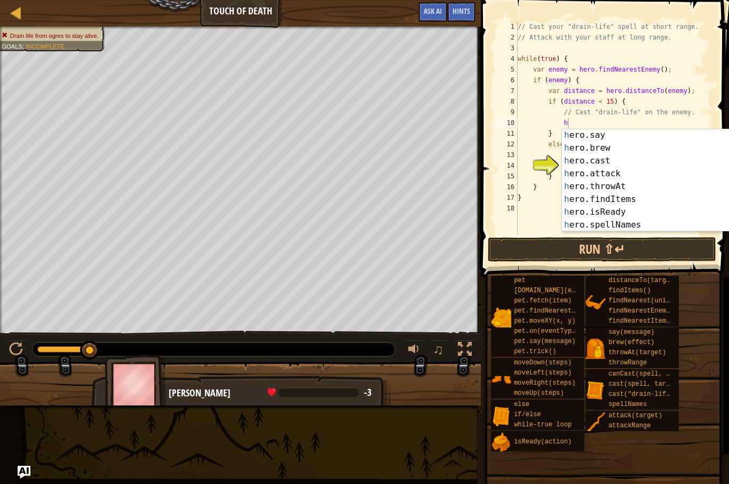
scroll to position [69, 0]
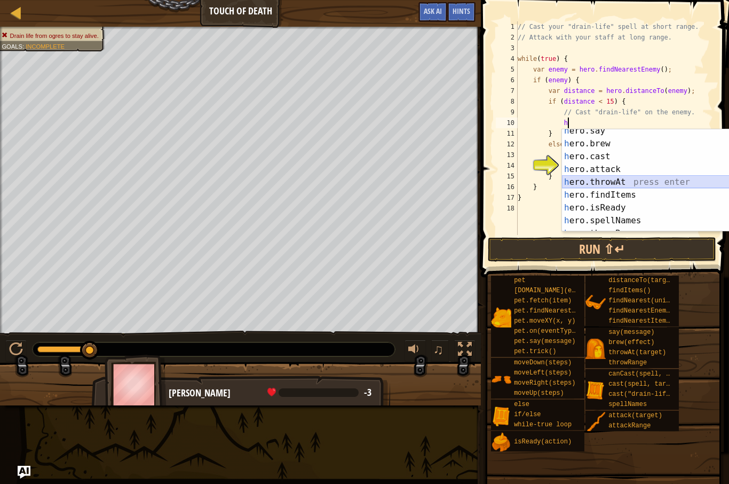
click at [636, 180] on div "h ero.say press enter h ero.brew press enter h ero.cast press enter h ero.attac…" at bounding box center [663, 188] width 202 height 128
type textarea "hero.throwAt(enemy);"
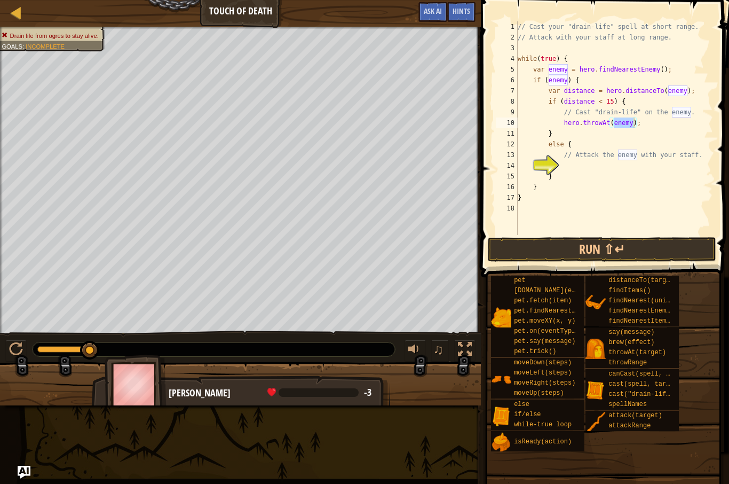
click at [640, 244] on button "Run ⇧↵" at bounding box center [602, 249] width 228 height 25
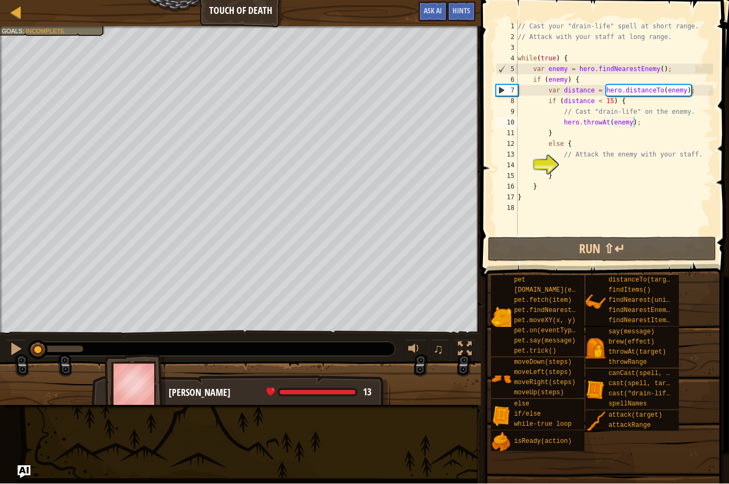
click at [635, 247] on button "Run ⇧↵" at bounding box center [602, 249] width 228 height 25
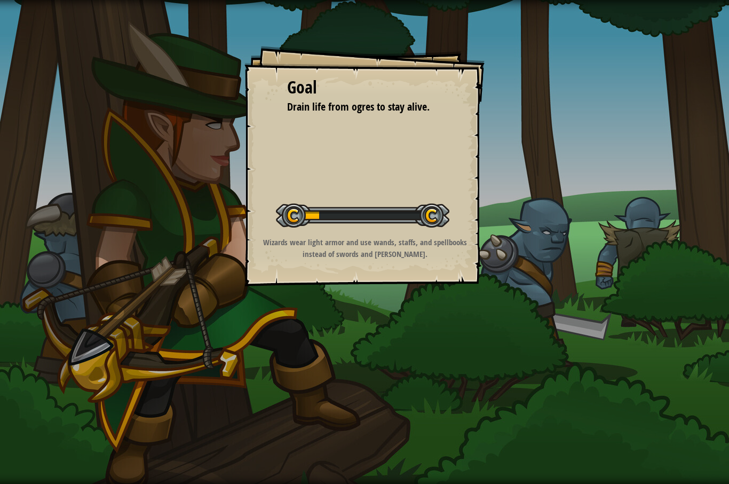
click at [574, 210] on div "Goal Drain life from ogres to stay alive. Start Level Error loading from server…" at bounding box center [364, 242] width 729 height 484
click at [593, 199] on div "Goal Drain life from ogres to stay alive. Start Level Error loading from server…" at bounding box center [364, 242] width 729 height 484
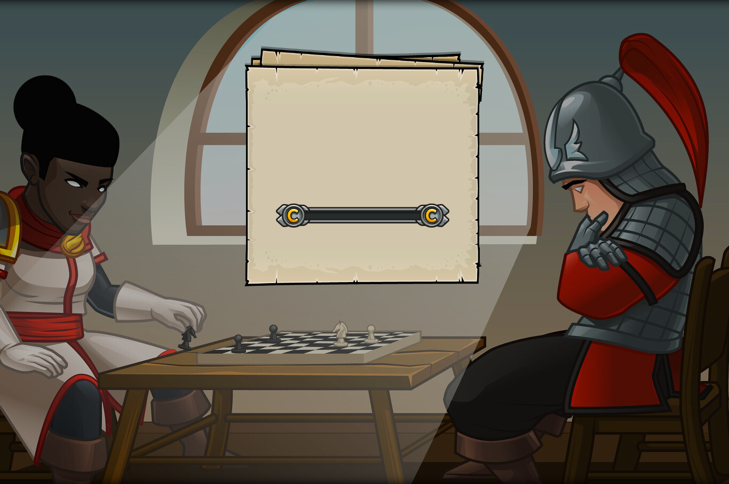
click at [622, 237] on div "Goals Start Level Error loading from server. Try refreshing the page. You'll ne…" at bounding box center [364, 242] width 729 height 484
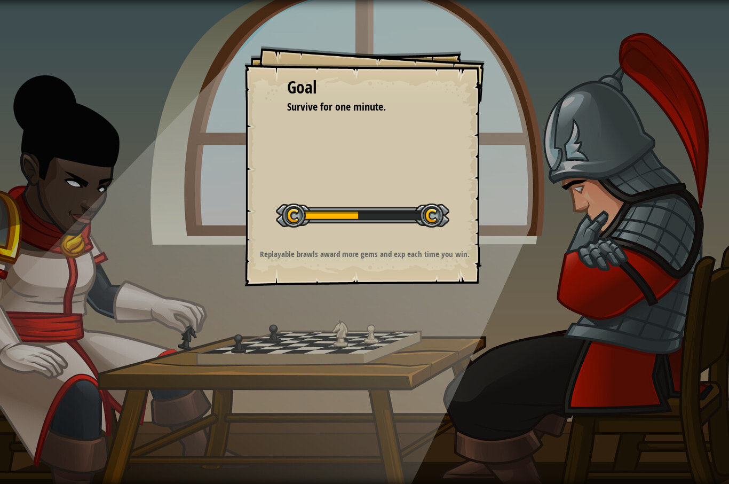
click at [603, 248] on div "Goal Survive for one minute. Start Level Error loading from server. Try refresh…" at bounding box center [364, 242] width 729 height 484
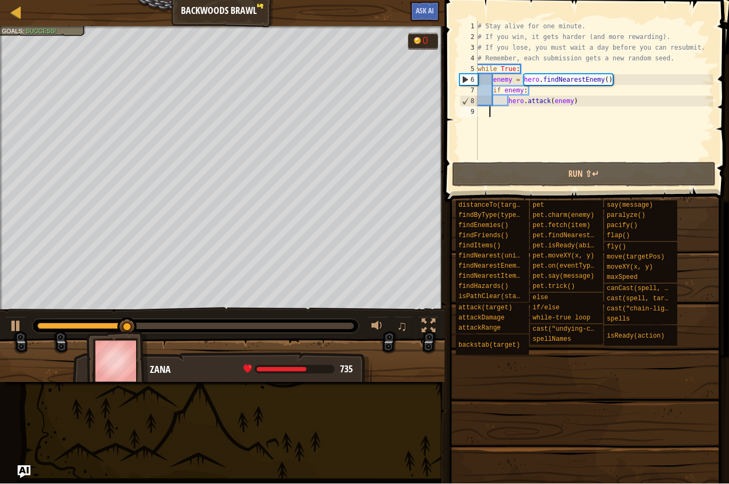
click at [621, 186] on button "Run ⇧↵" at bounding box center [584, 174] width 264 height 25
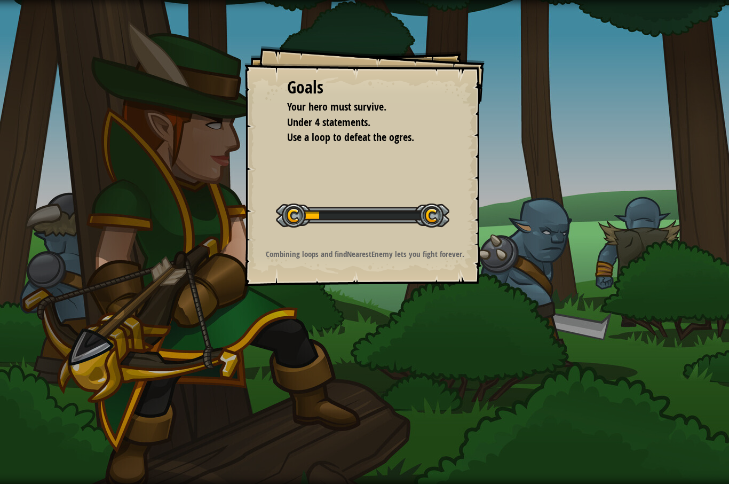
click at [129, 170] on div "Goals Your hero must survive. Under 4 statements. Use a loop to defeat the ogre…" at bounding box center [364, 242] width 729 height 484
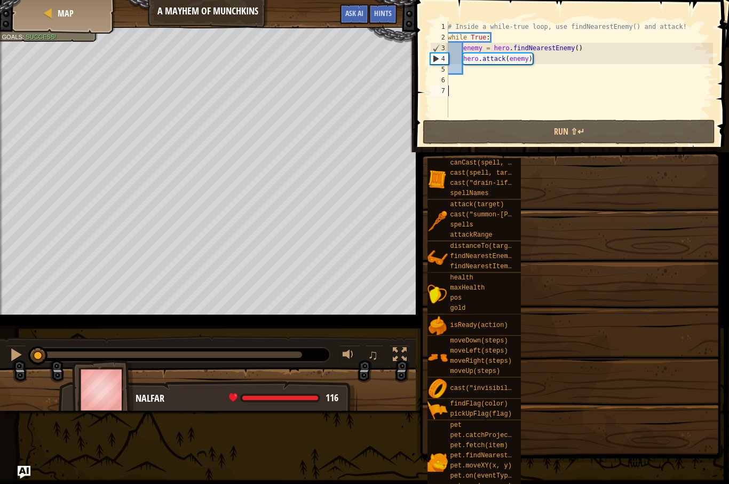
click at [581, 62] on div "# Inside a while-true loop, use findNearestEnemy() and attack! while True : ene…" at bounding box center [579, 79] width 267 height 117
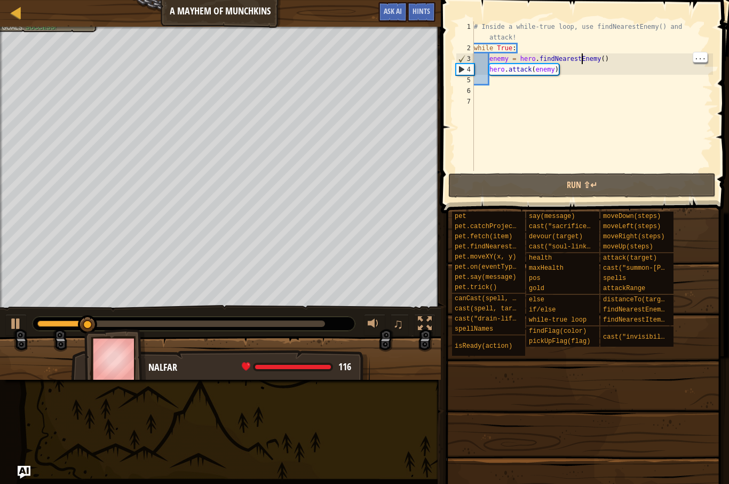
click at [581, 62] on div "# Inside a while-true loop, use findNearestEnemy() and attack! while True : ene…" at bounding box center [592, 112] width 241 height 182
click at [589, 66] on div "# Inside a while-true loop, use findNearestEnemy() and attack! while True : ene…" at bounding box center [592, 112] width 241 height 182
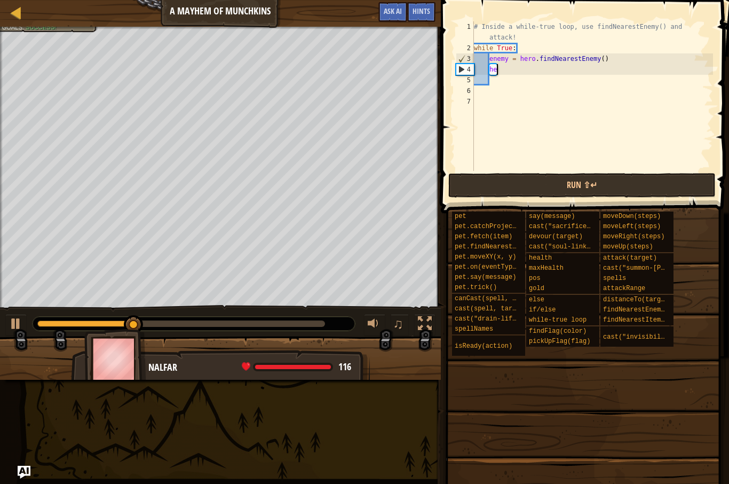
type textarea "h"
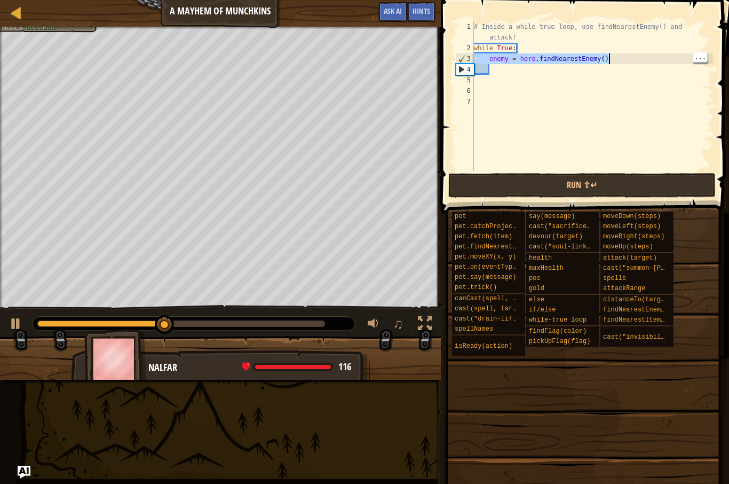
type textarea "while True: enemy = hero.findNearestEnemy()"
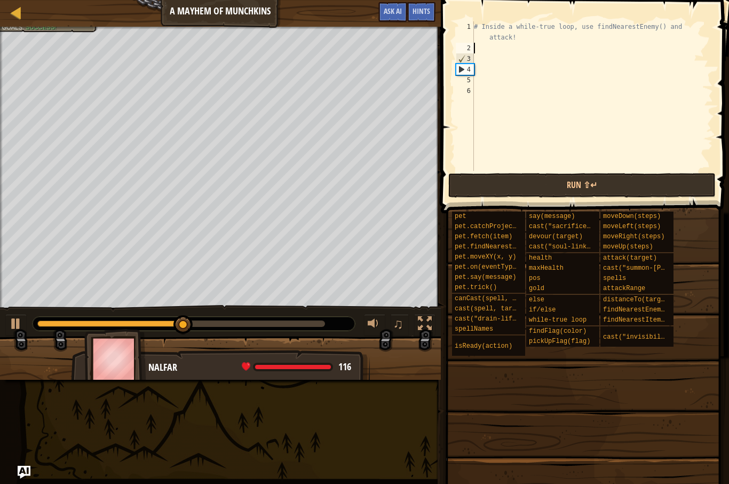
type textarea "h"
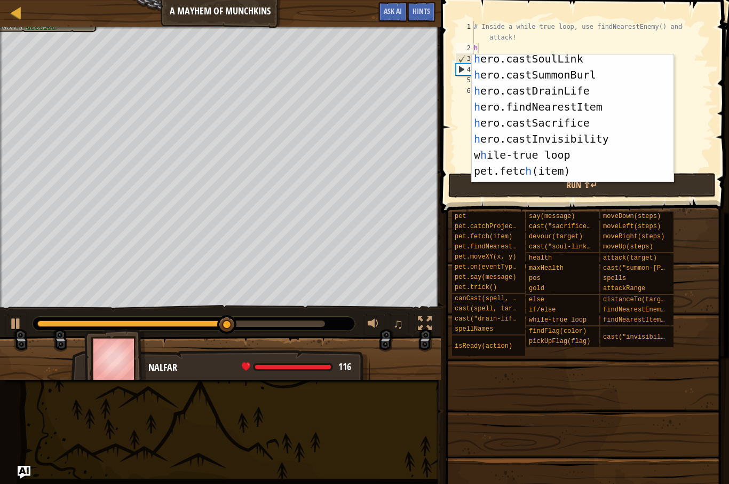
scroll to position [352, 0]
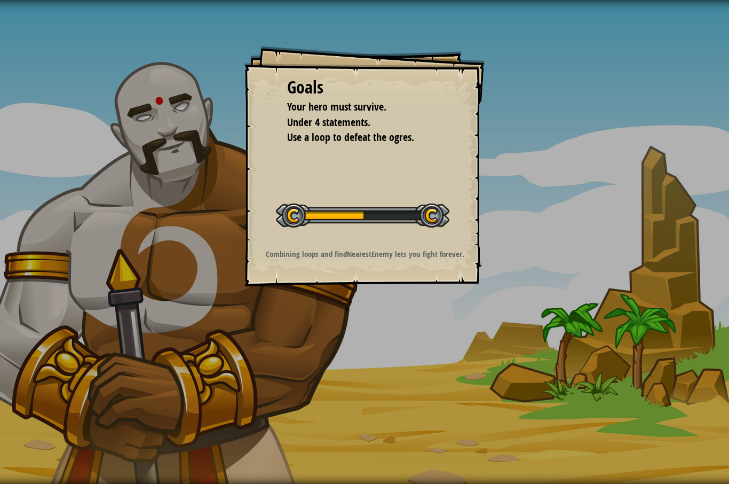
click at [622, 180] on div "Goals Your hero must survive. Under 4 statements. Use a loop to defeat the ogre…" at bounding box center [364, 242] width 729 height 484
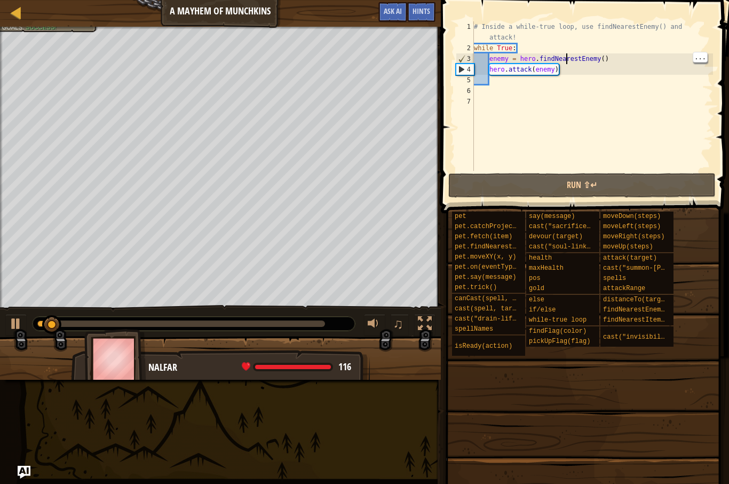
type textarea "hero.attack(enemy)"
click at [566, 75] on div "# Inside a while-true loop, use findNearestEnemy() and attack! while True : ene…" at bounding box center [592, 112] width 241 height 182
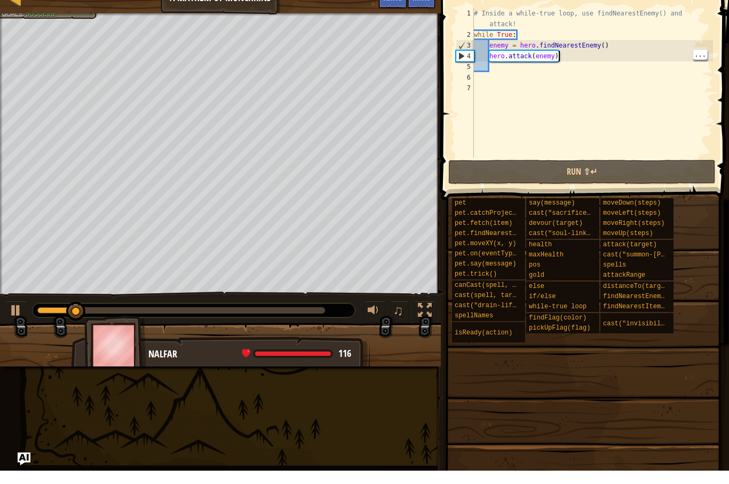
click at [576, 57] on div "# Inside a while-true loop, use findNearestEnemy() and attack! while True : ene…" at bounding box center [592, 112] width 241 height 182
type textarea "enemy = hero.findNearestEnemy() hero.attack(enemy)"
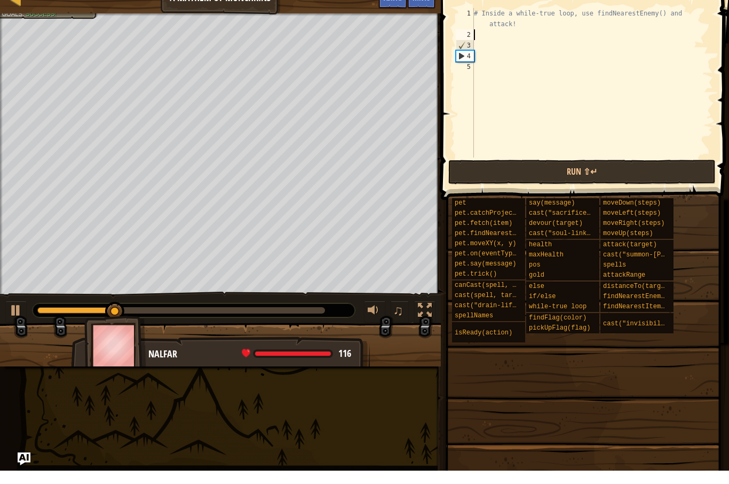
type textarea "h"
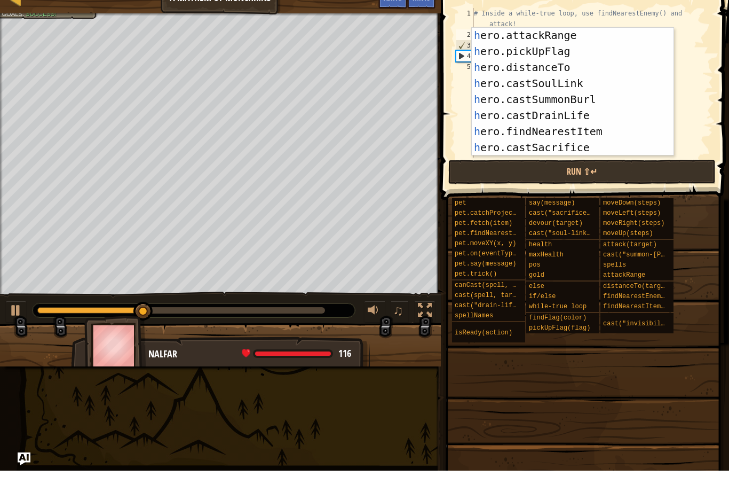
scroll to position [273, 0]
click at [597, 99] on div "h ero.attackRange press enter h ero.pickUpFlag press enter h ero.distanceTo pre…" at bounding box center [573, 121] width 202 height 160
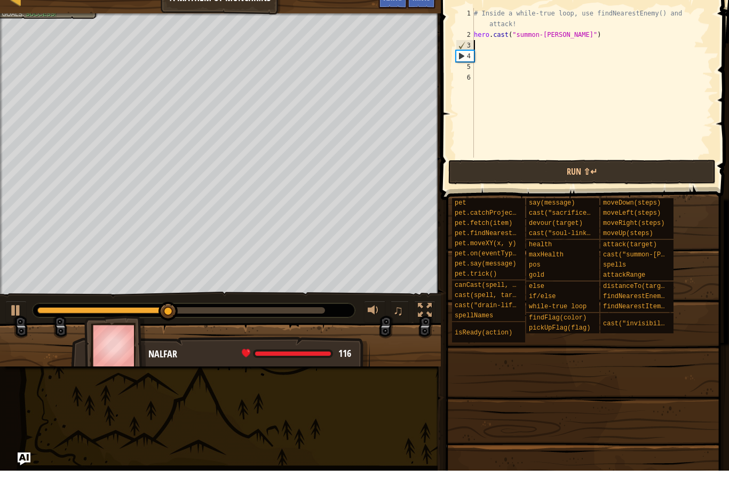
click at [499, 183] on button "Run ⇧↵" at bounding box center [581, 185] width 267 height 25
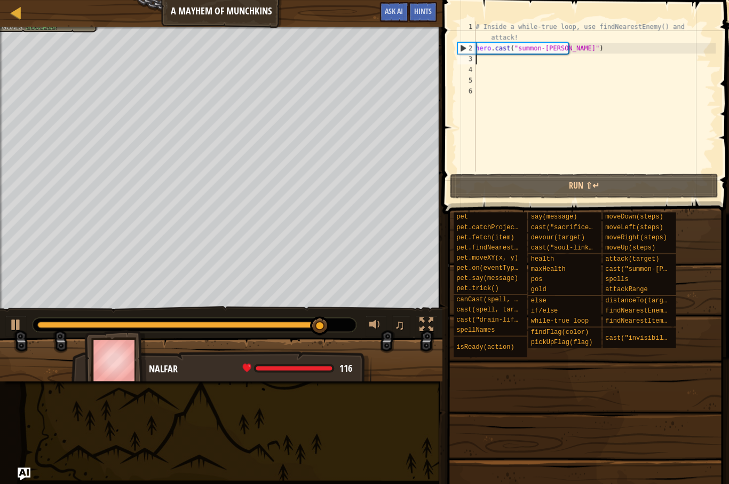
click at [654, 193] on button "Run ⇧↵" at bounding box center [581, 185] width 267 height 25
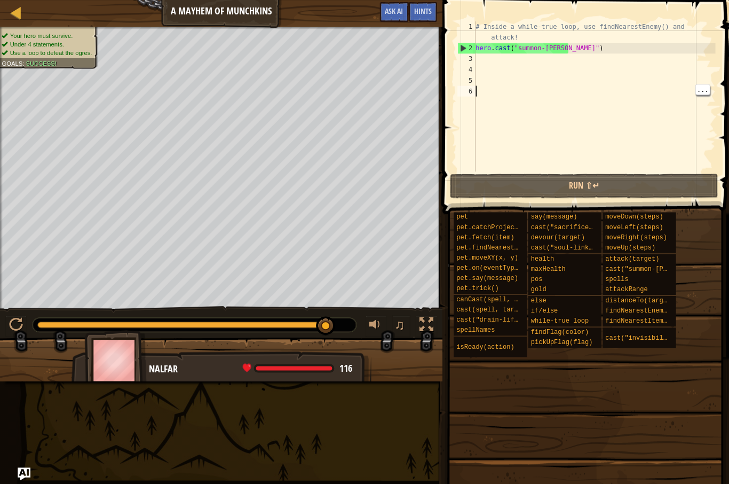
click at [645, 206] on span at bounding box center [583, 358] width 281 height 316
click at [657, 193] on button "Run ⇧↵" at bounding box center [581, 185] width 267 height 25
